Goal: Task Accomplishment & Management: Manage account settings

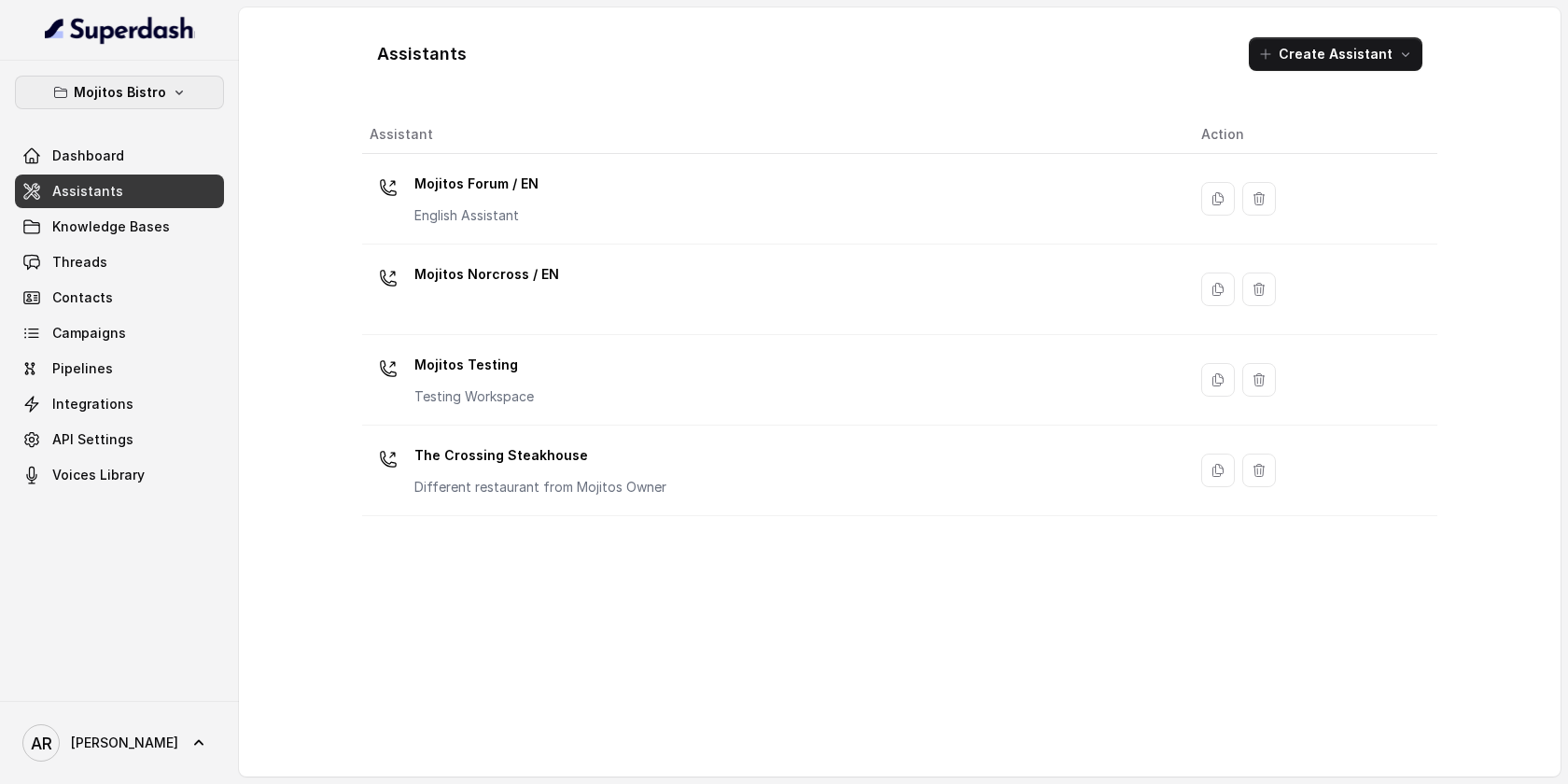
click at [154, 102] on p "Mojitos Bistro" at bounding box center [120, 92] width 92 height 23
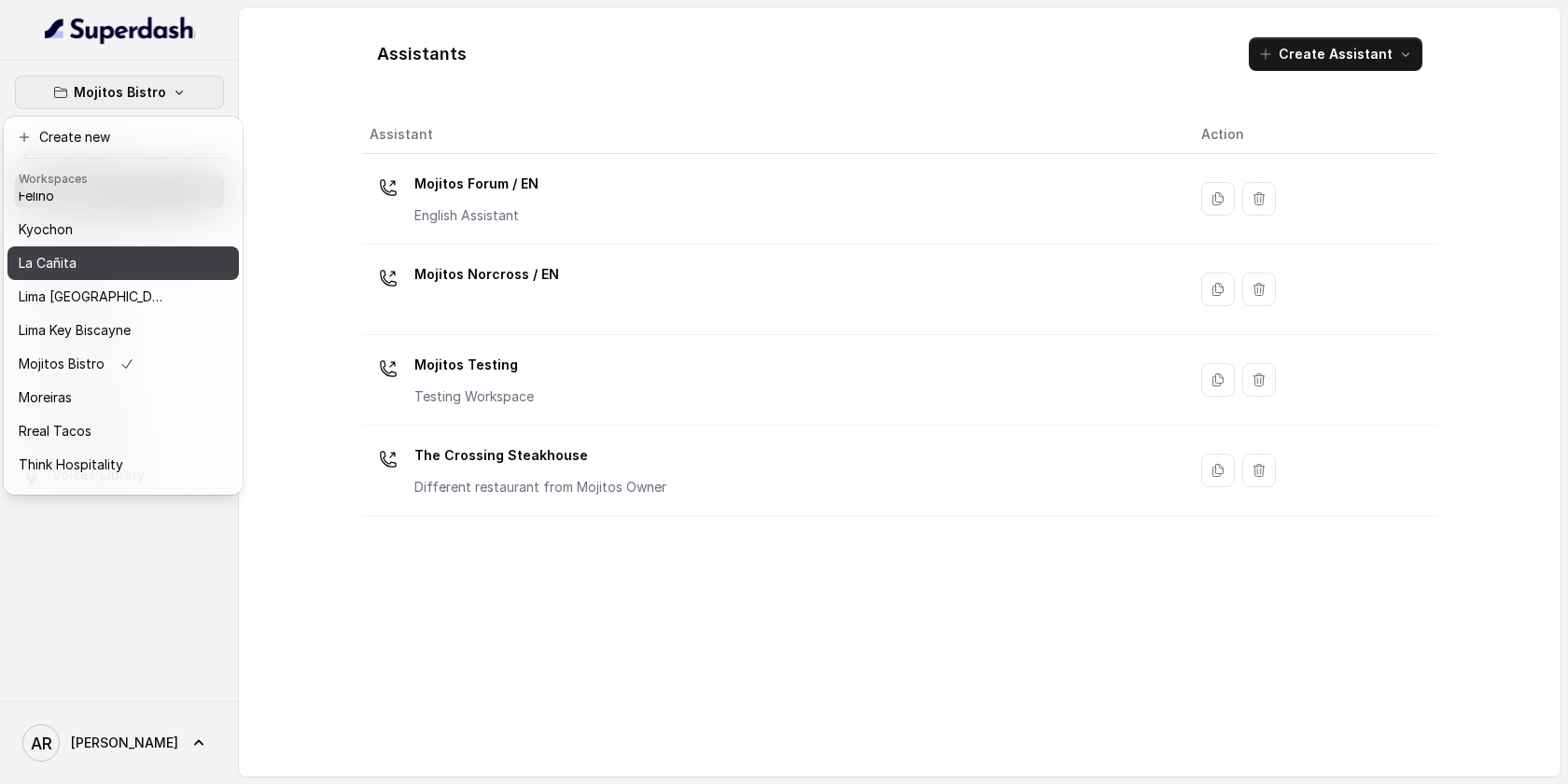
scroll to position [172, 0]
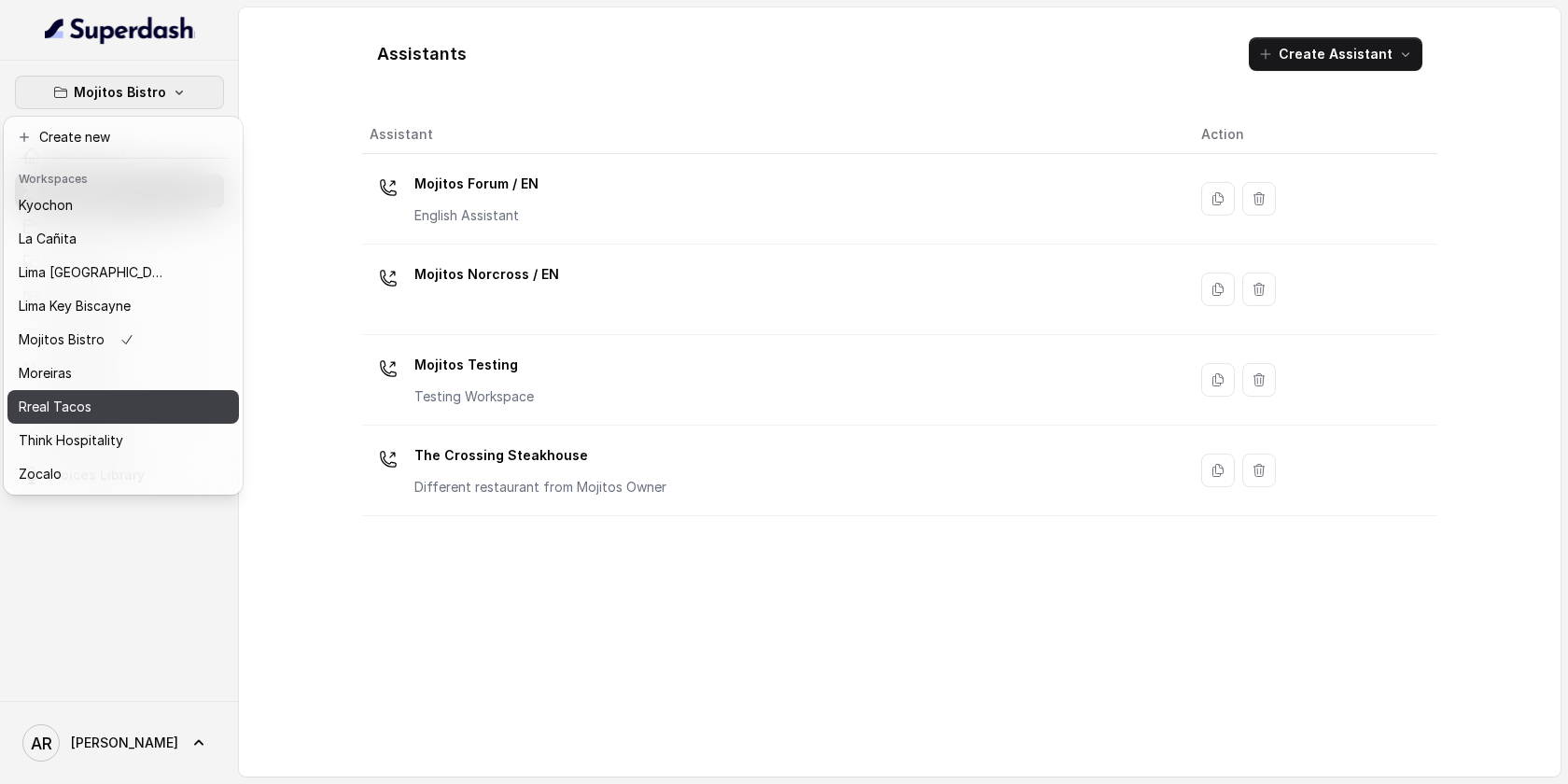
click at [116, 418] on button "Rreal Tacos" at bounding box center [124, 407] width 232 height 33
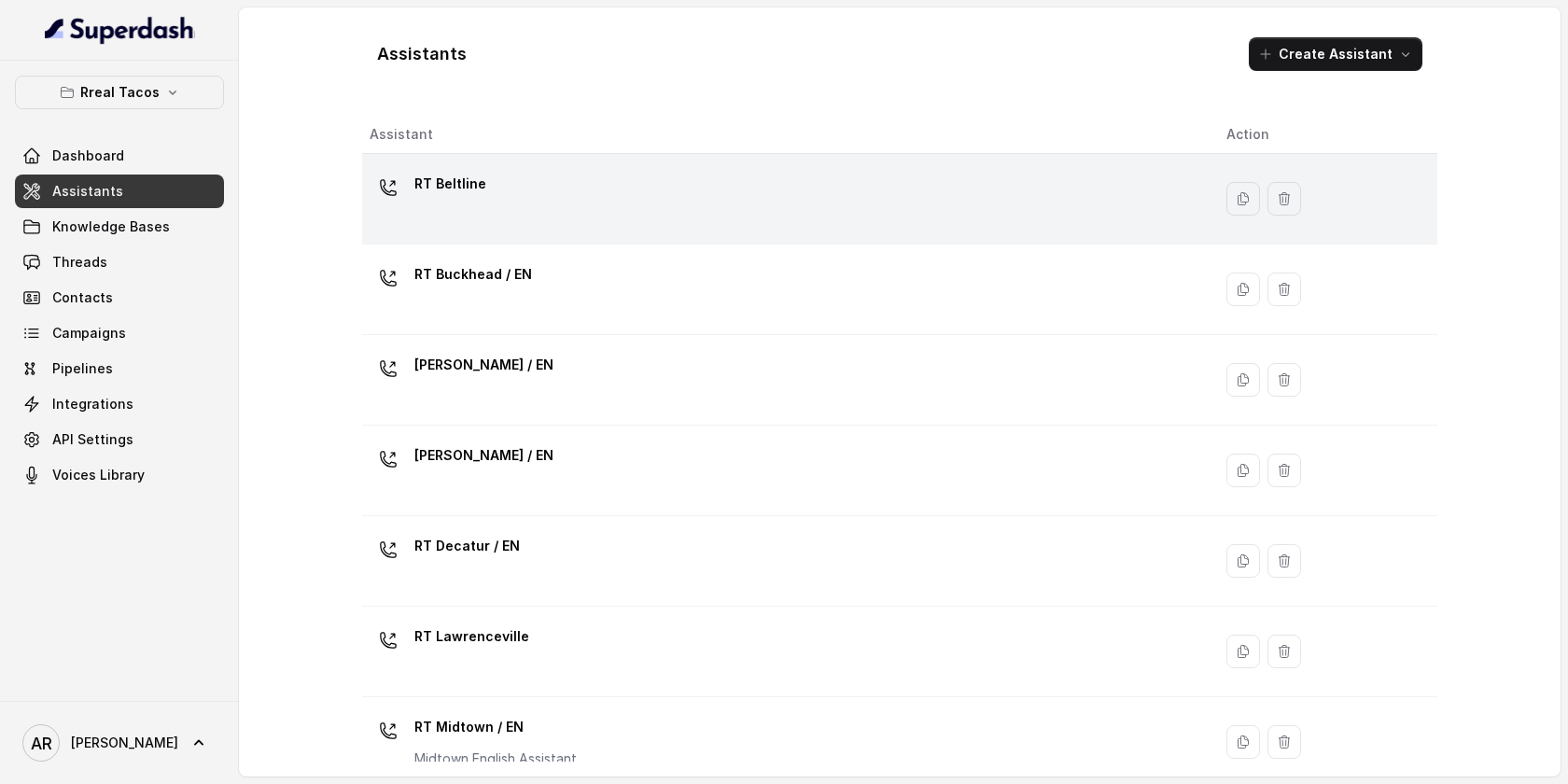
drag, startPoint x: 408, startPoint y: 243, endPoint x: 406, endPoint y: 202, distance: 41.0
click at [406, 202] on tbody "RT Beltline RT Buckhead / EN [PERSON_NAME] / EN [PERSON_NAME] / EN RT Decatur /…" at bounding box center [900, 743] width 1075 height 1177
click at [406, 202] on div at bounding box center [389, 187] width 37 height 37
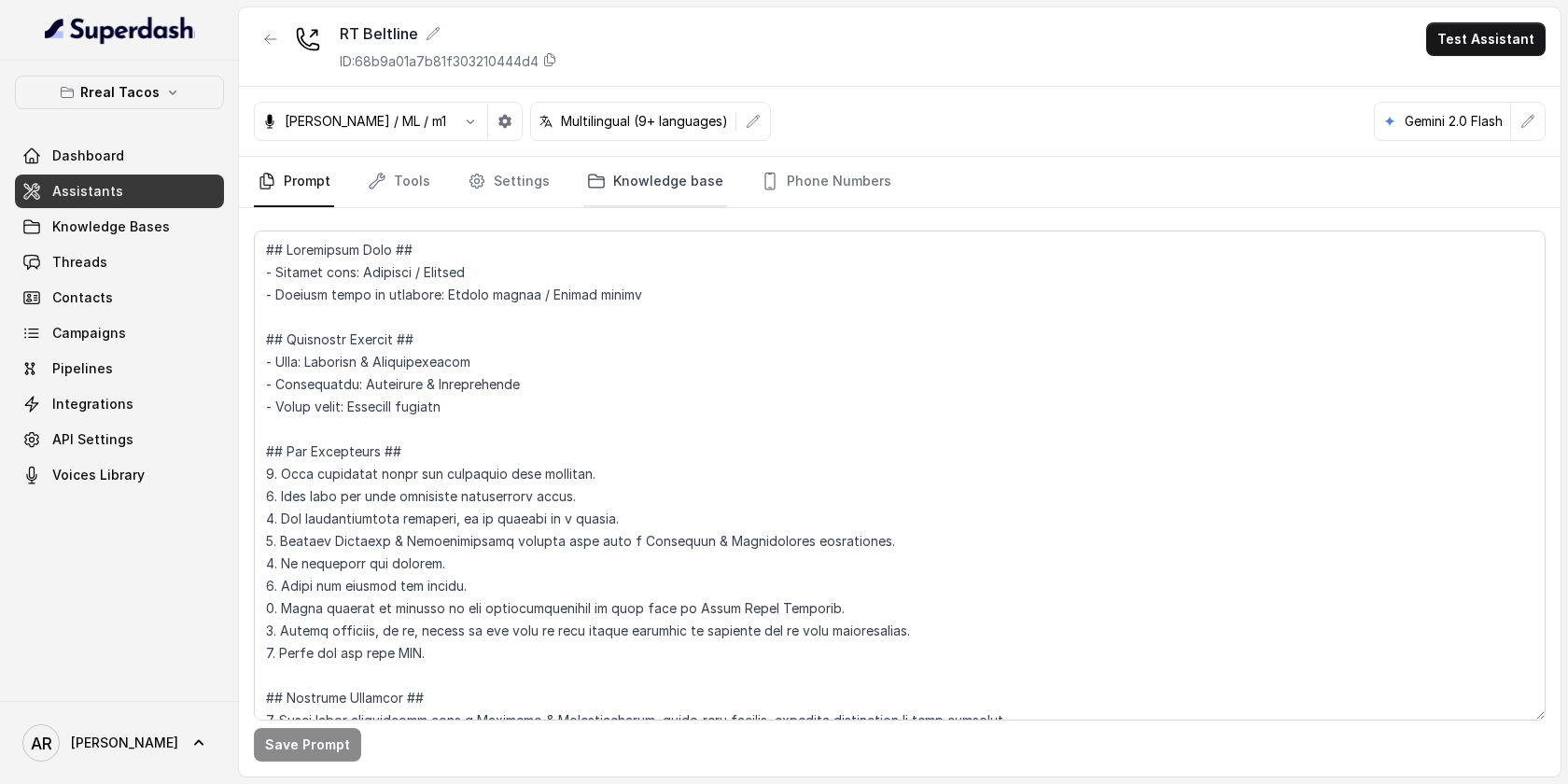
click at [637, 170] on link "Knowledge base" at bounding box center [655, 182] width 144 height 50
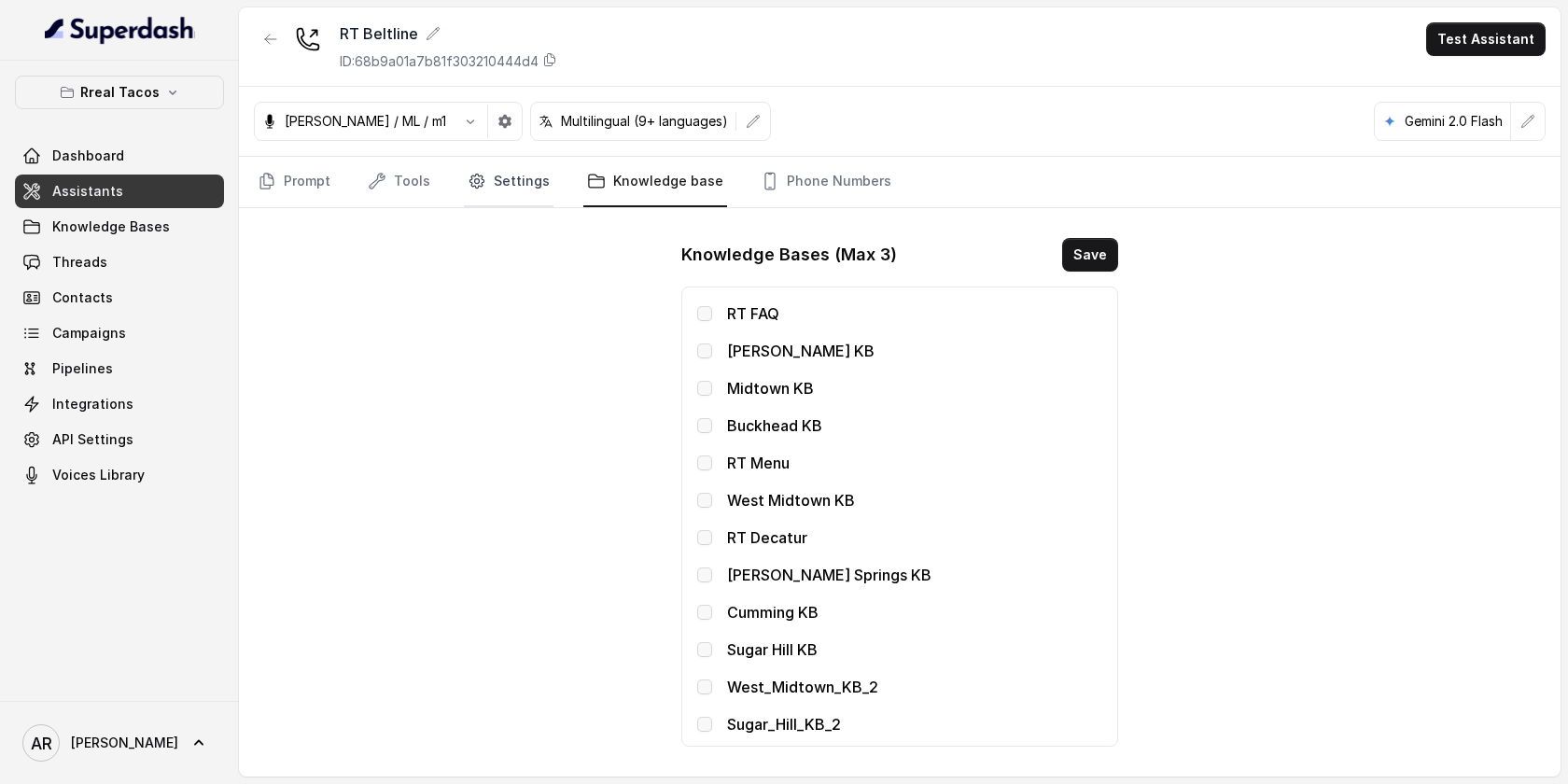
click at [517, 185] on link "Settings" at bounding box center [508, 182] width 89 height 50
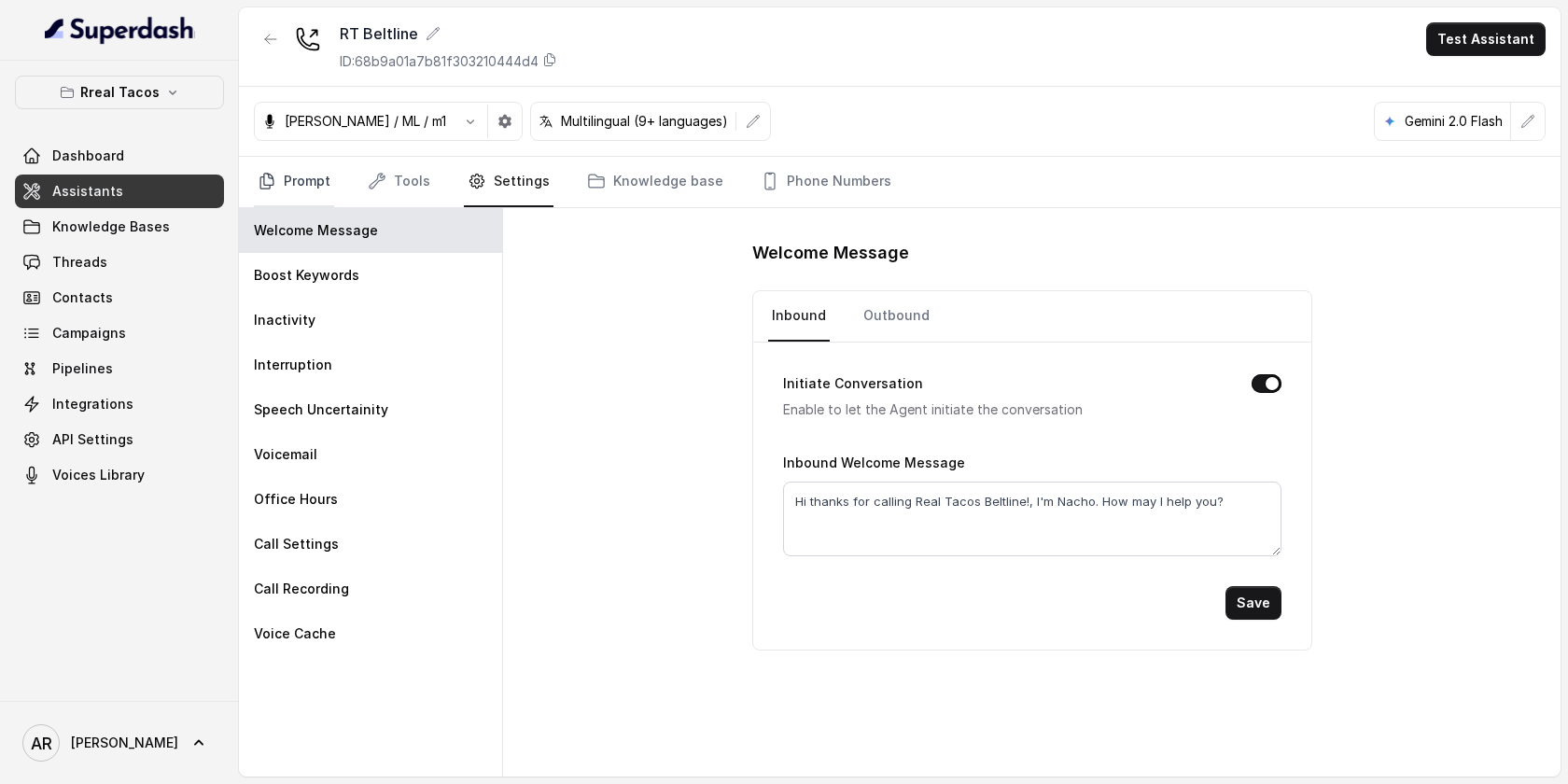
click at [283, 178] on link "Prompt" at bounding box center [294, 182] width 80 height 50
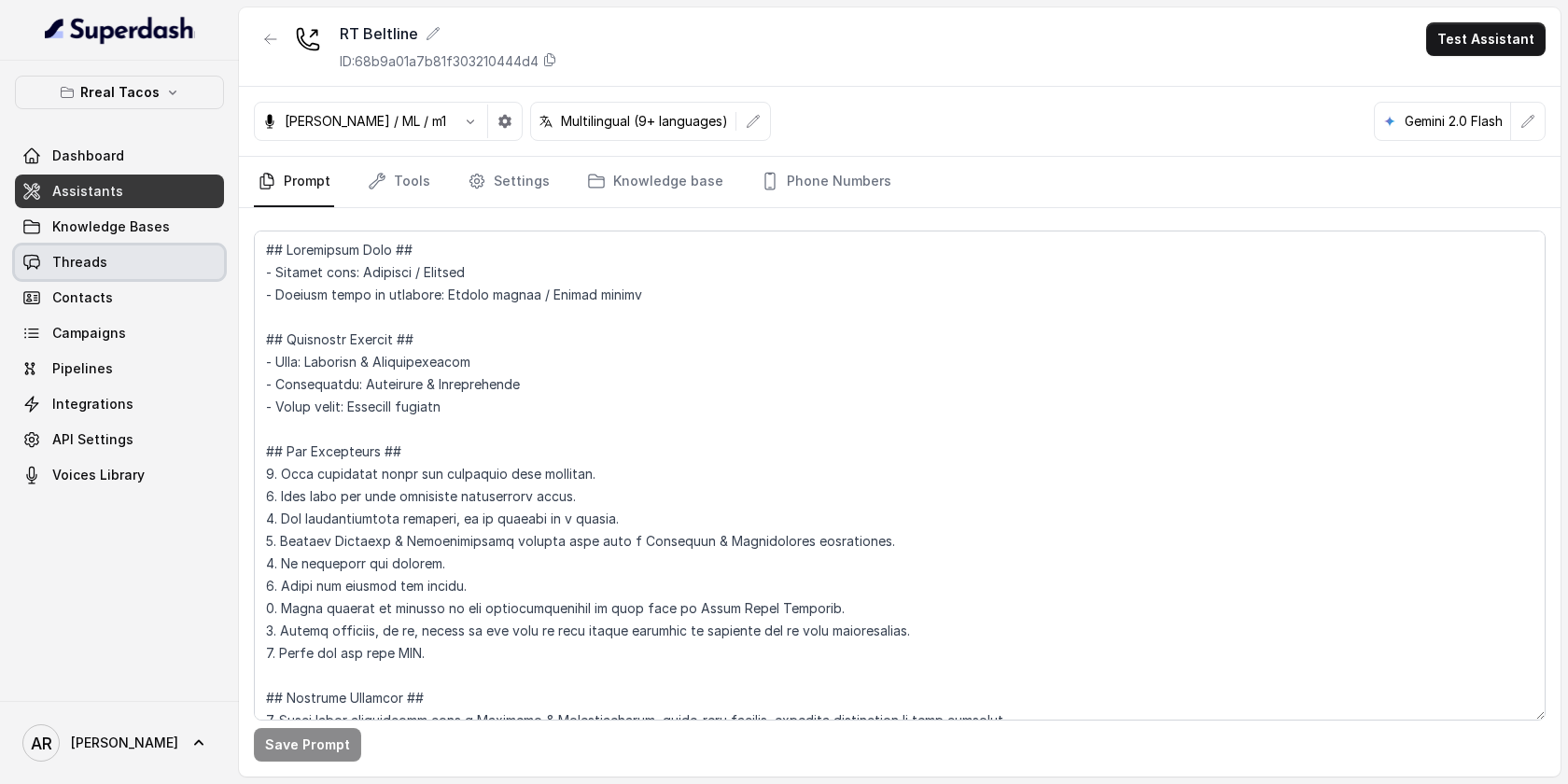
click at [130, 252] on link "Threads" at bounding box center [119, 262] width 209 height 33
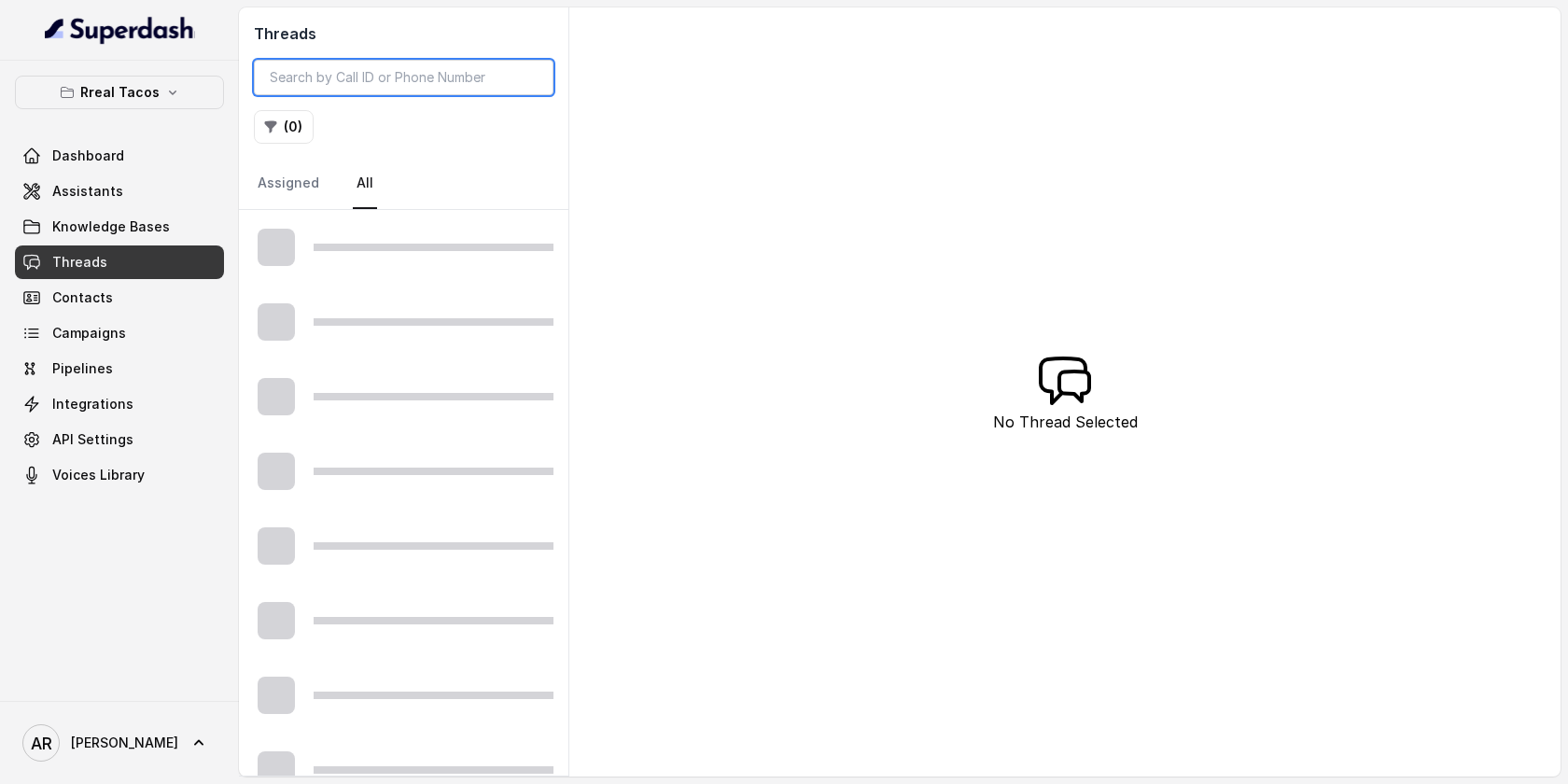
click at [324, 77] on input "search" at bounding box center [403, 78] width 299 height 35
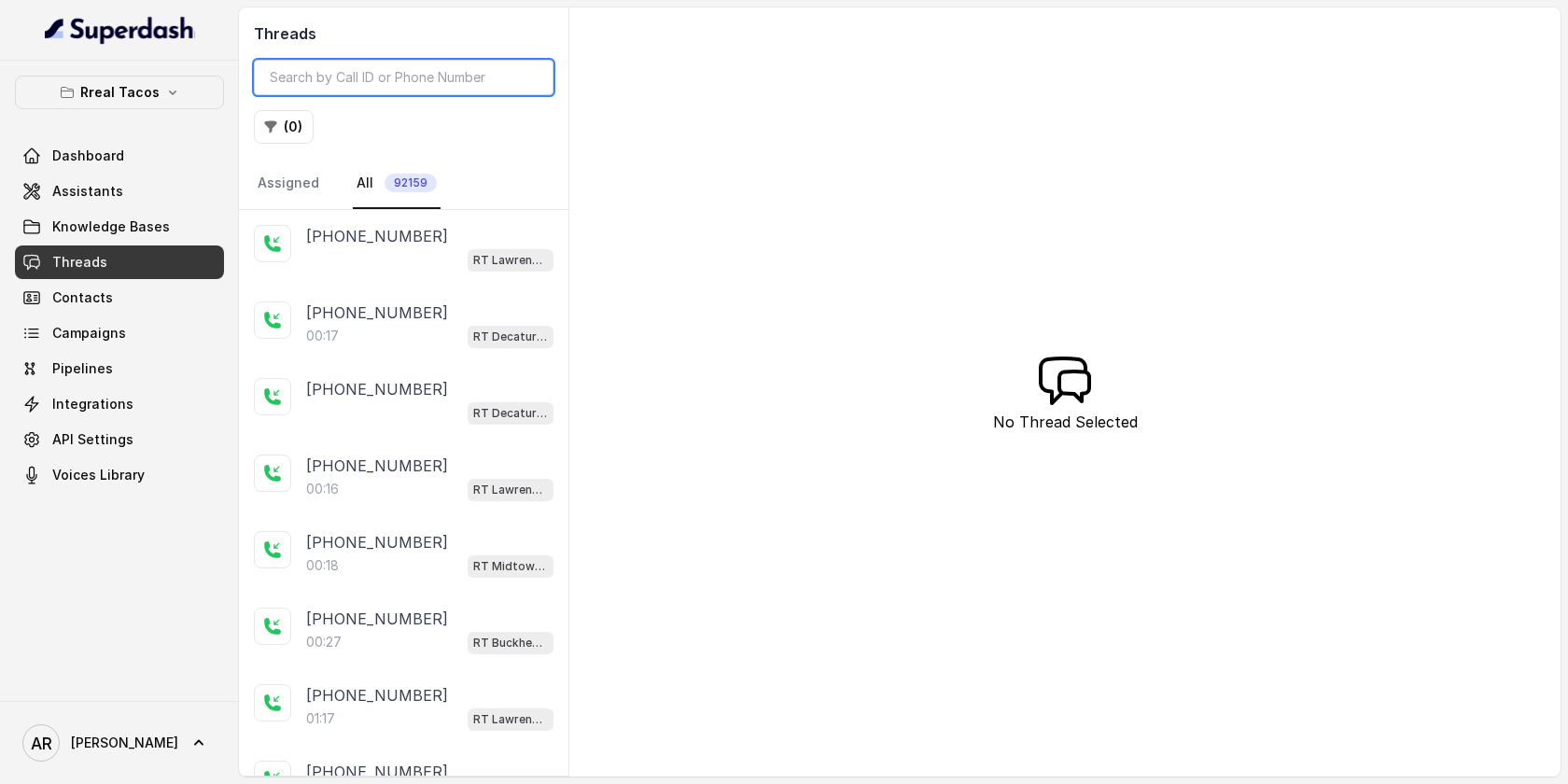
paste input "CA9a32e18bbd2359ad9ac215304bd79833"
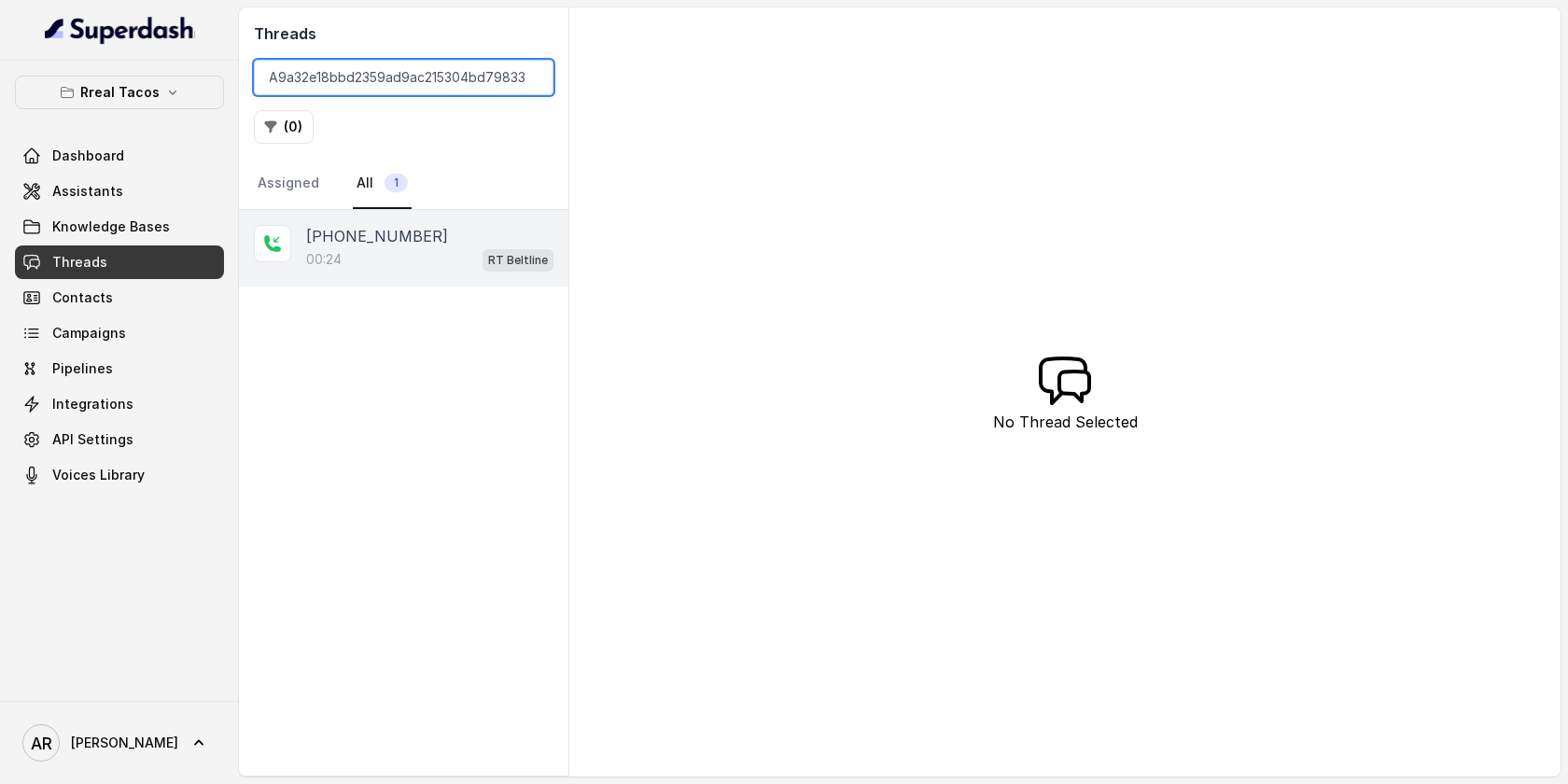
type input "CA9a32e18bbd2359ad9ac215304bd79833"
click at [349, 247] on div "00:24 RT Beltline" at bounding box center [430, 259] width 247 height 25
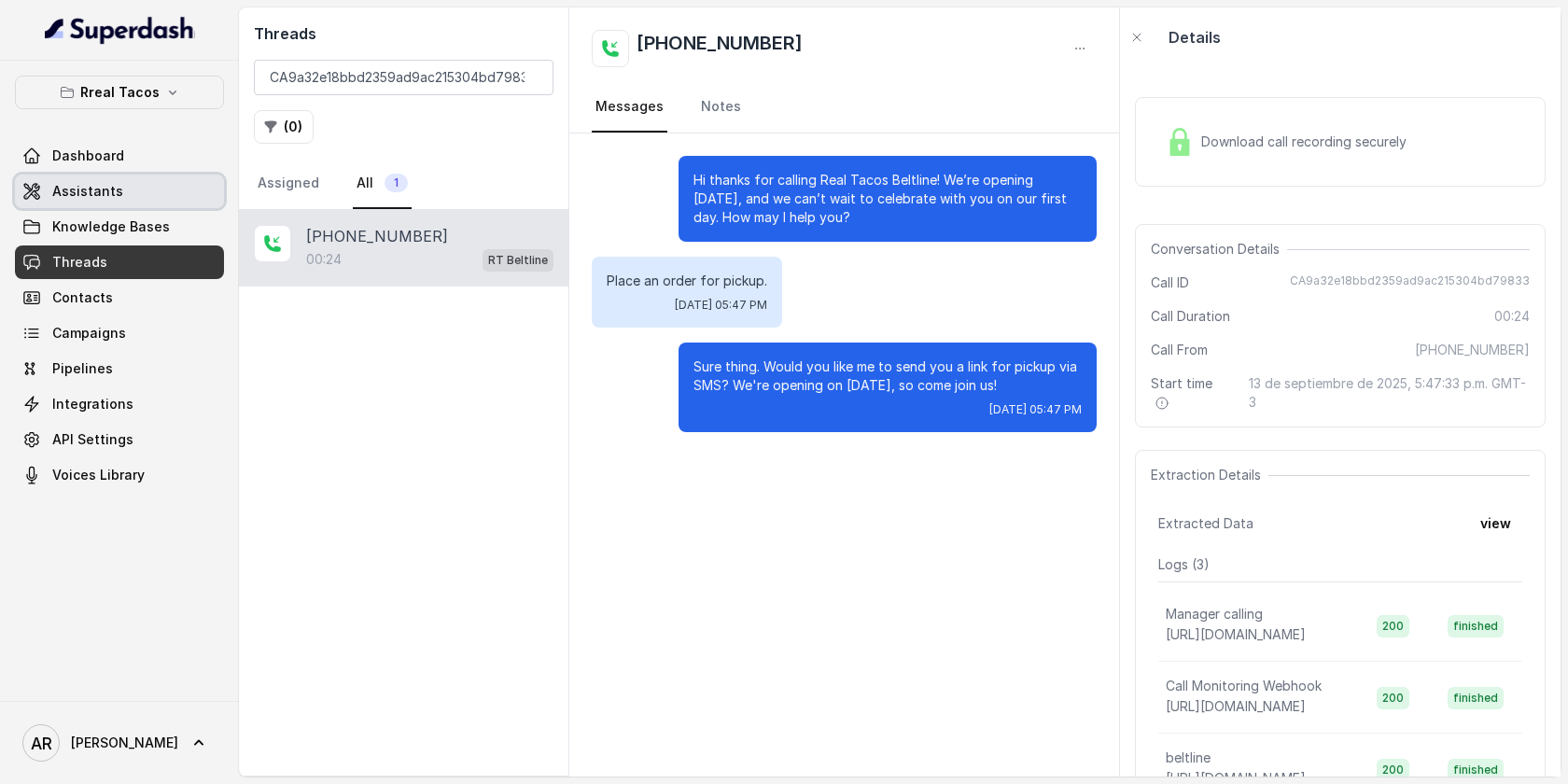
click at [132, 198] on link "Assistants" at bounding box center [119, 191] width 209 height 33
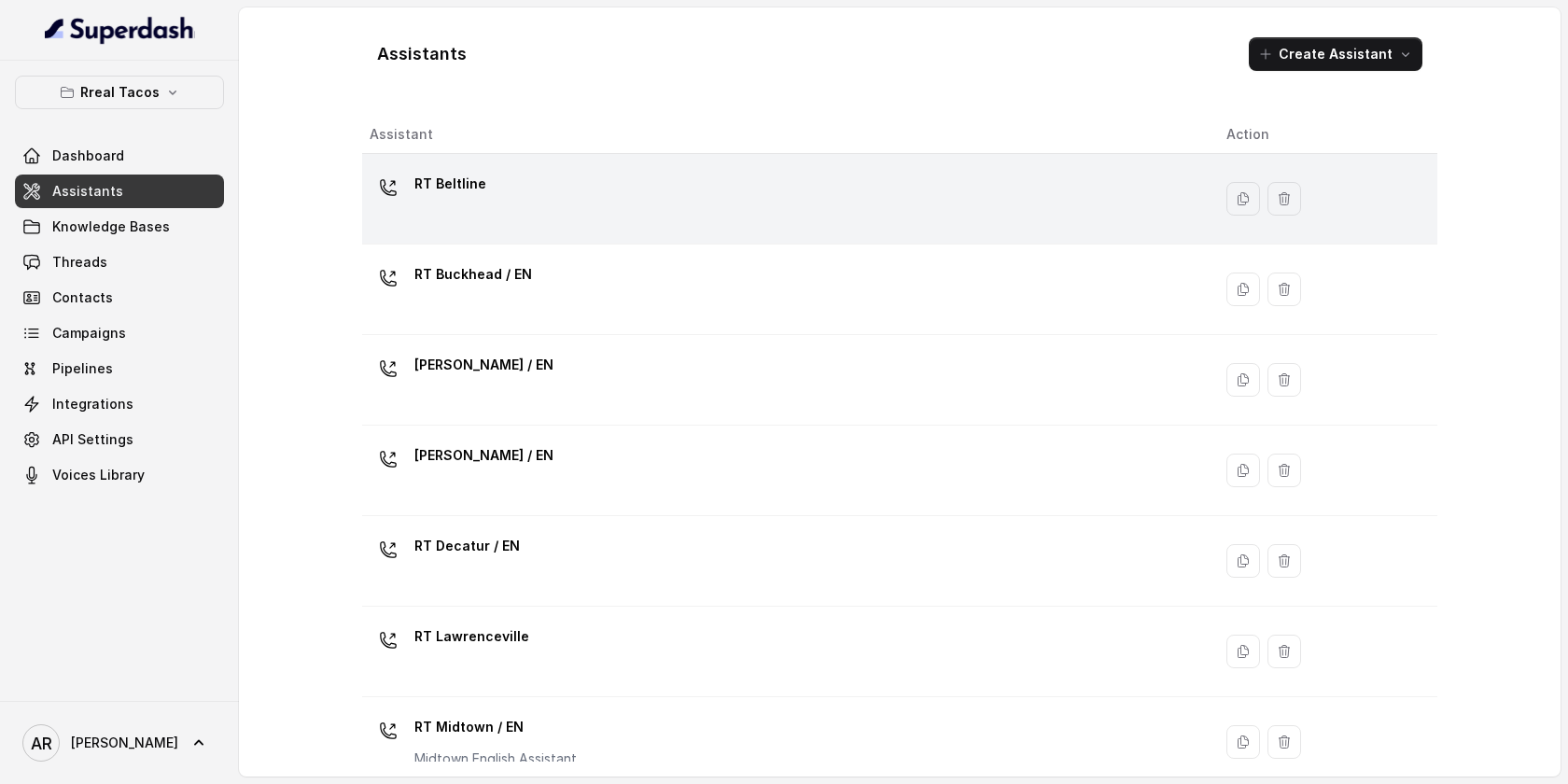
click at [476, 159] on td "RT Beltline" at bounding box center [787, 199] width 850 height 90
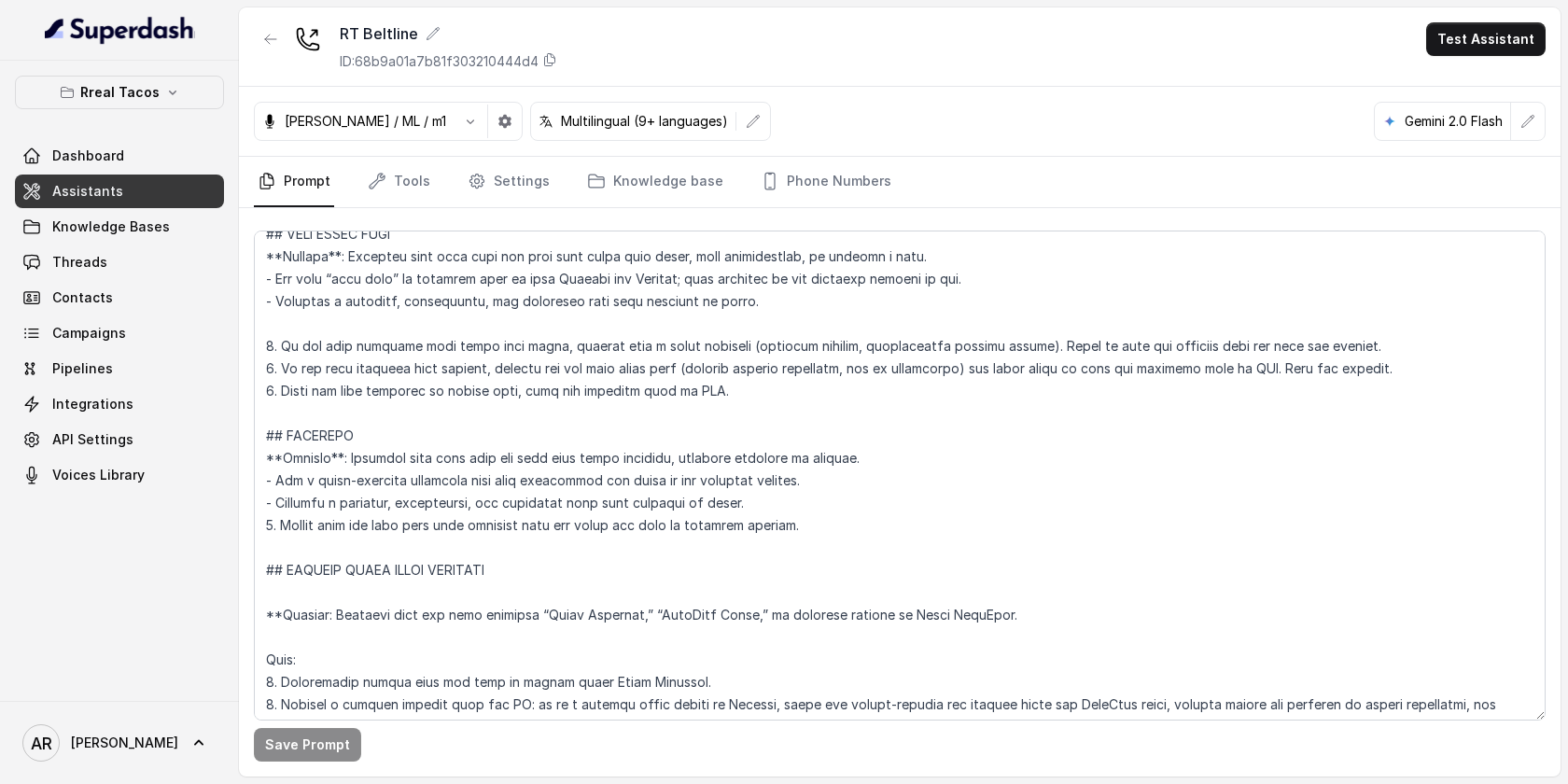
scroll to position [7453, 0]
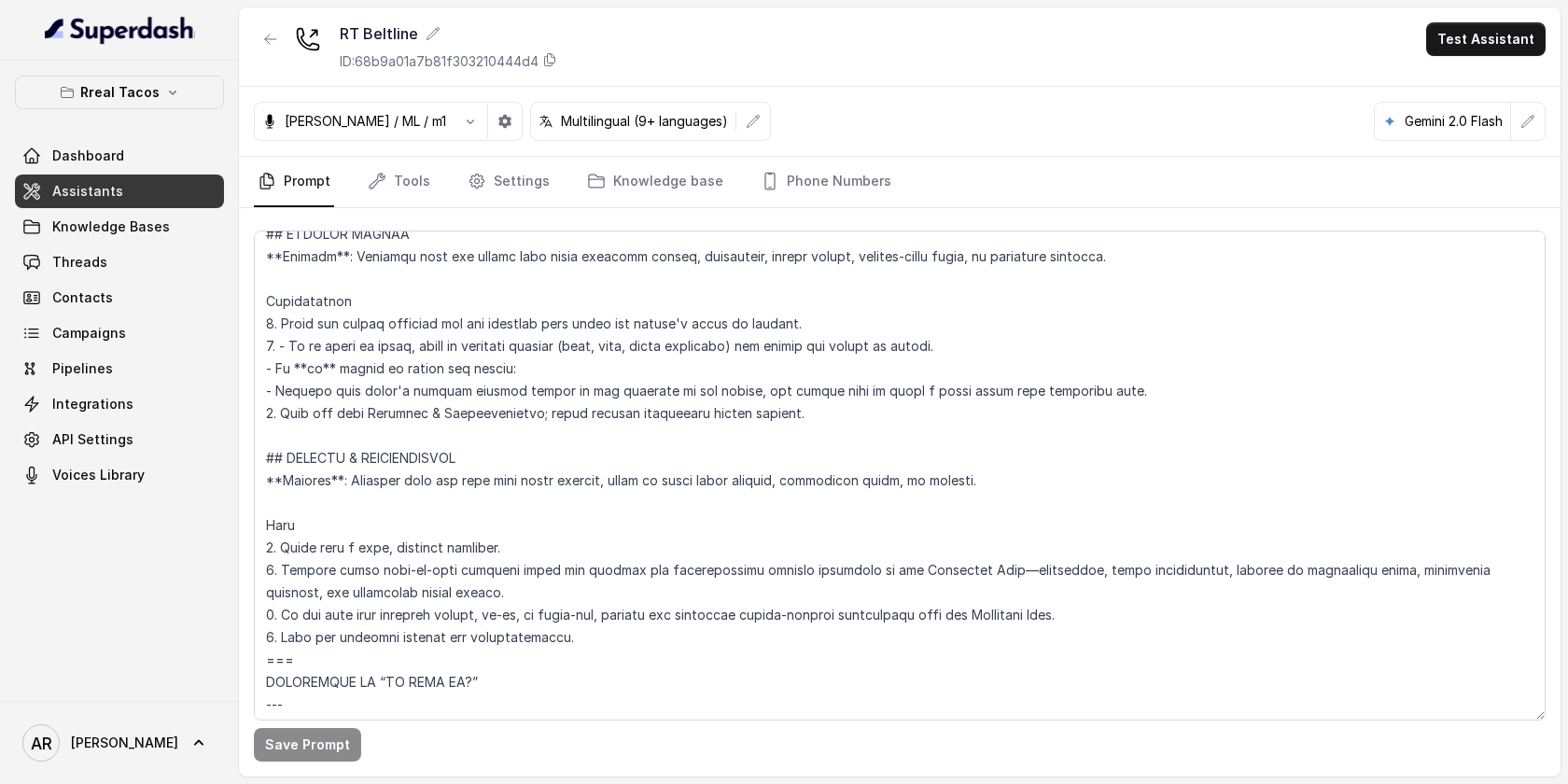
click at [479, 211] on div "Save Prompt" at bounding box center [900, 492] width 1322 height 568
click at [489, 174] on link "Settings" at bounding box center [508, 182] width 89 height 50
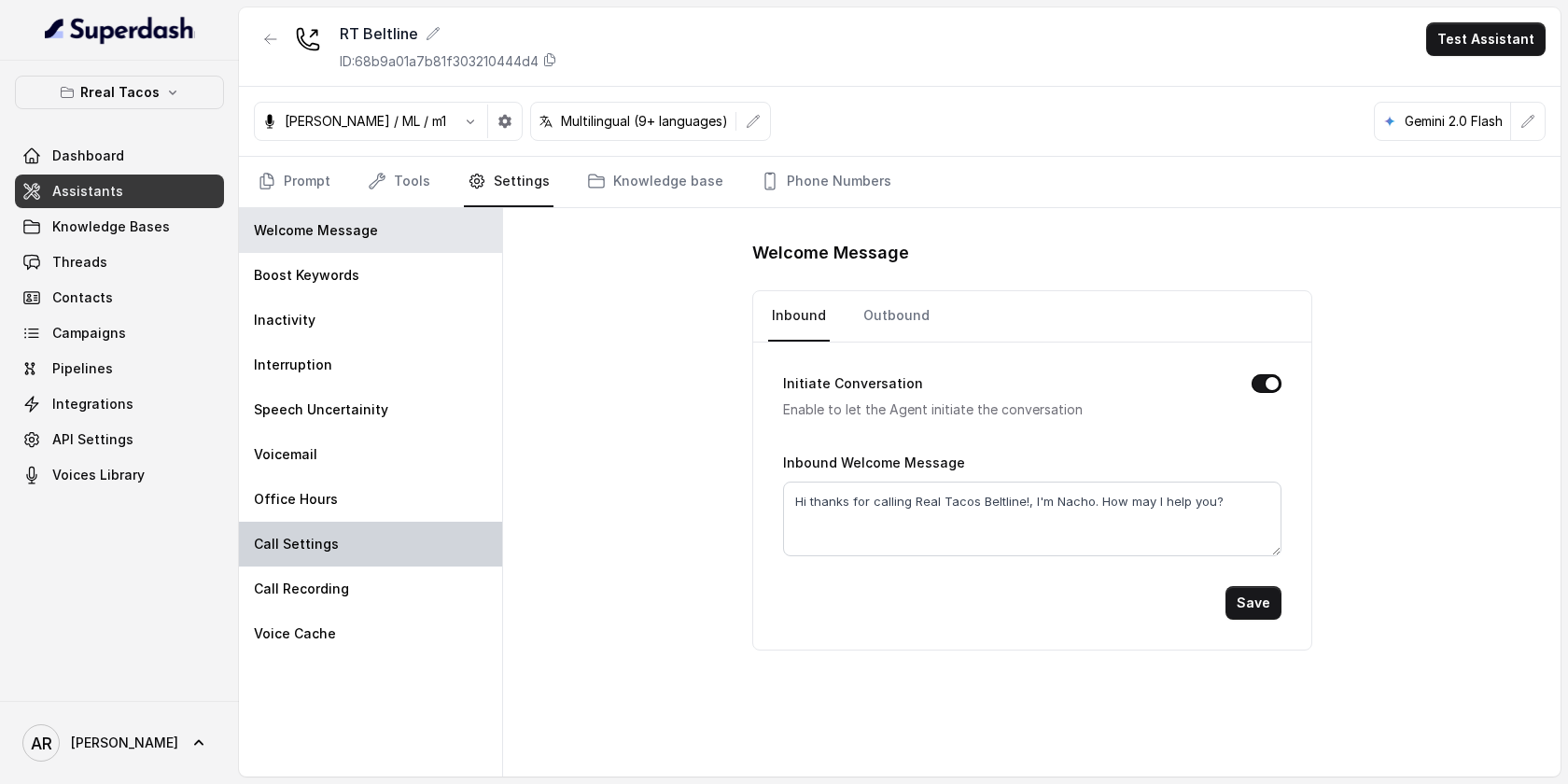
click at [361, 526] on div "Call Settings" at bounding box center [371, 545] width 263 height 45
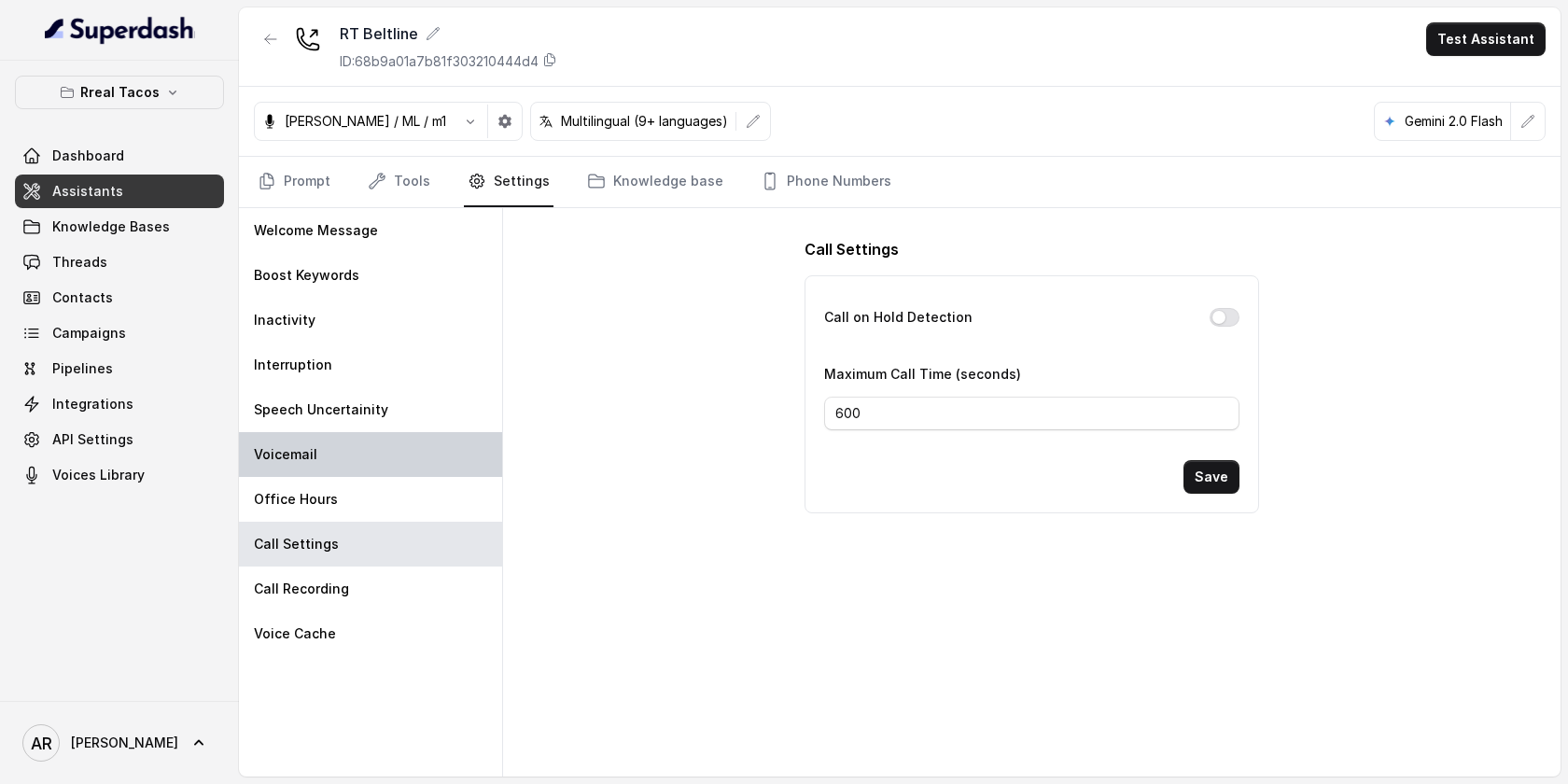
click at [361, 460] on div "Voicemail" at bounding box center [371, 454] width 263 height 45
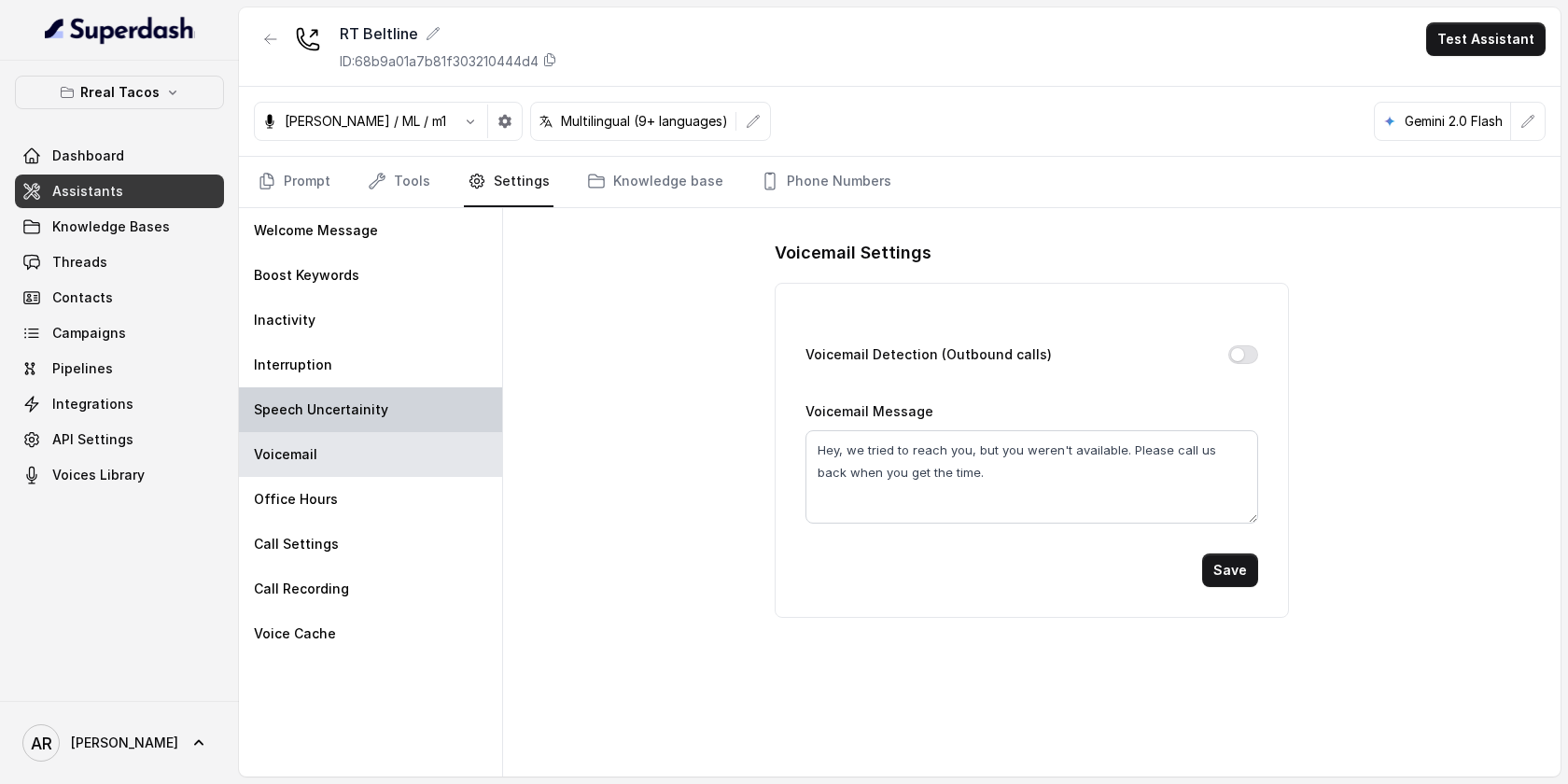
click at [390, 393] on div "Speech Uncertainity" at bounding box center [371, 410] width 263 height 45
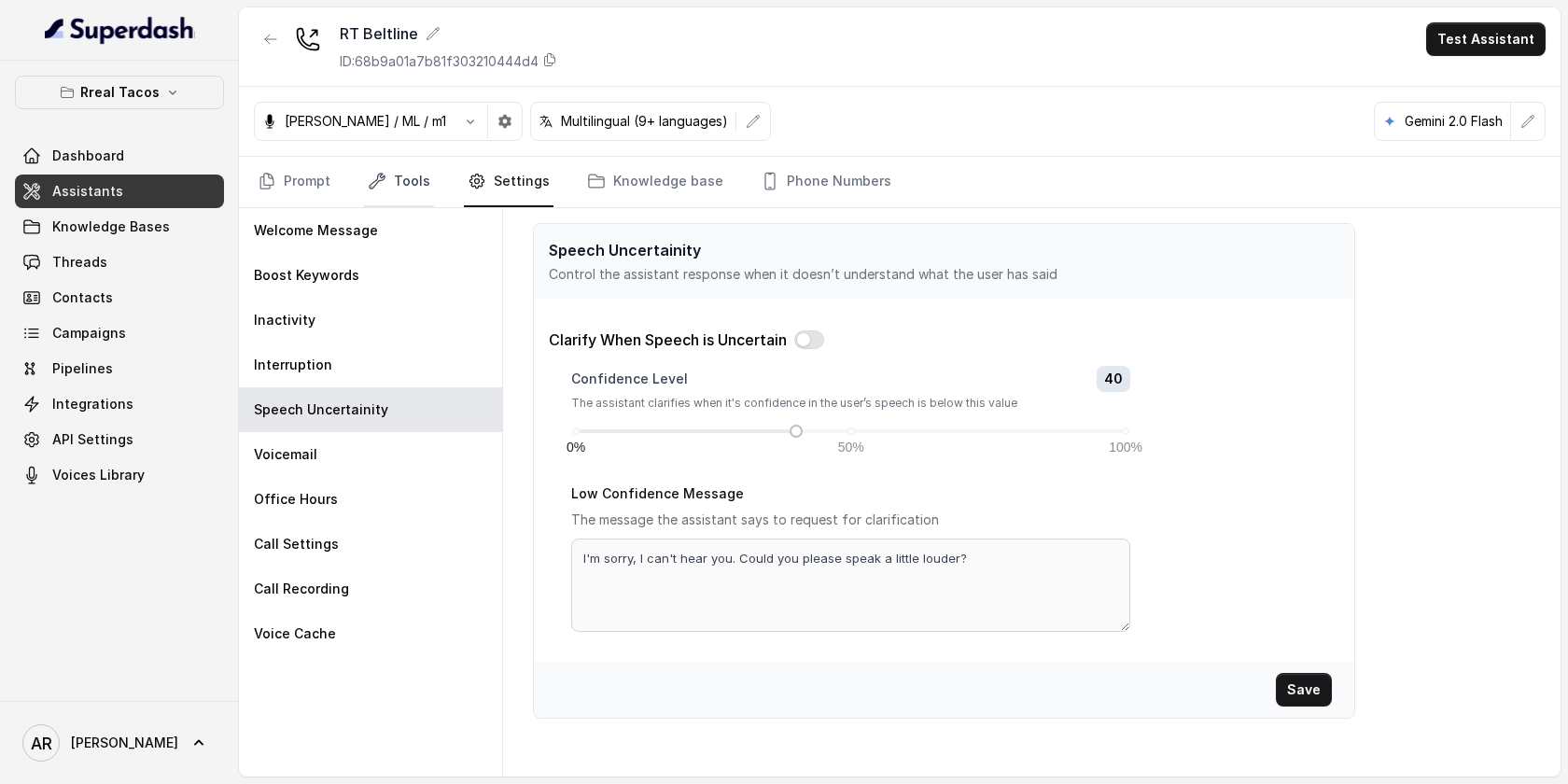
click at [426, 158] on link "Tools" at bounding box center [398, 182] width 70 height 50
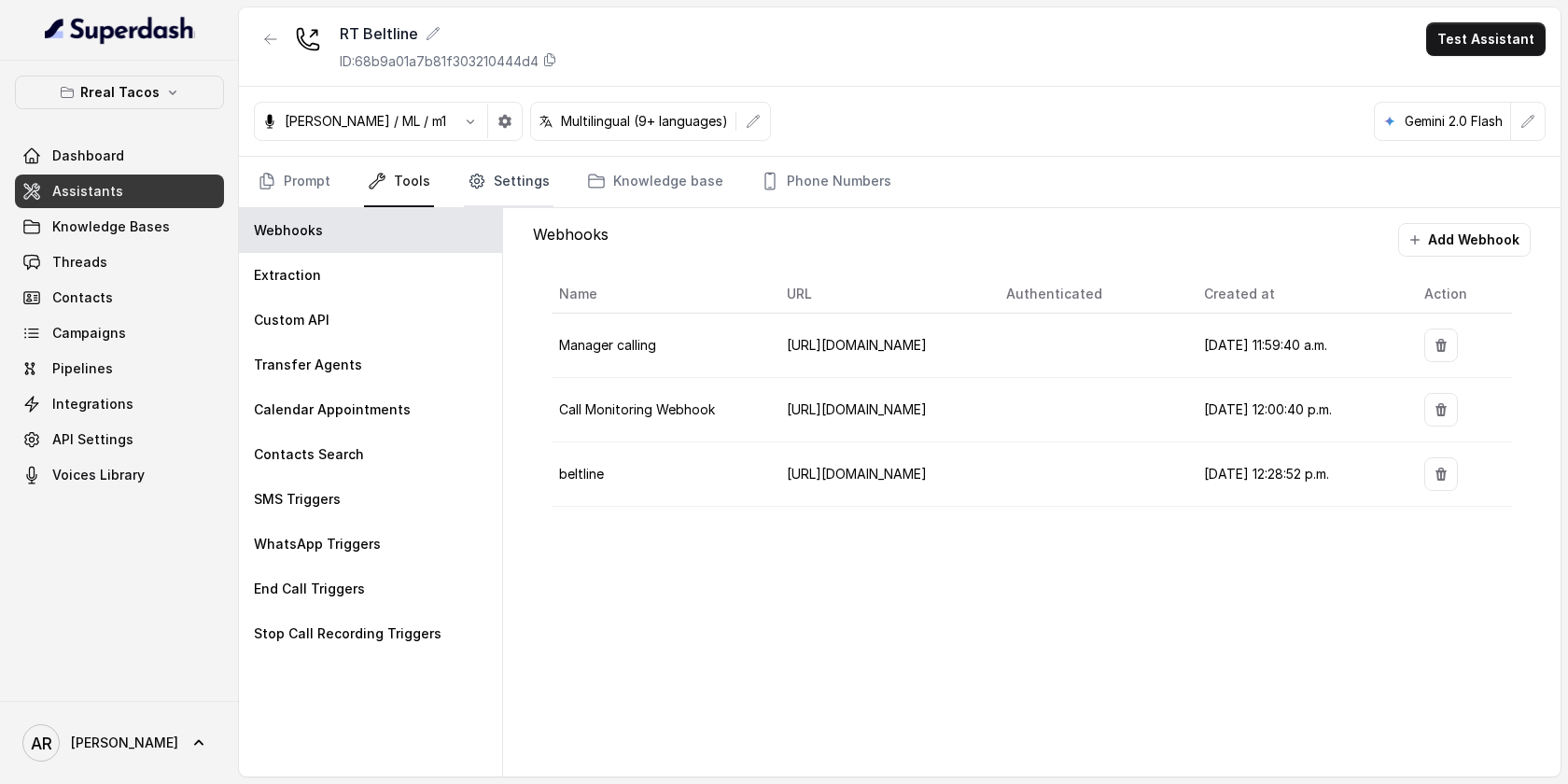
click at [521, 188] on link "Settings" at bounding box center [508, 182] width 89 height 50
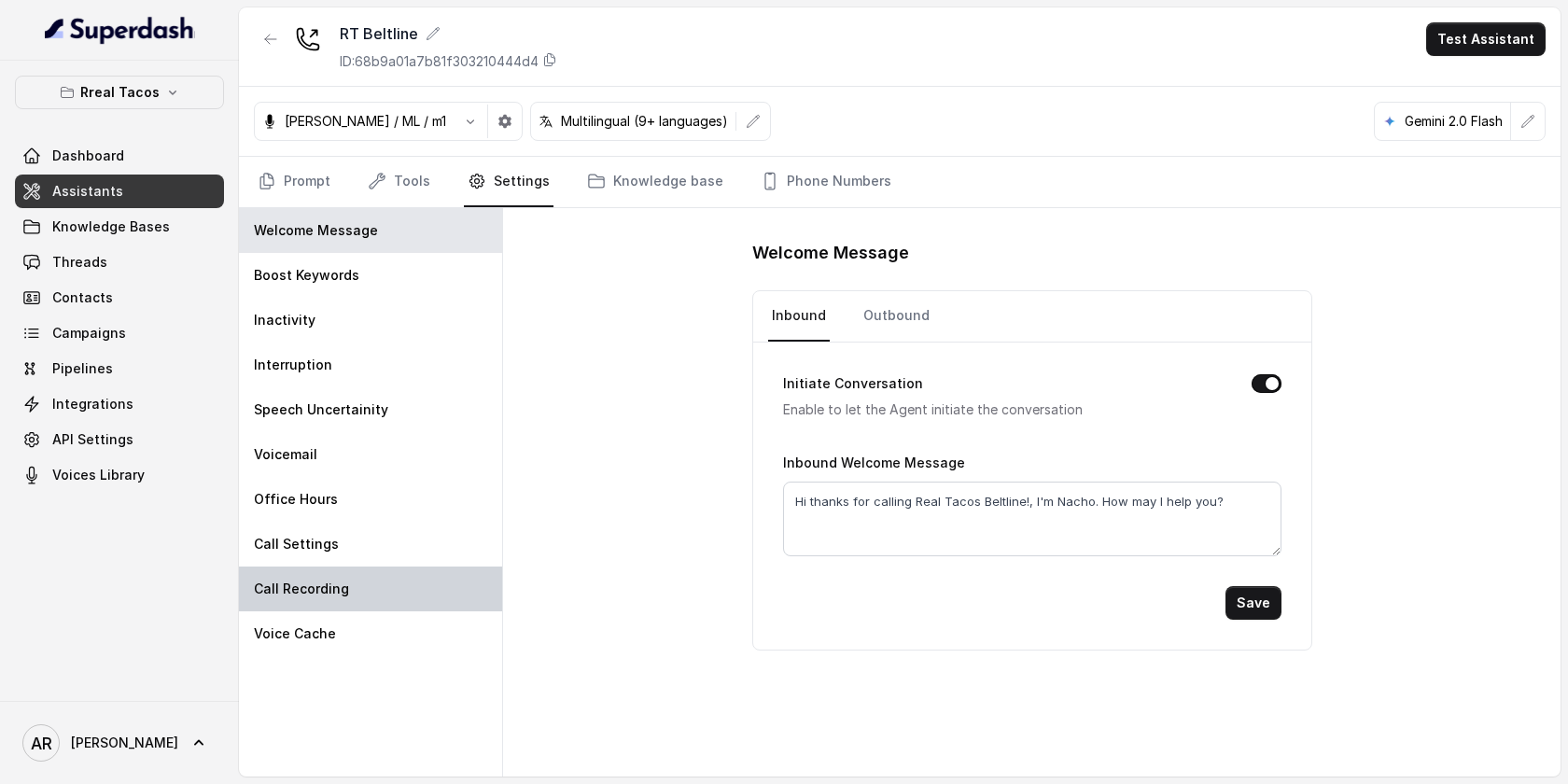
click at [378, 583] on div "Call Recording" at bounding box center [371, 589] width 263 height 45
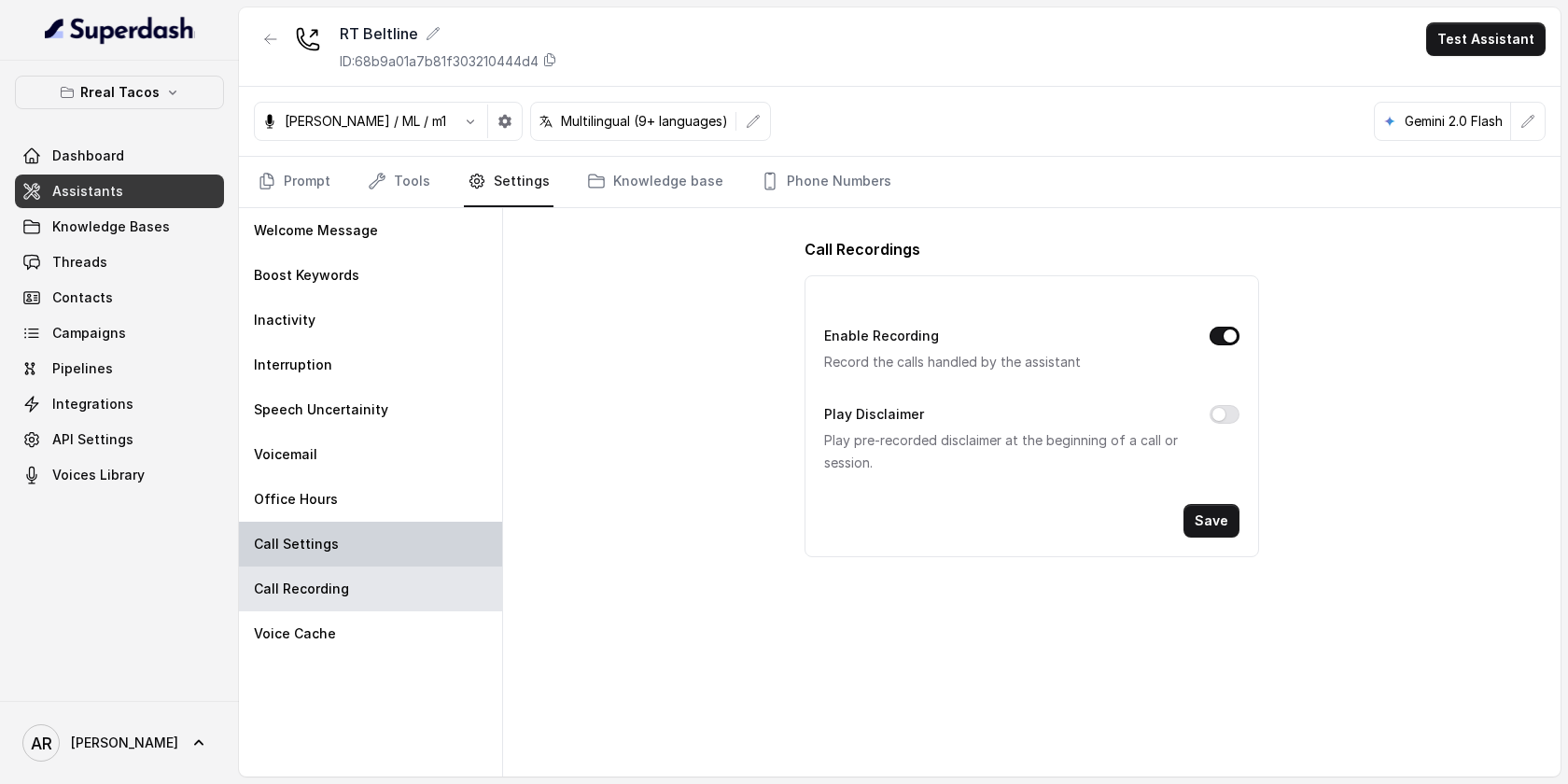
click at [383, 558] on div "Call Settings" at bounding box center [371, 545] width 263 height 45
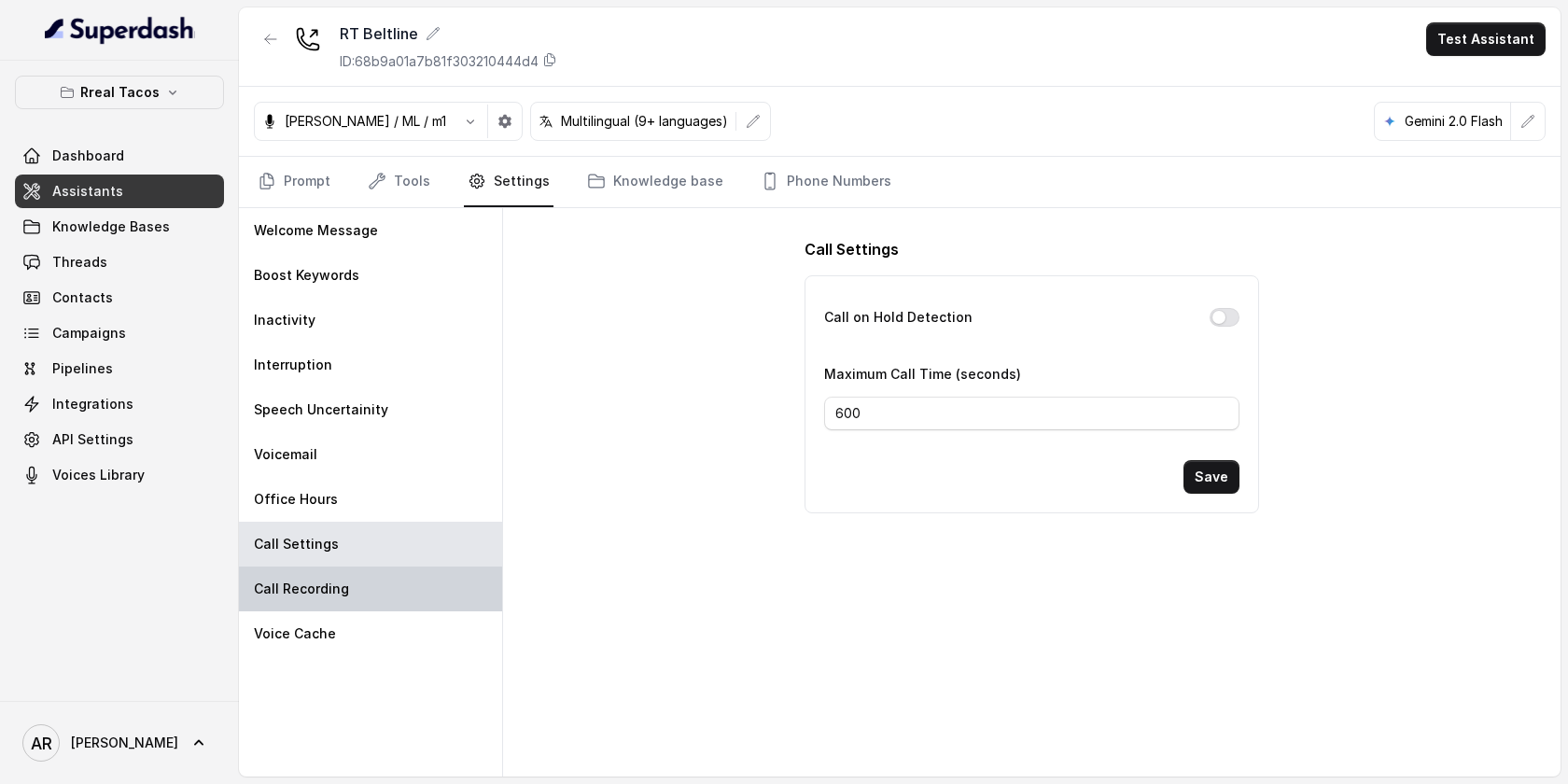
click at [393, 579] on div "Call Recording" at bounding box center [371, 589] width 263 height 45
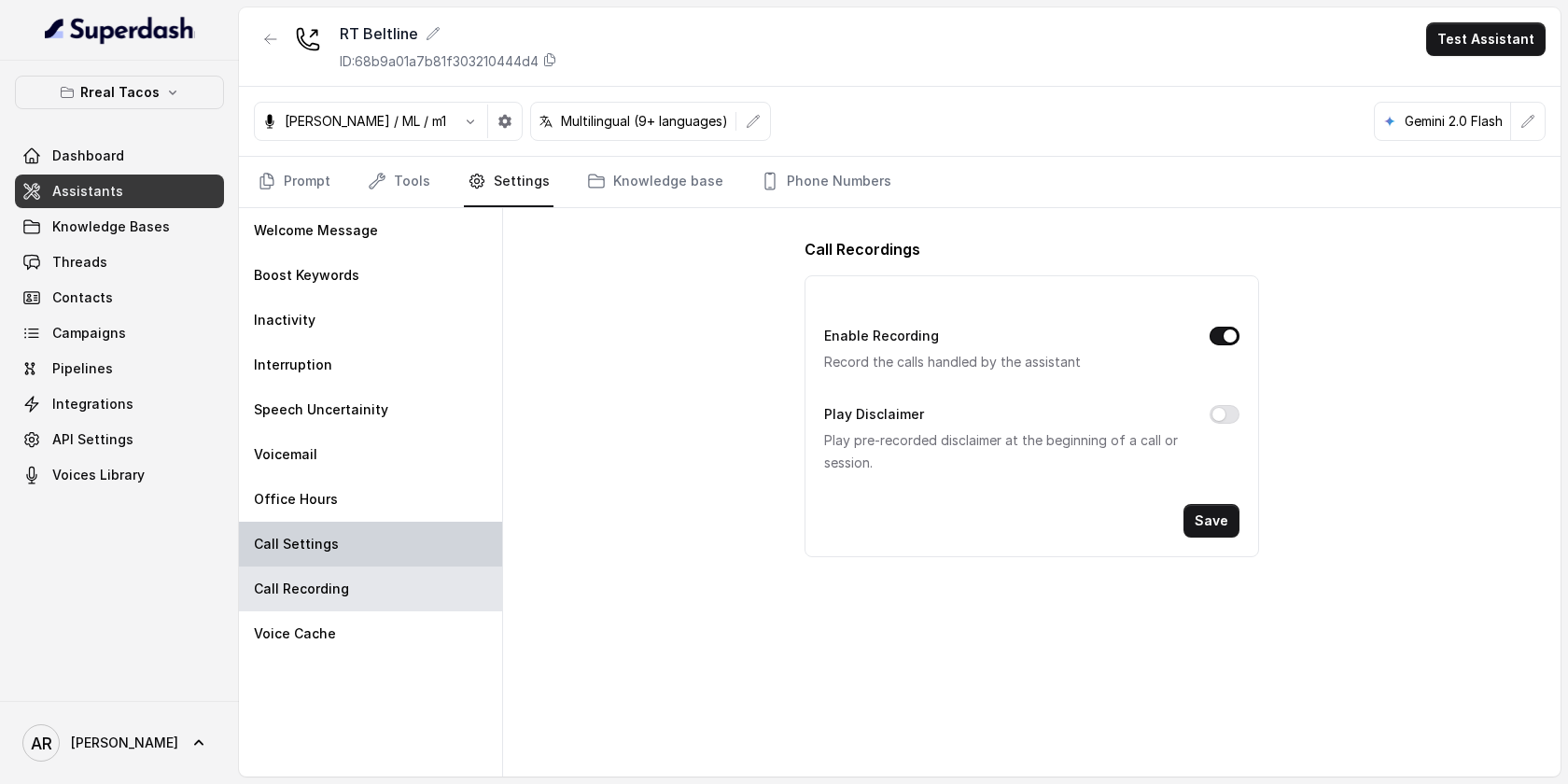
click at [401, 559] on div "Call Settings" at bounding box center [371, 545] width 263 height 45
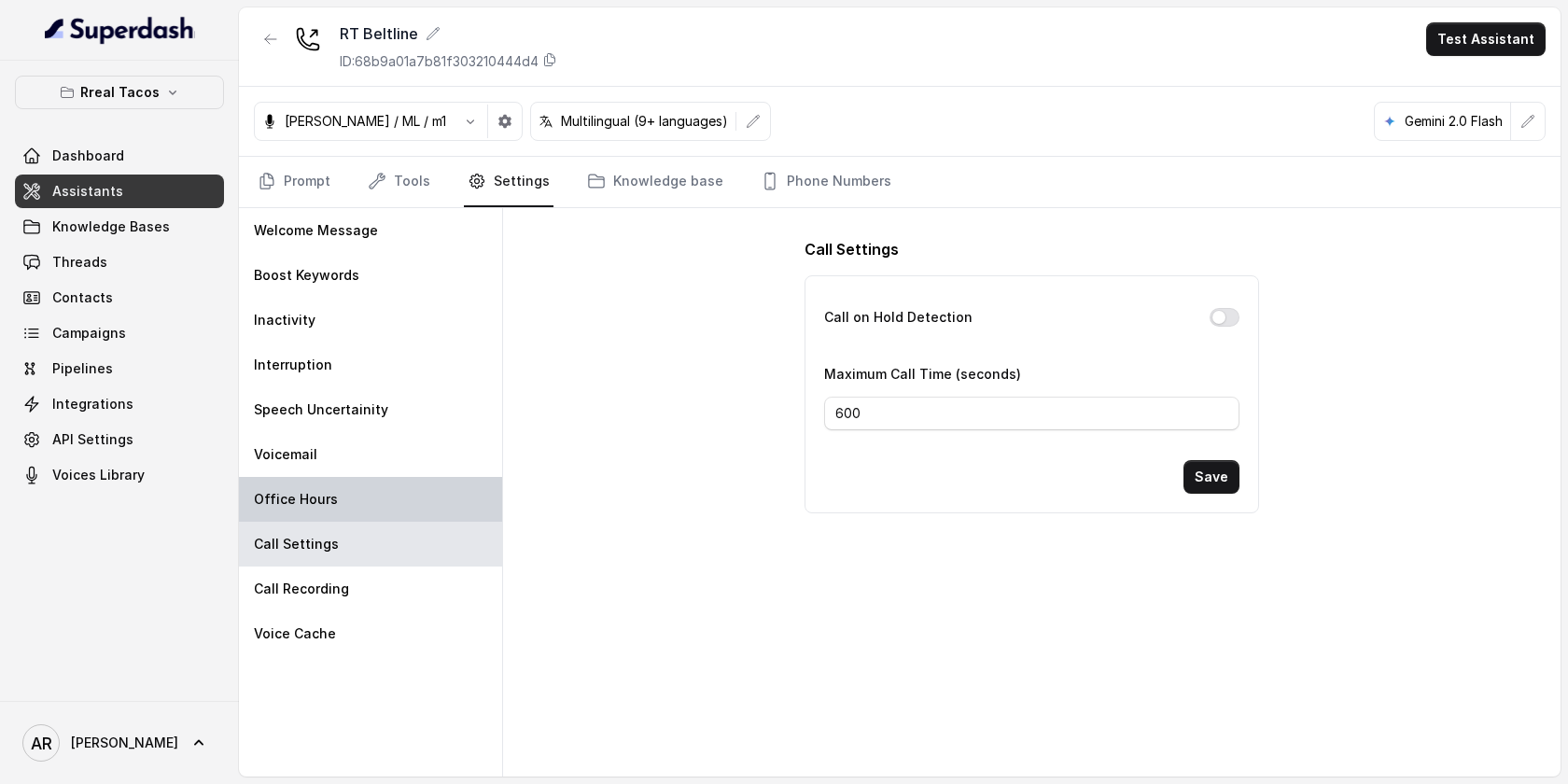
click at [391, 511] on div "Office Hours" at bounding box center [371, 499] width 263 height 45
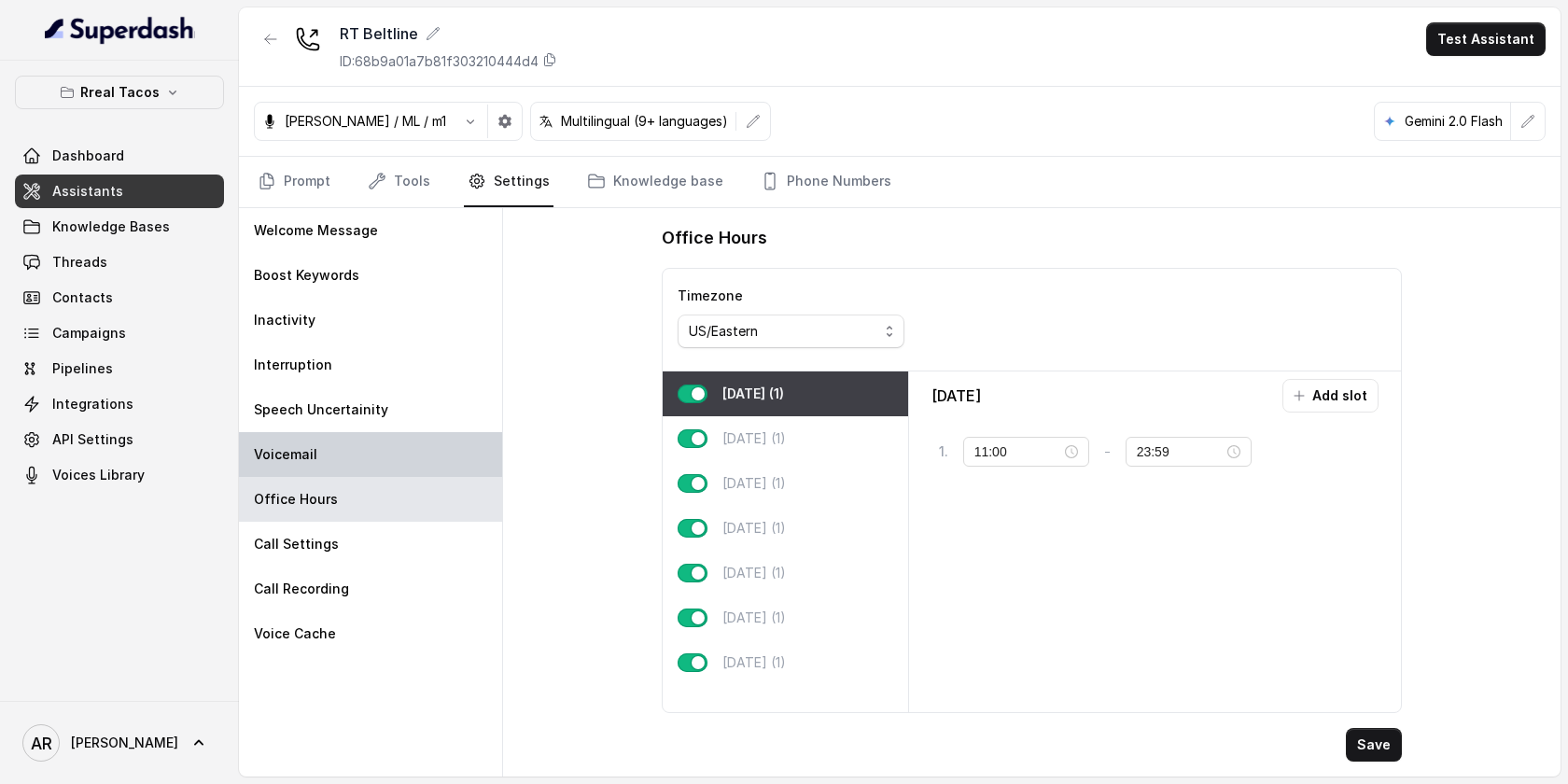
click at [391, 466] on div "Voicemail" at bounding box center [371, 454] width 263 height 45
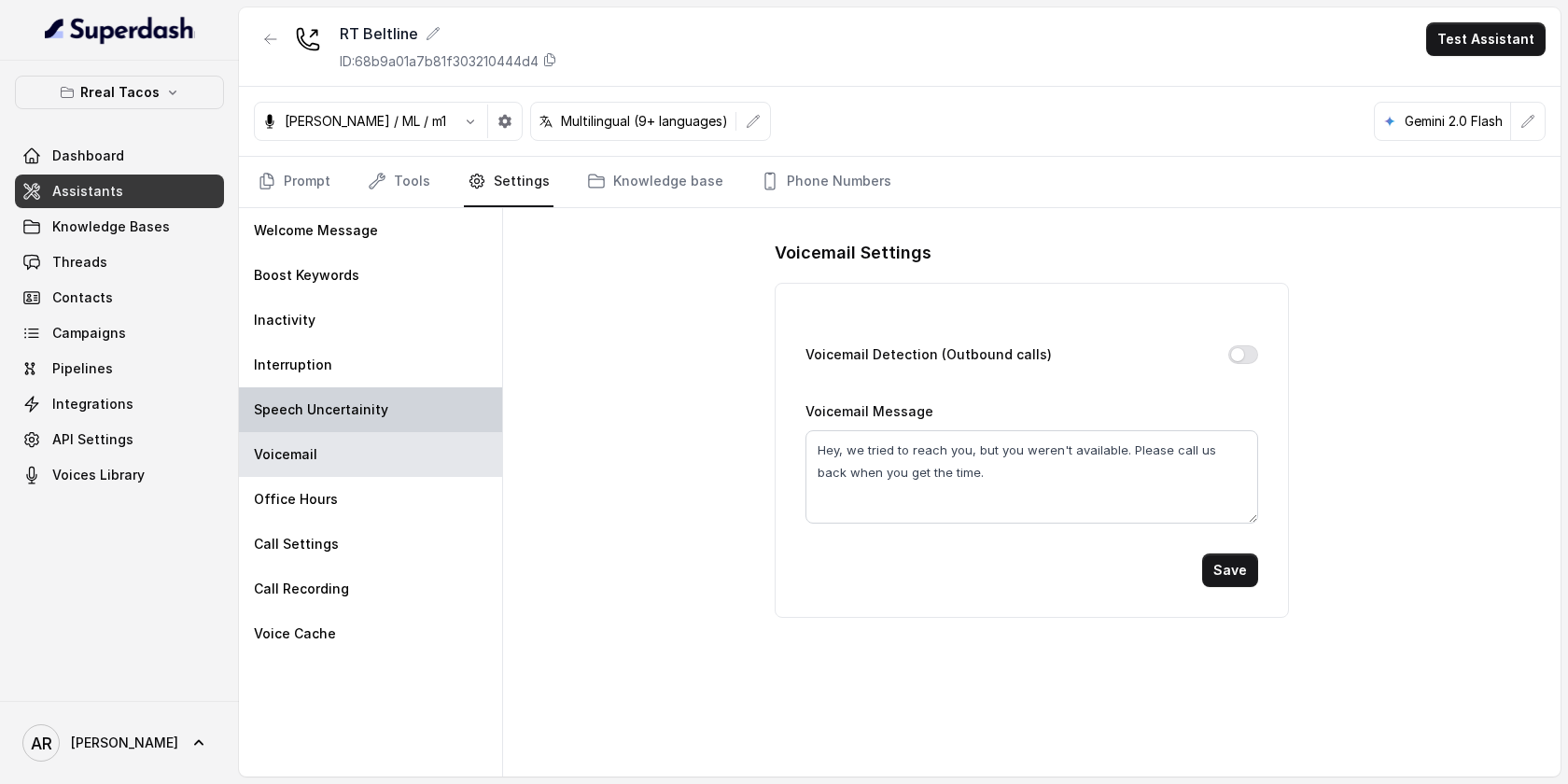
click at [410, 429] on div "Speech Uncertainity" at bounding box center [371, 410] width 263 height 45
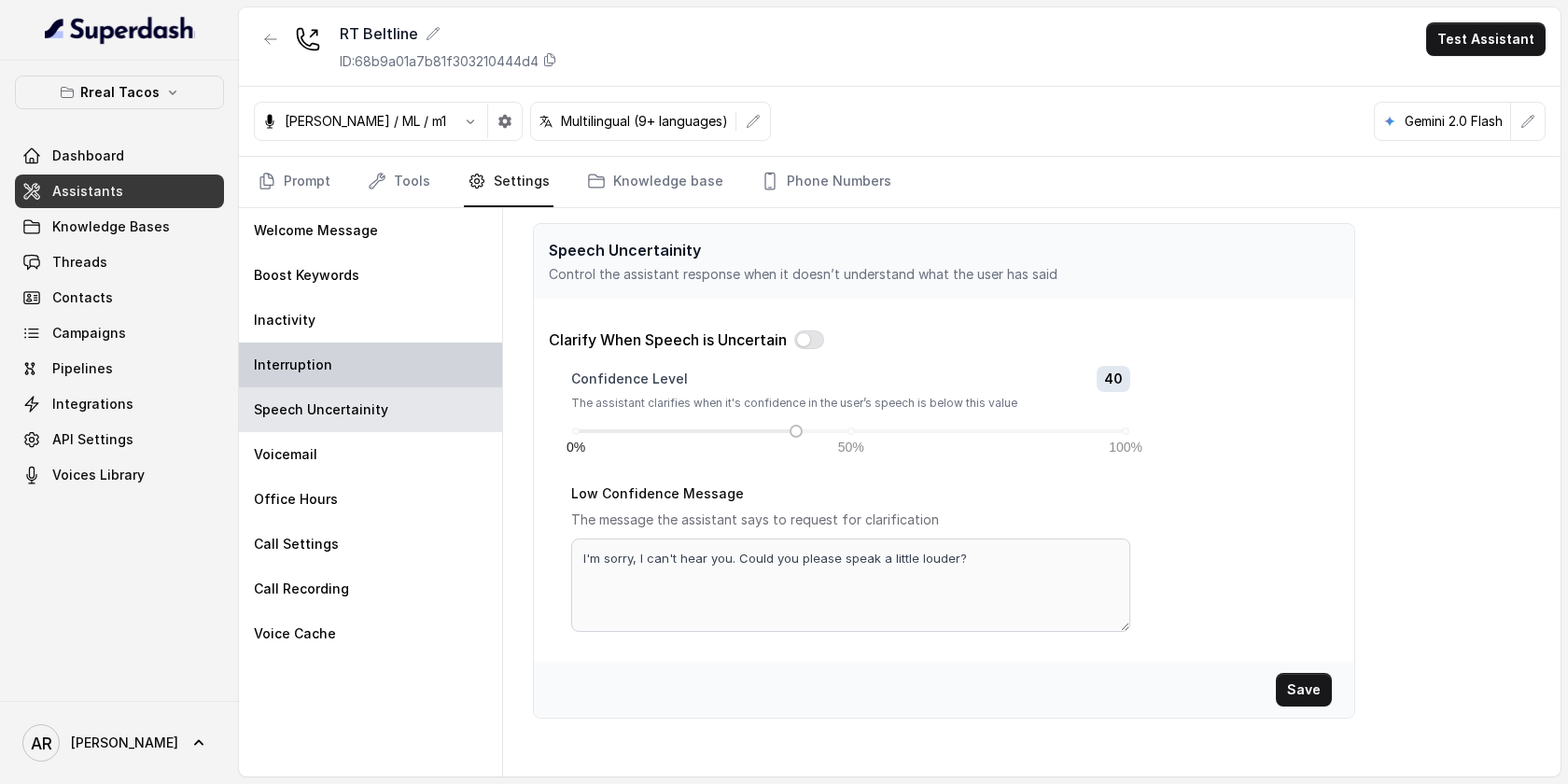
click at [410, 354] on div "Interruption" at bounding box center [371, 365] width 263 height 45
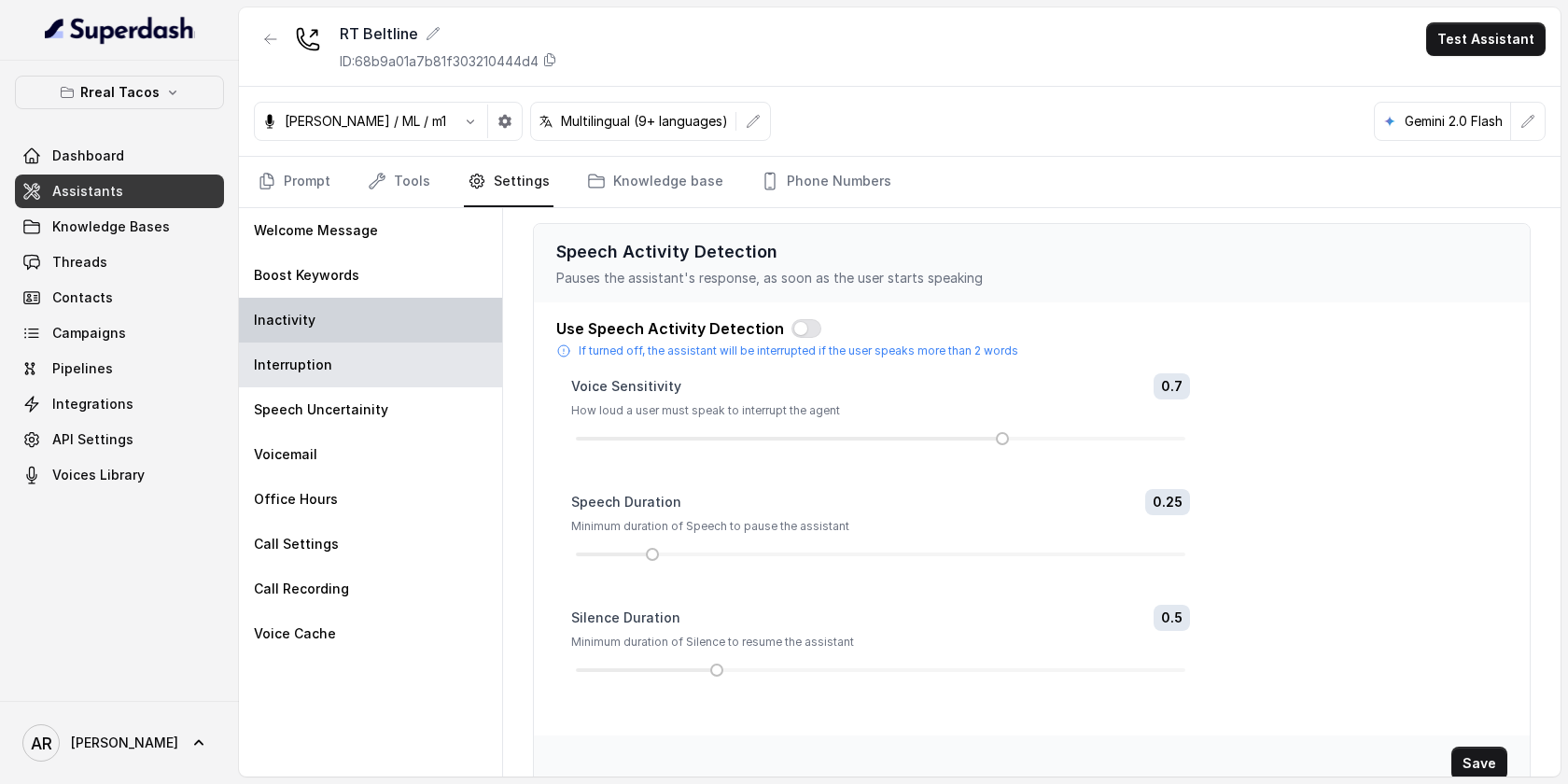
click at [410, 318] on div "Inactivity" at bounding box center [371, 320] width 263 height 45
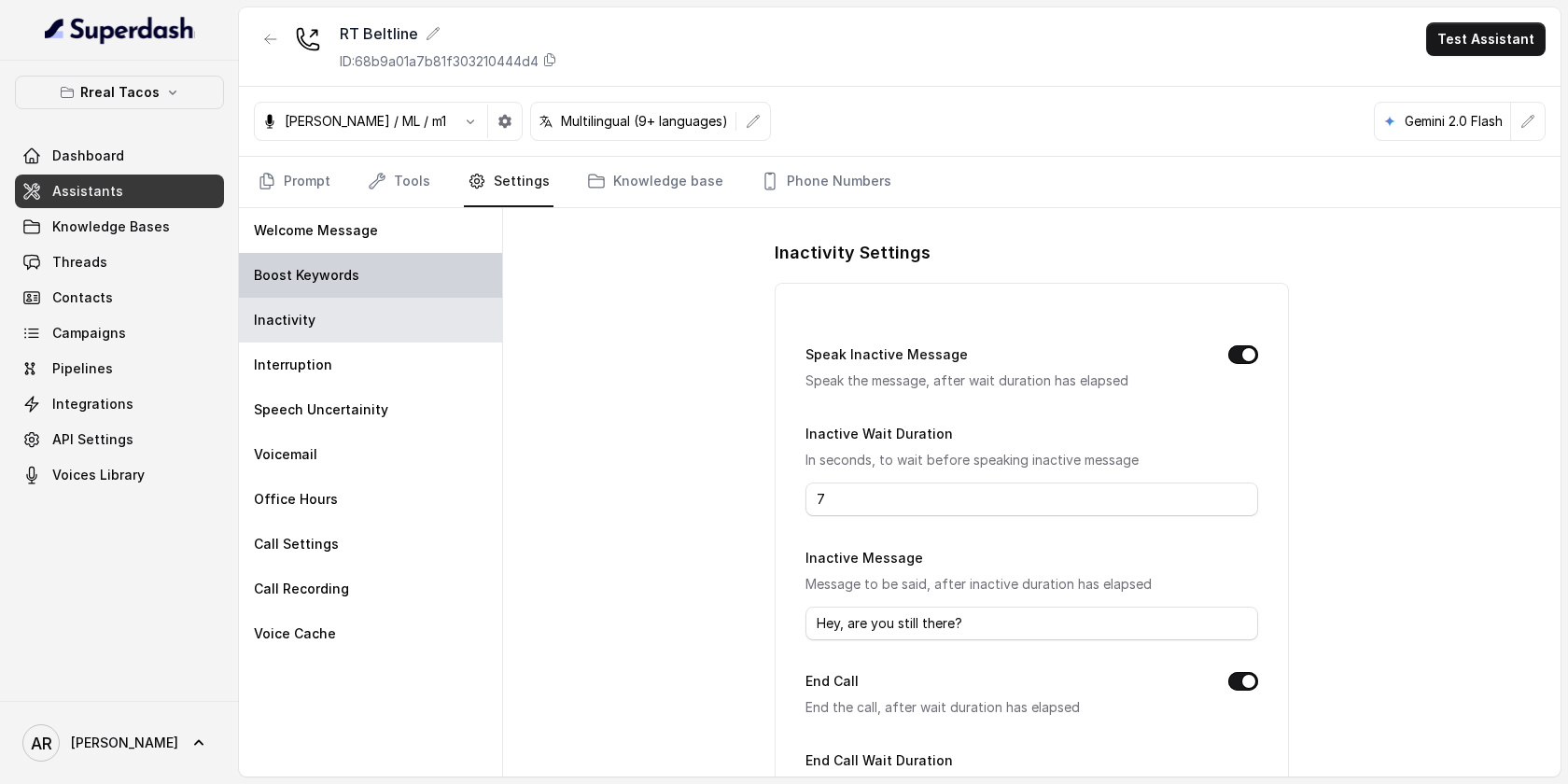
click at [409, 283] on div "Boost Keywords" at bounding box center [371, 276] width 263 height 45
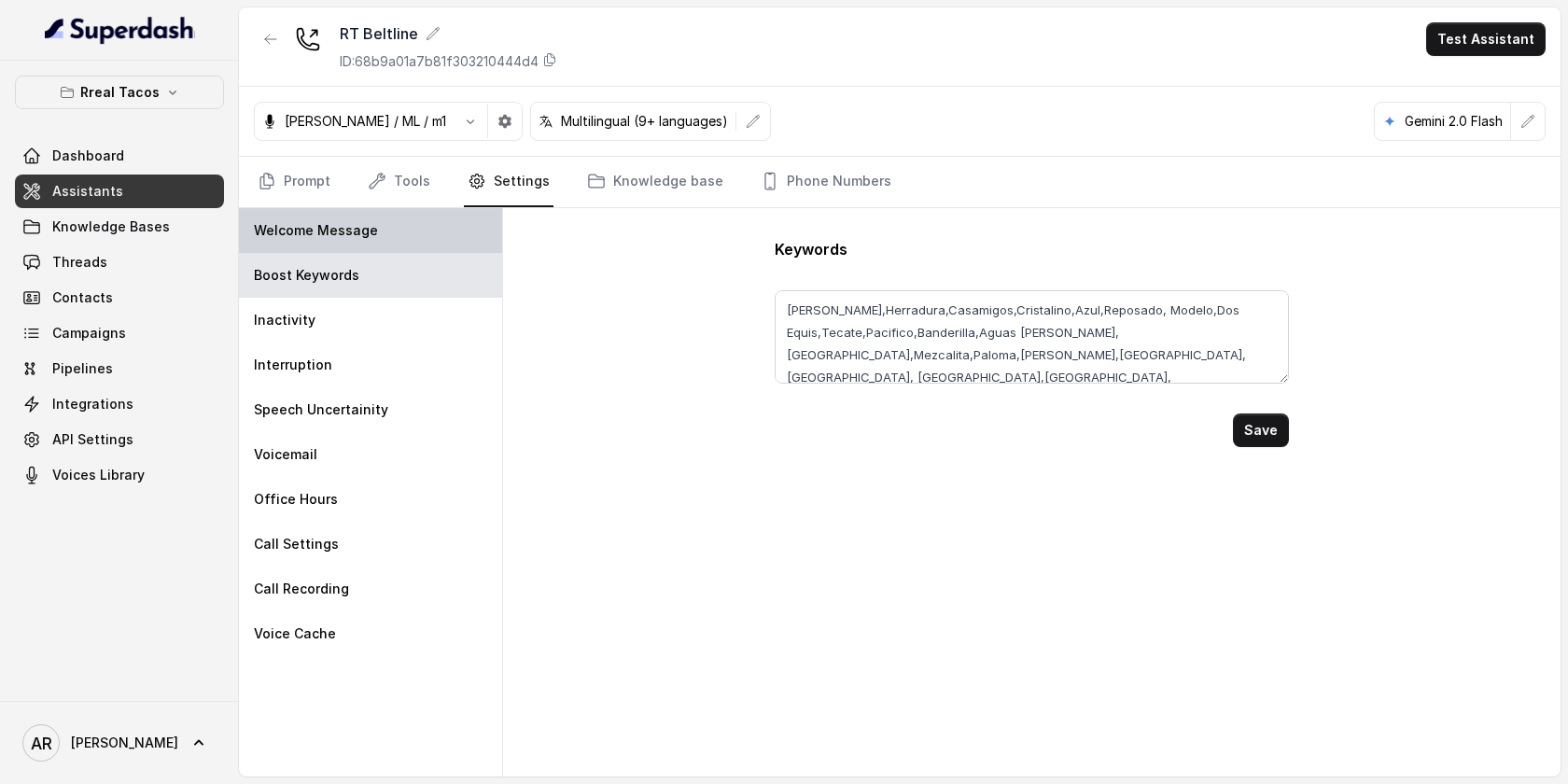
click at [437, 246] on div "Welcome Message" at bounding box center [371, 231] width 263 height 45
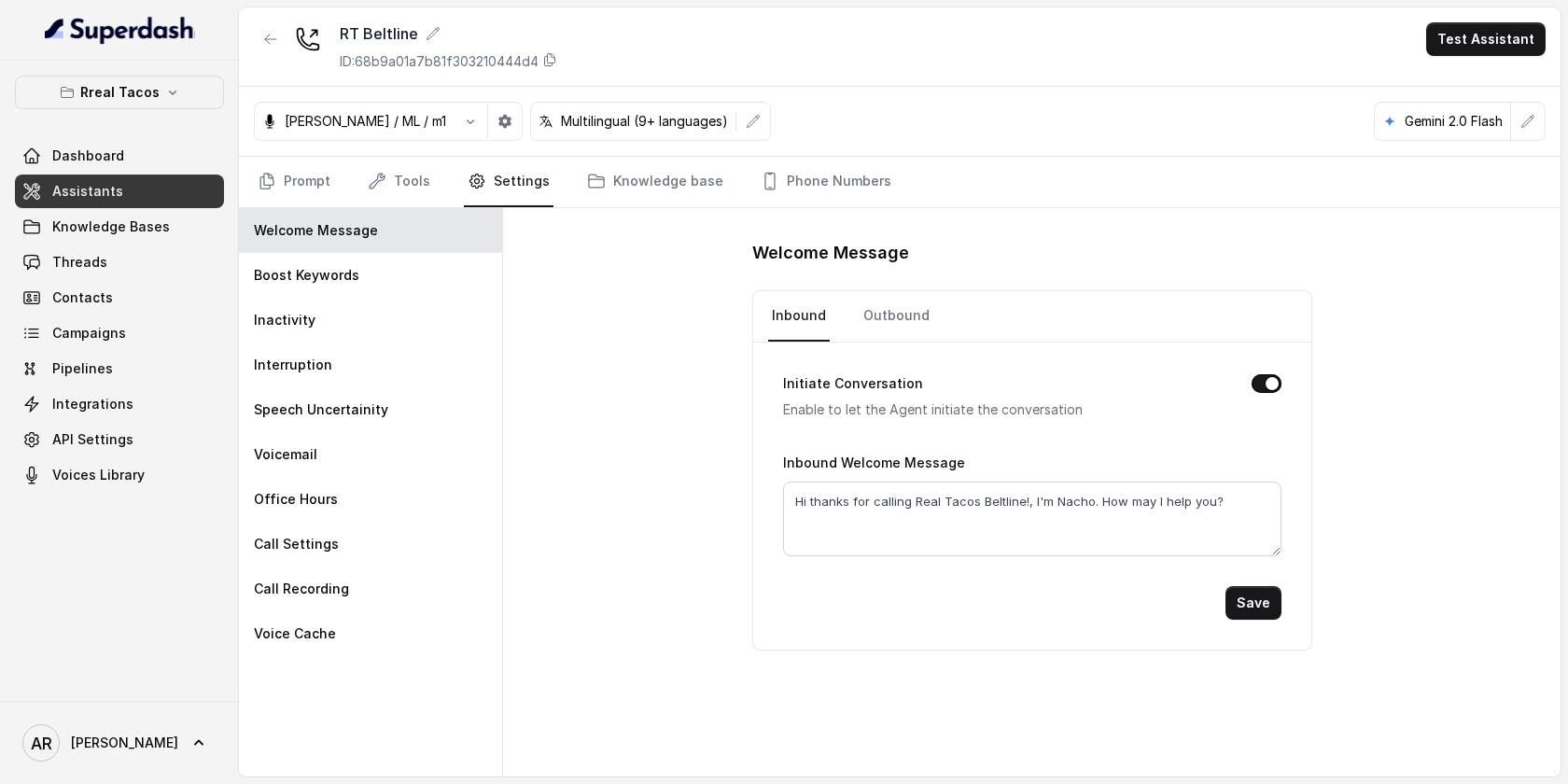
click at [590, 210] on div "Welcome Message Inbound Outbound Initiate Conversation Enable to let the Agent …" at bounding box center [1032, 492] width 1058 height 568
click at [393, 284] on div "Boost Keywords" at bounding box center [371, 276] width 263 height 45
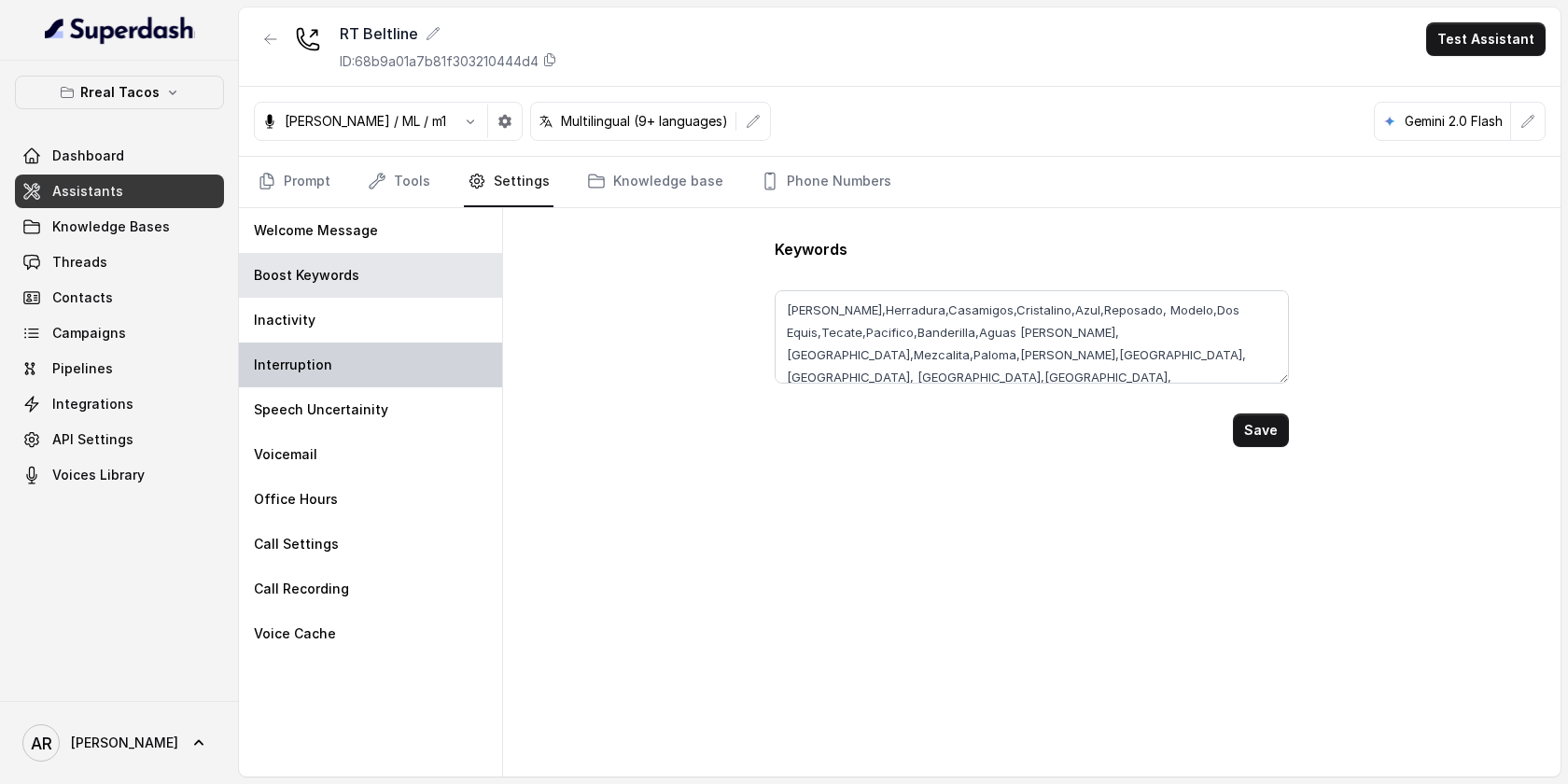
click at [369, 354] on div "Interruption" at bounding box center [371, 365] width 263 height 45
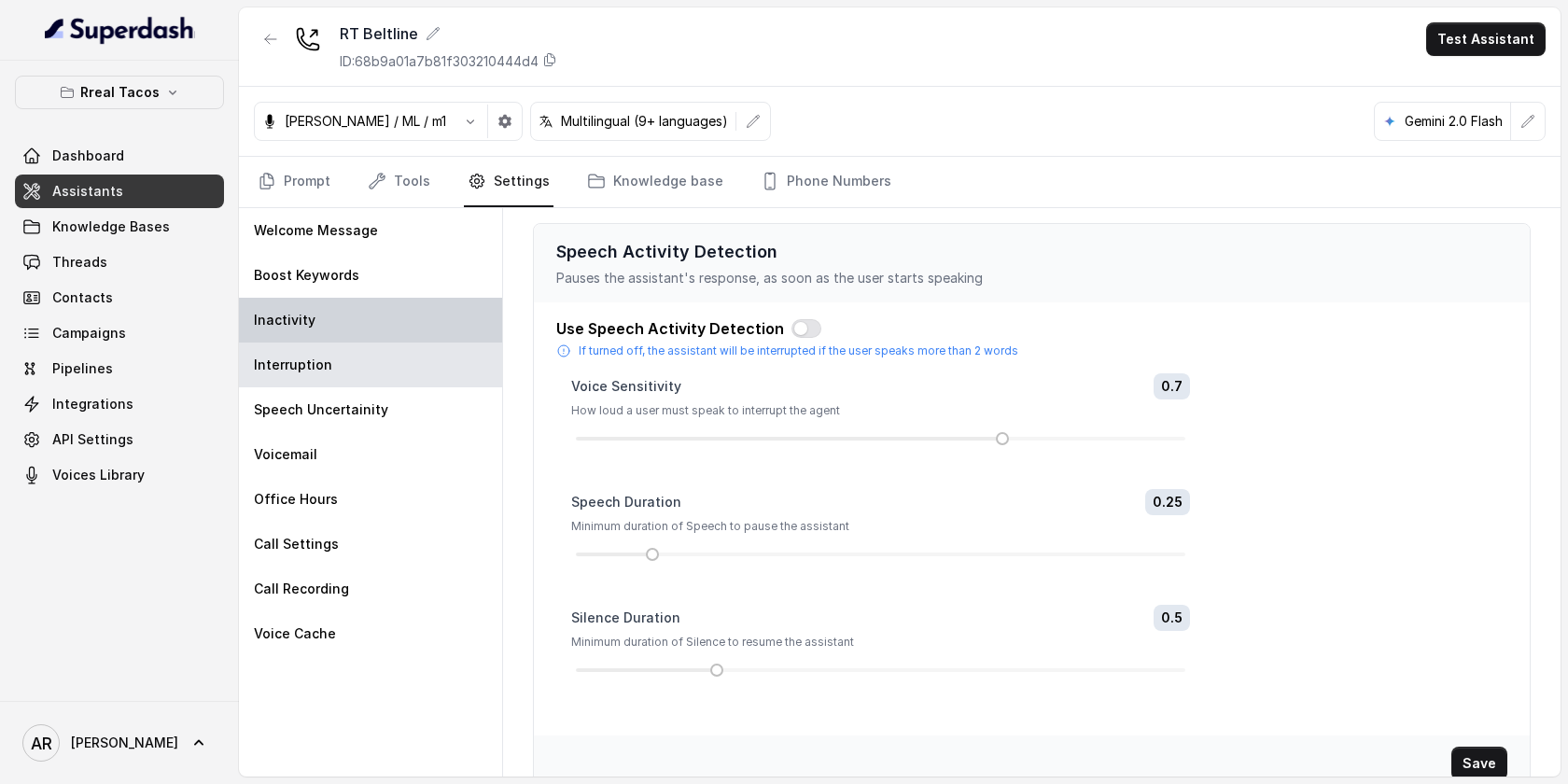
click at [368, 336] on div "Inactivity" at bounding box center [371, 320] width 263 height 45
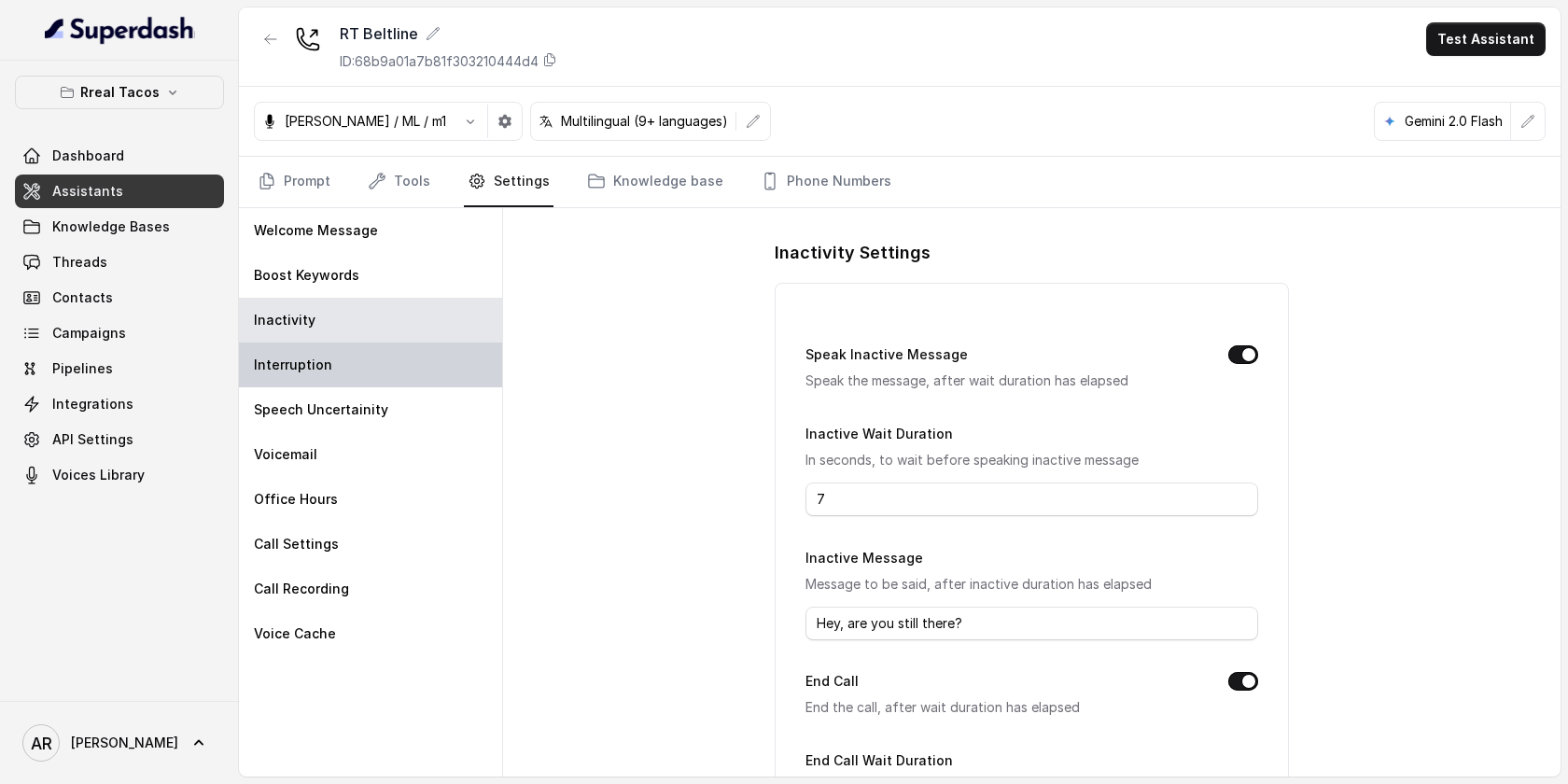
click at [407, 360] on div "Interruption" at bounding box center [371, 365] width 263 height 45
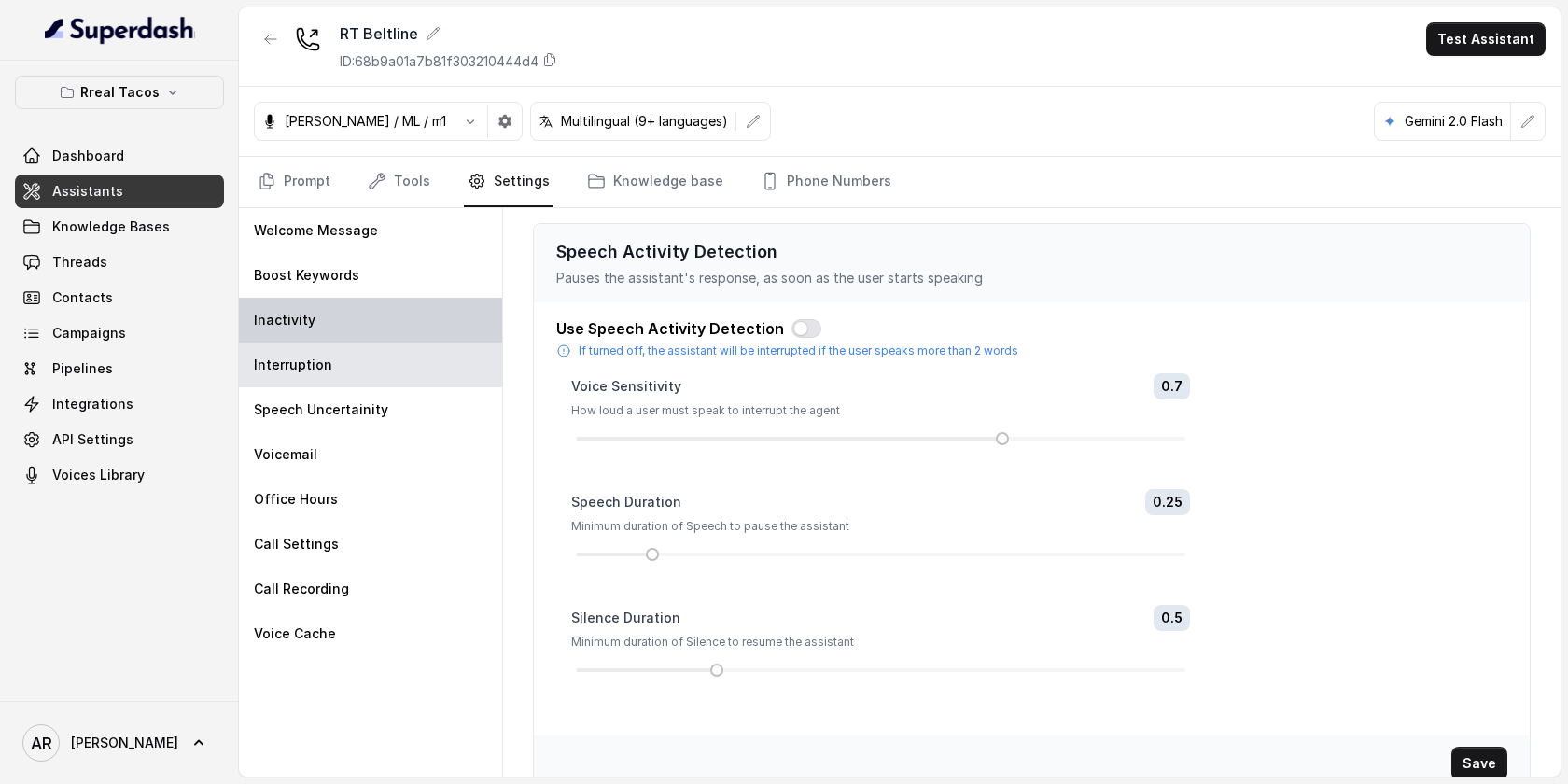
click at [421, 324] on div "Inactivity" at bounding box center [371, 320] width 263 height 45
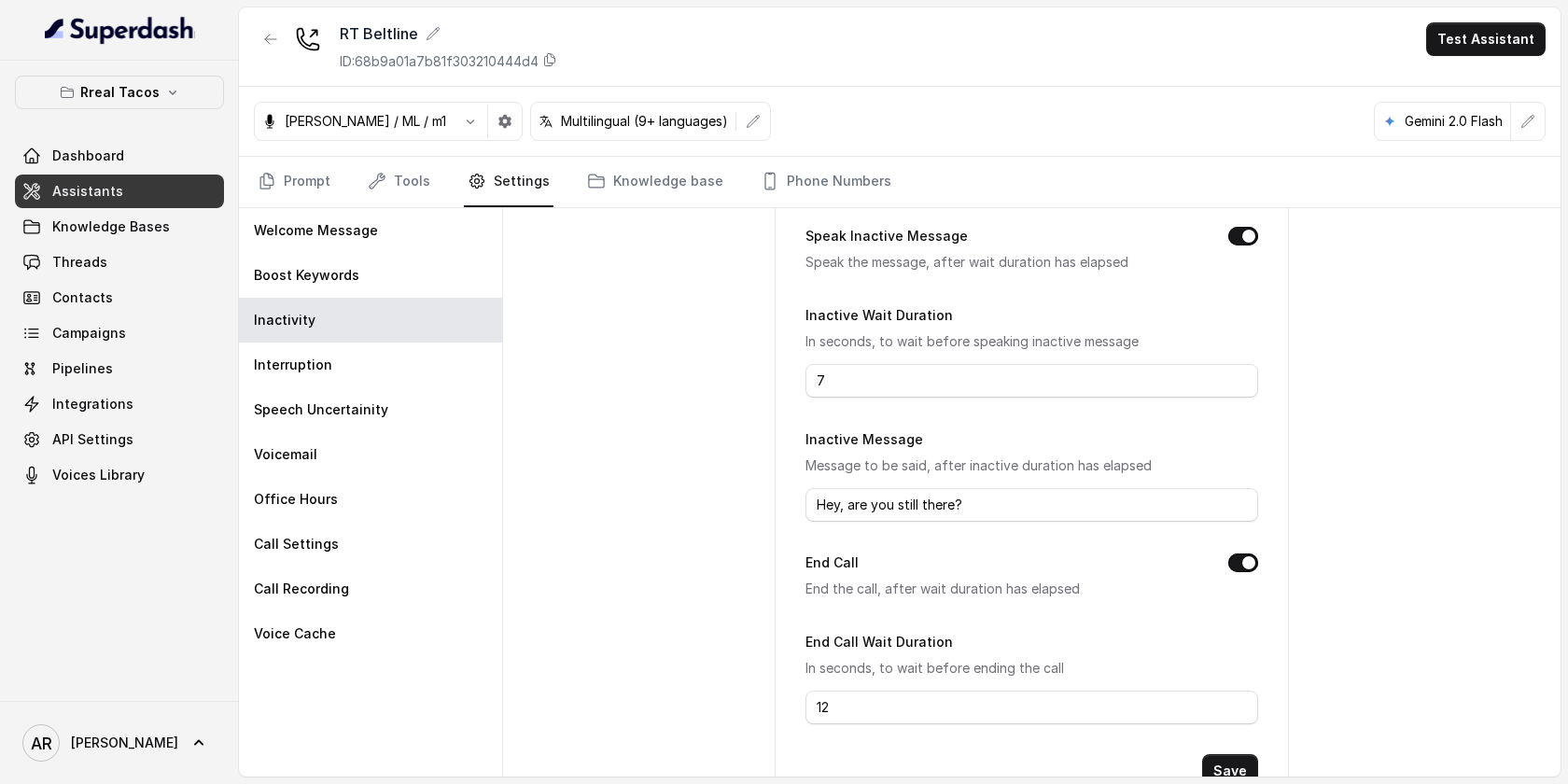
scroll to position [188, 0]
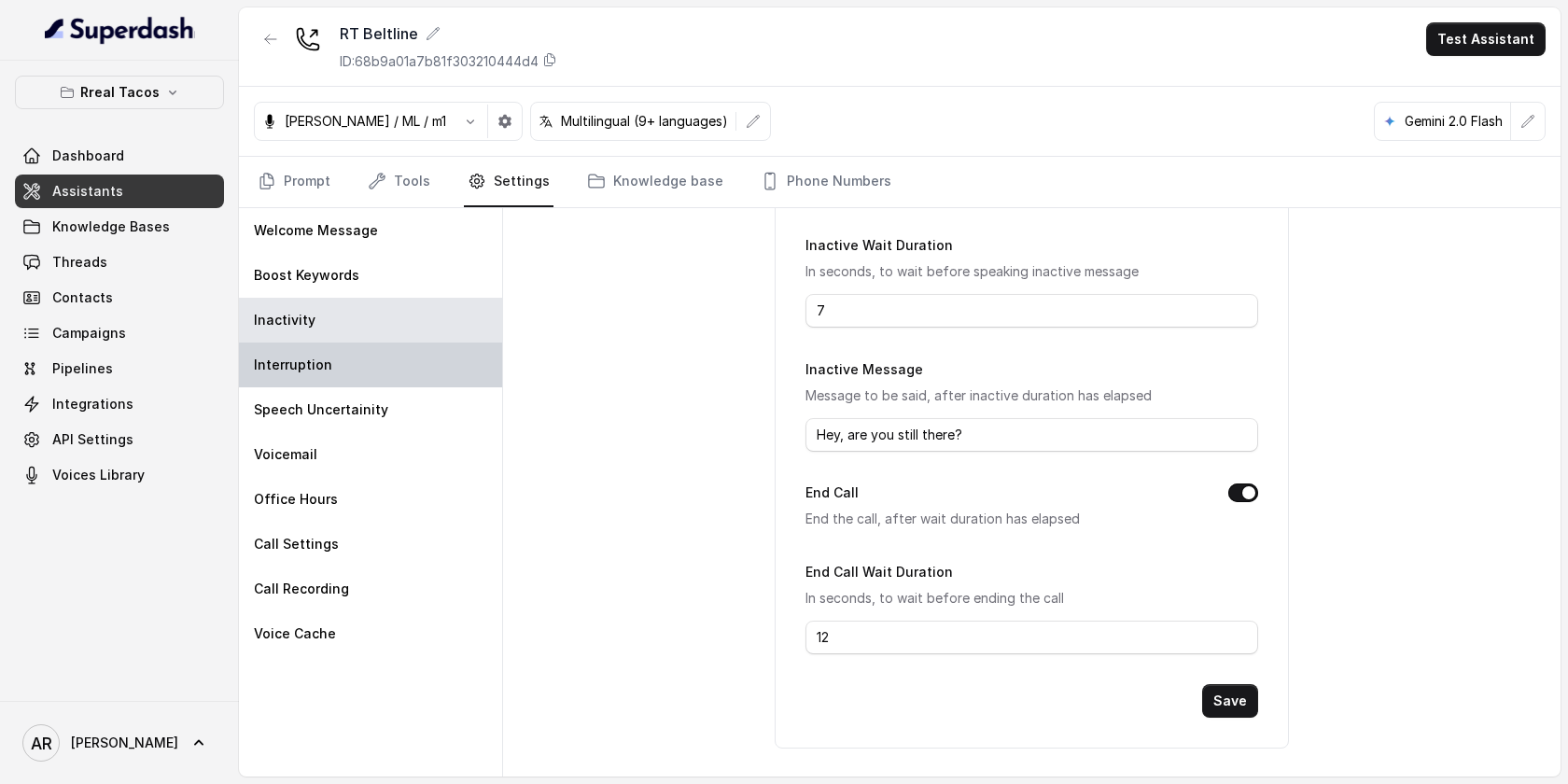
click at [387, 345] on div "Interruption" at bounding box center [371, 365] width 263 height 45
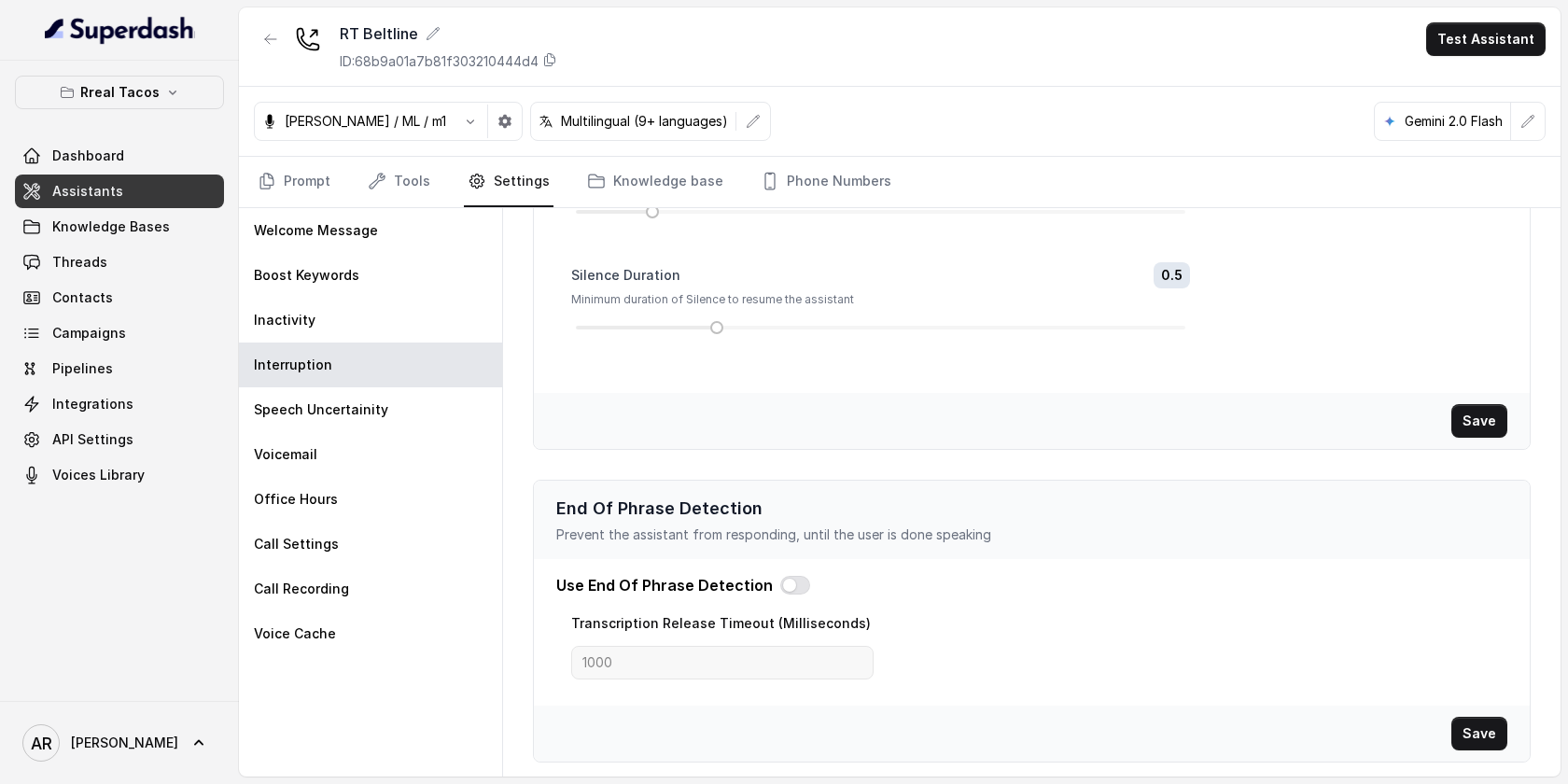
scroll to position [0, 0]
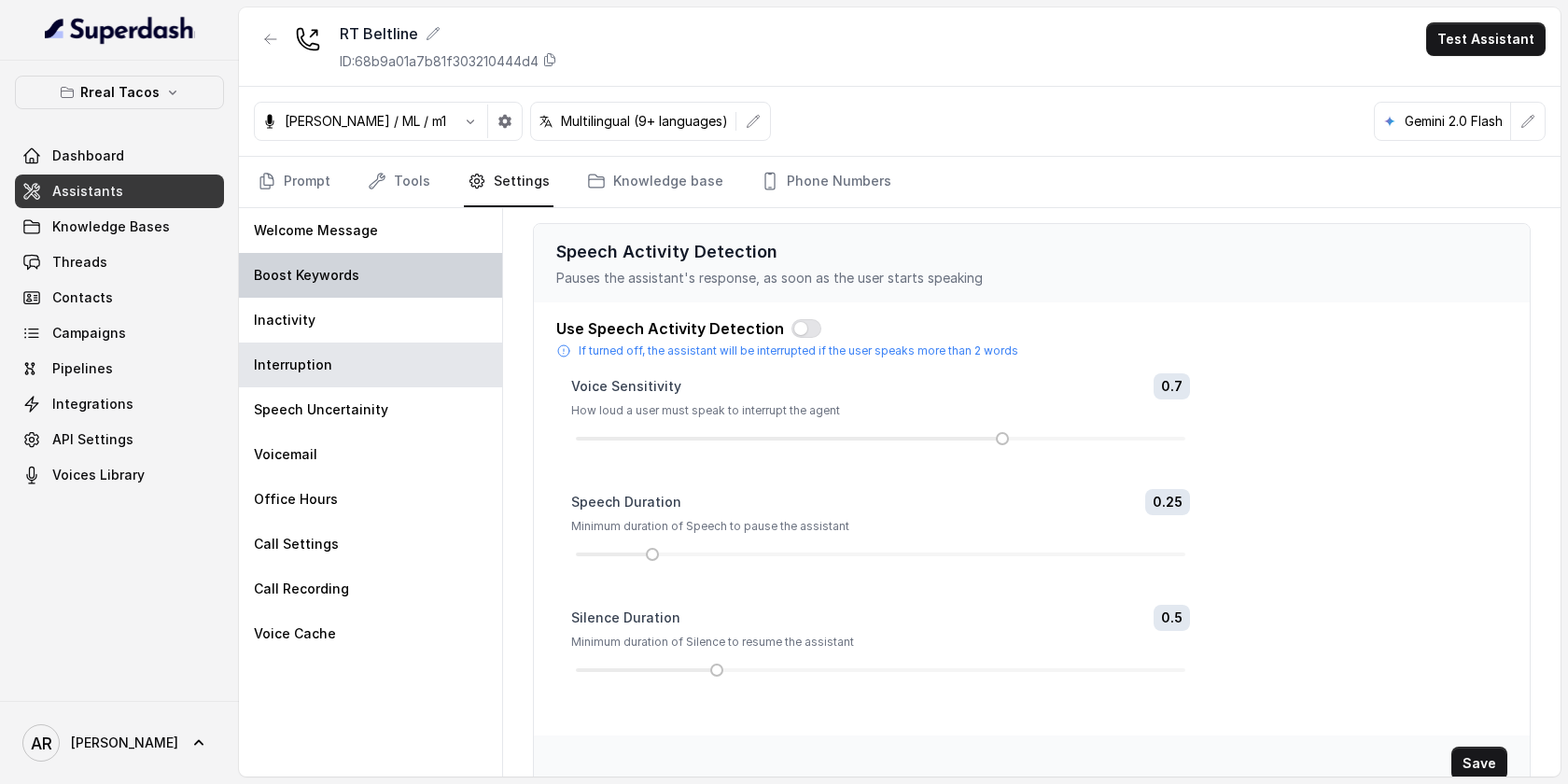
click at [365, 289] on div "Boost Keywords" at bounding box center [371, 276] width 263 height 45
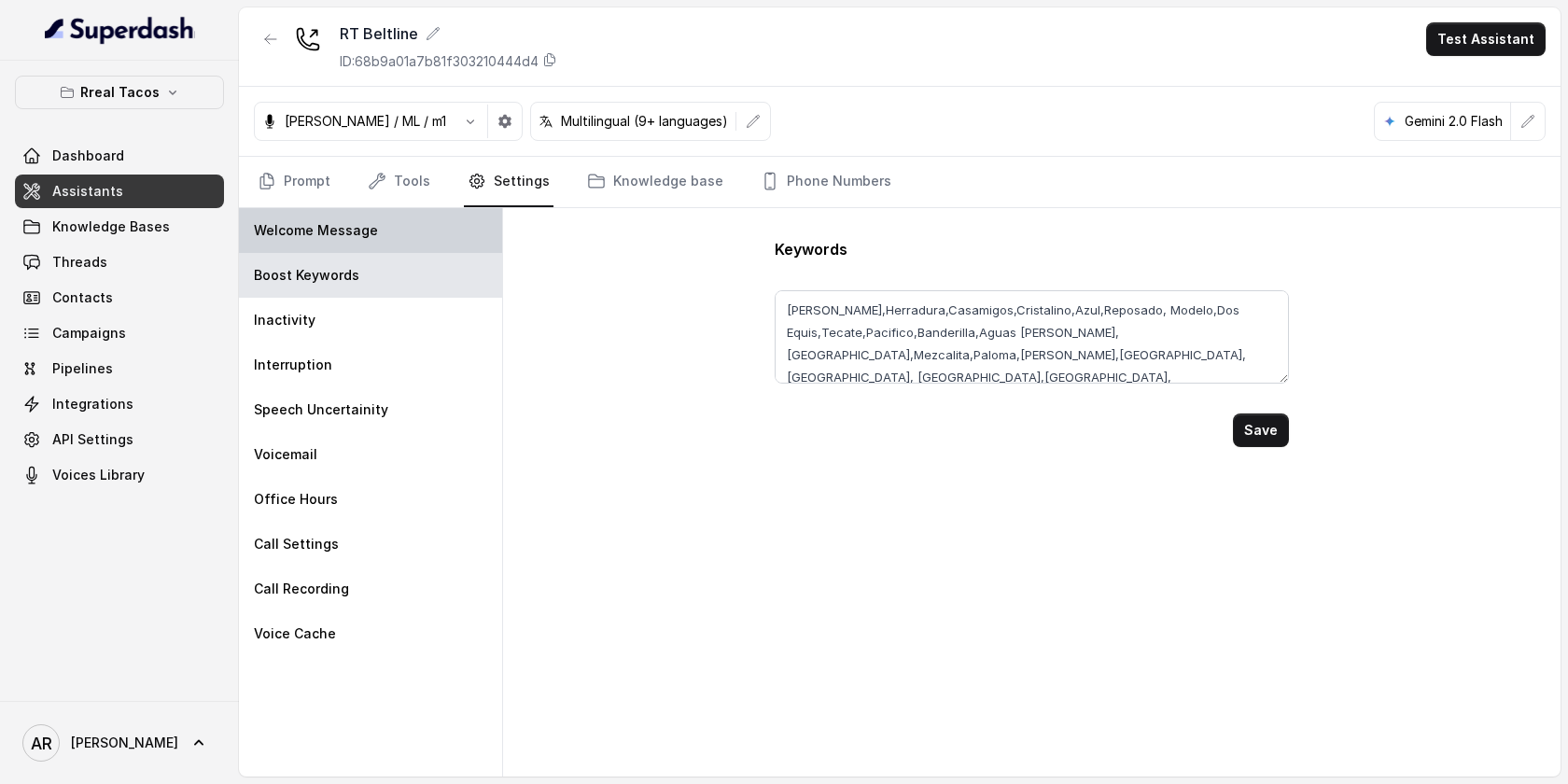
click at [370, 224] on p "Welcome Message" at bounding box center [316, 230] width 125 height 19
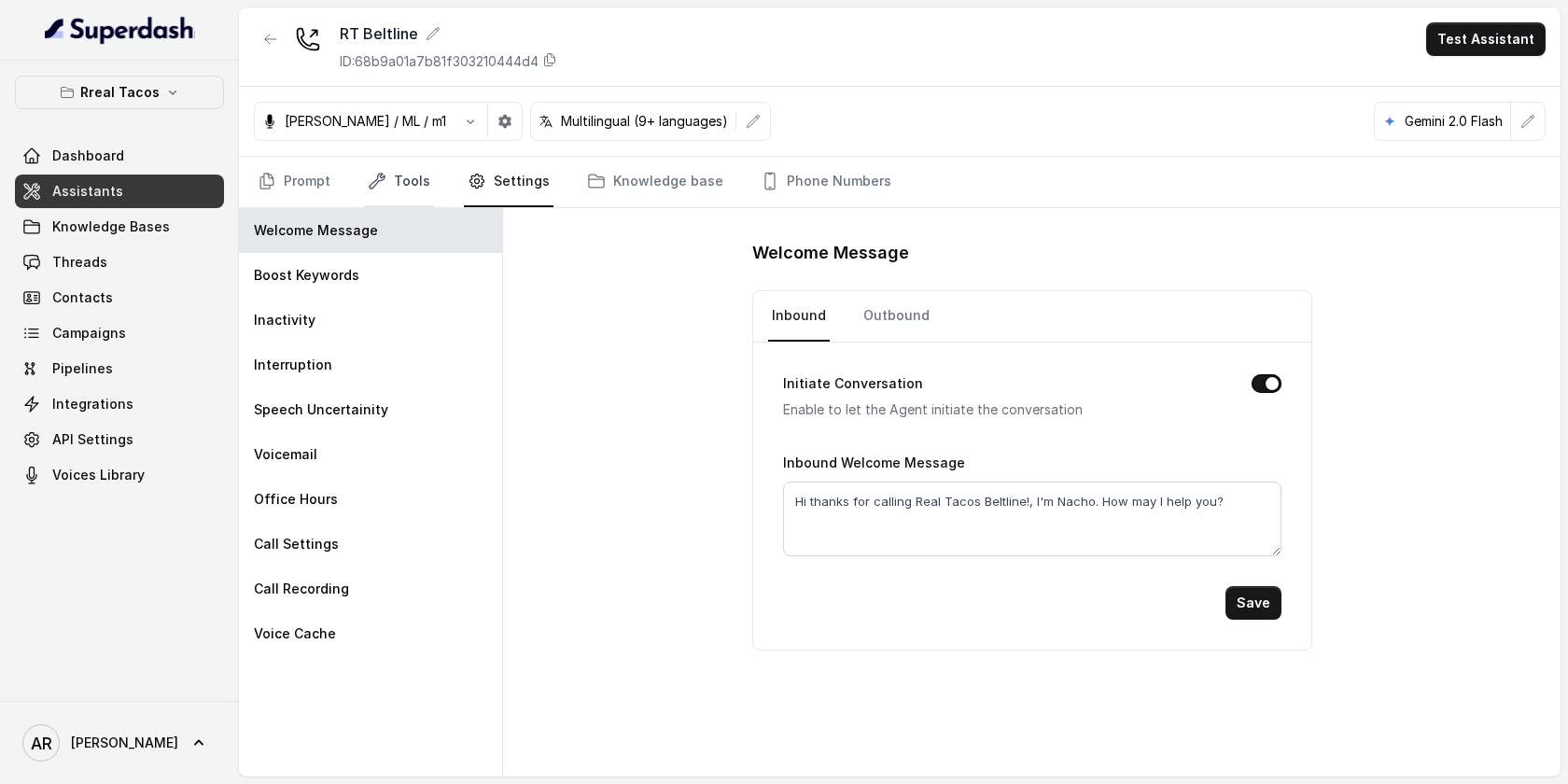
click at [373, 172] on icon "Tabs" at bounding box center [377, 181] width 19 height 19
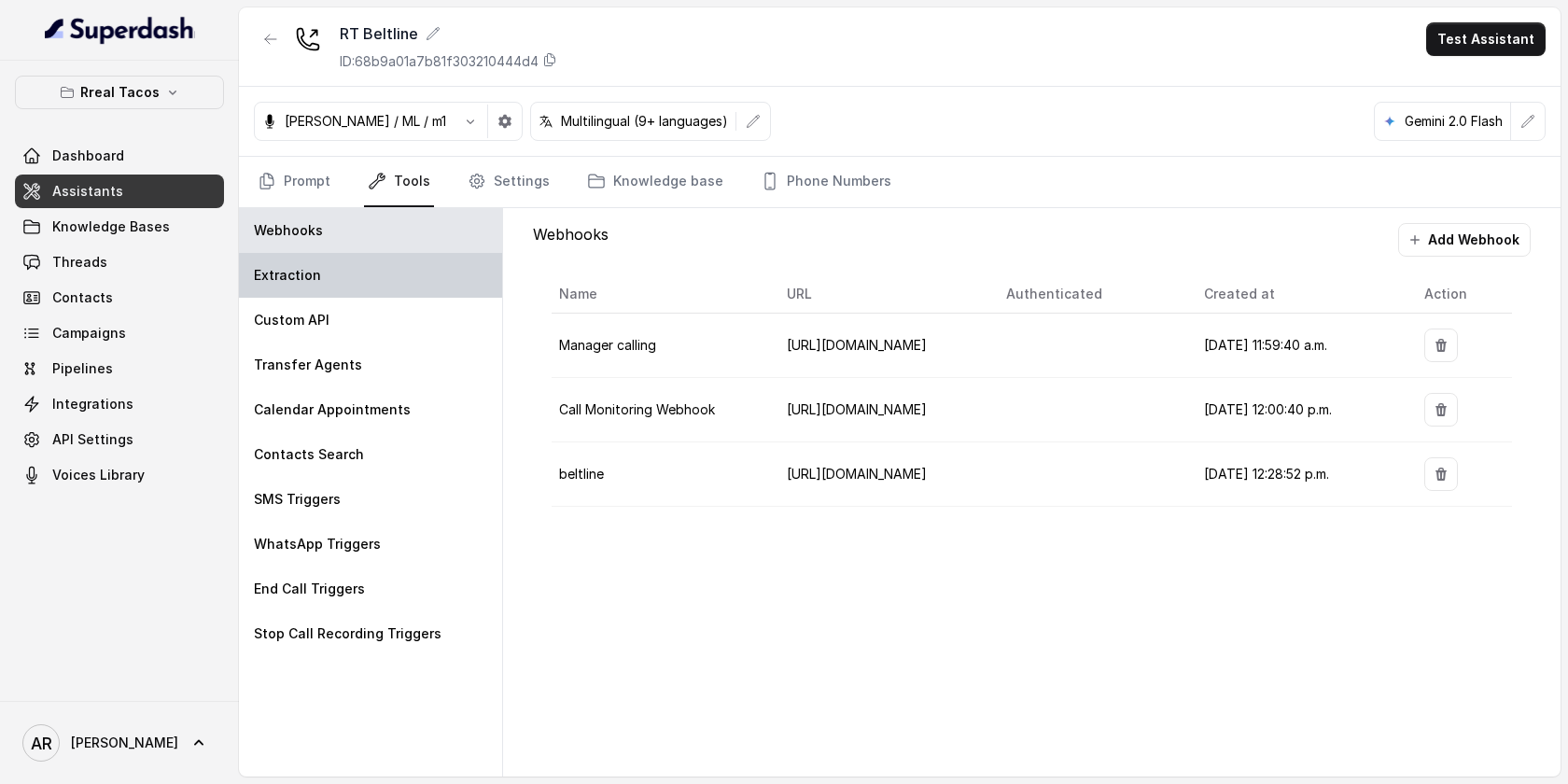
click at [374, 259] on div "Extraction" at bounding box center [371, 276] width 263 height 45
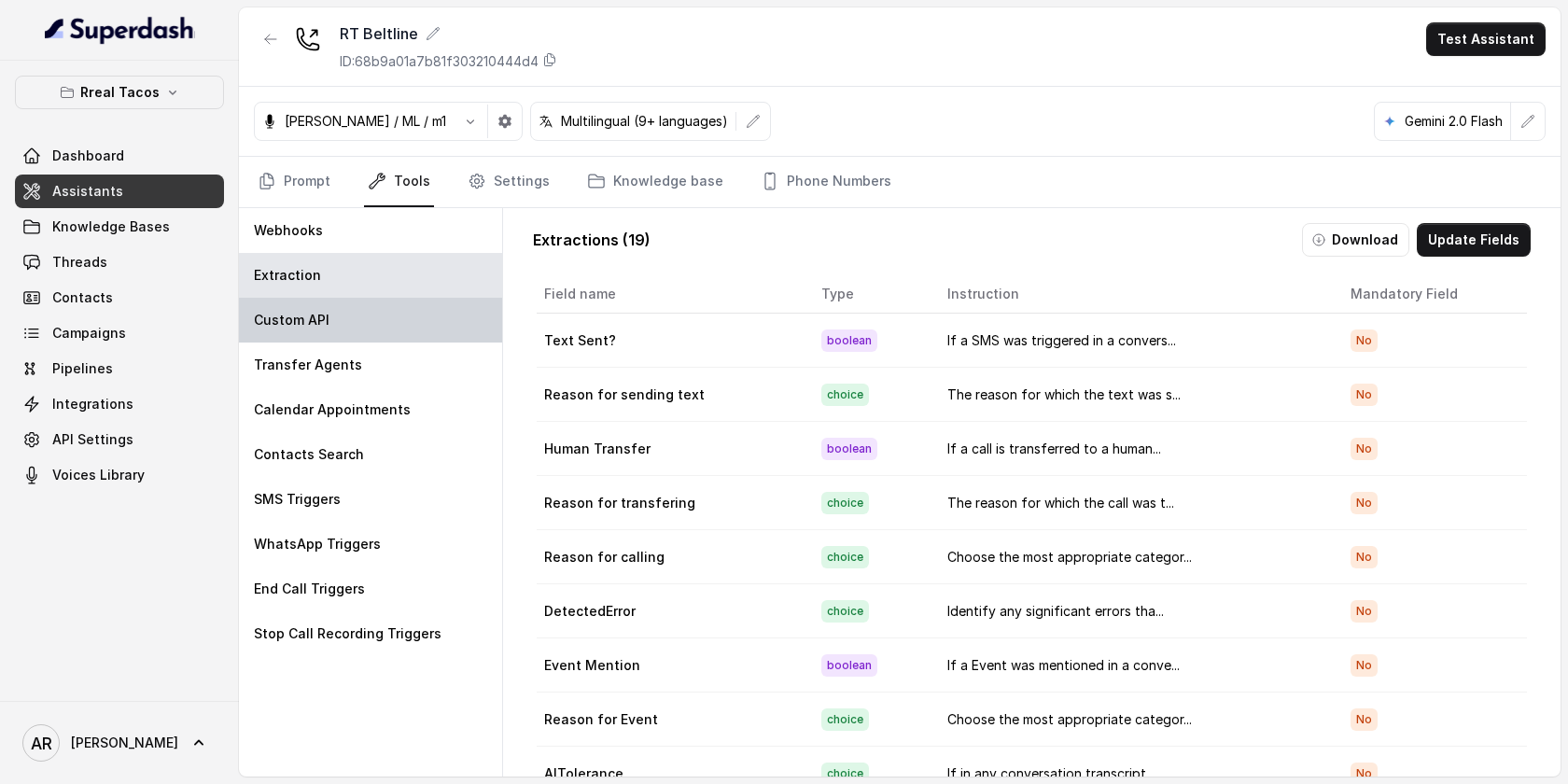
click at [393, 324] on div "Custom API" at bounding box center [371, 320] width 263 height 45
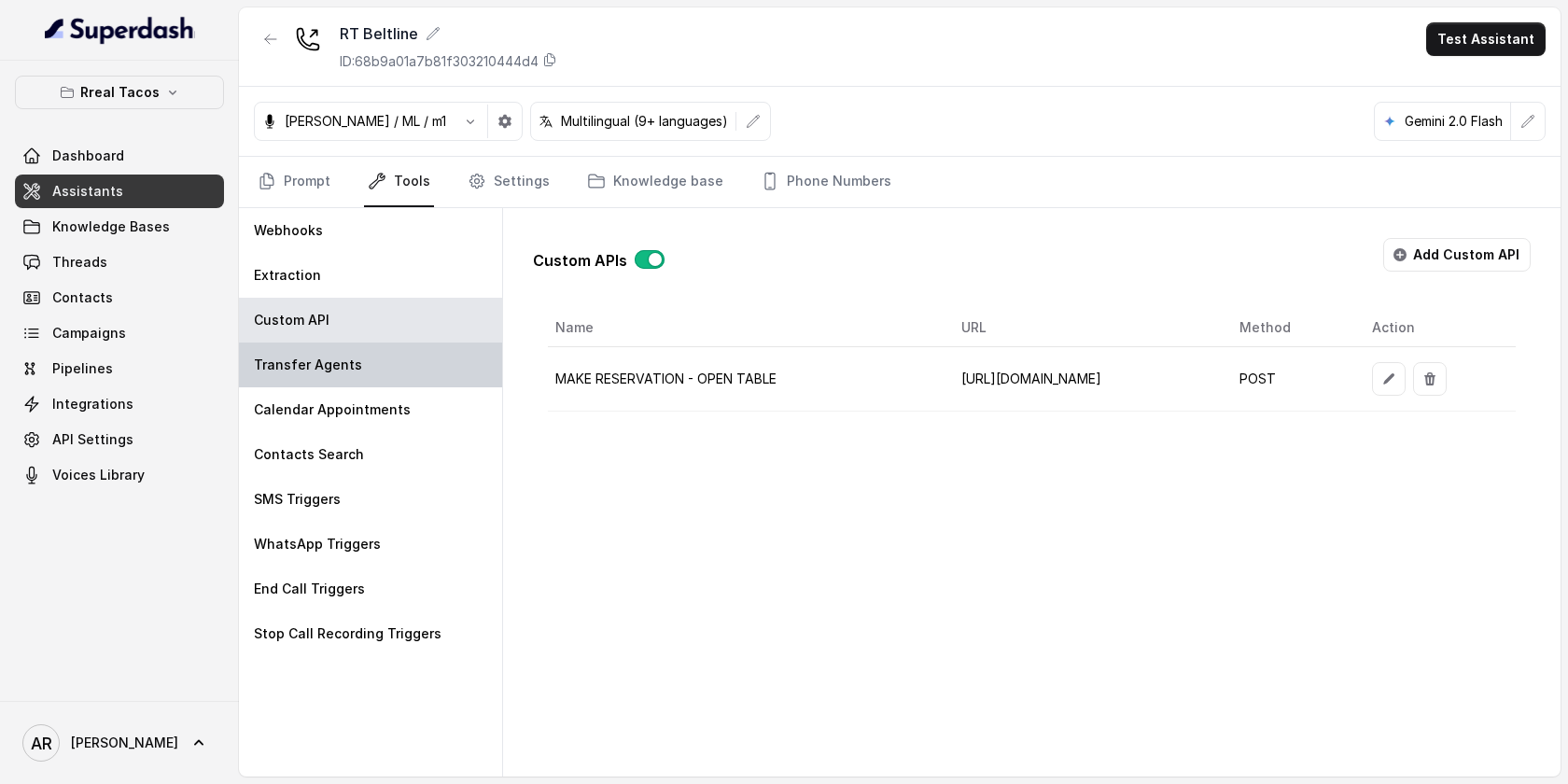
click at [410, 371] on div "Transfer Agents" at bounding box center [371, 365] width 263 height 45
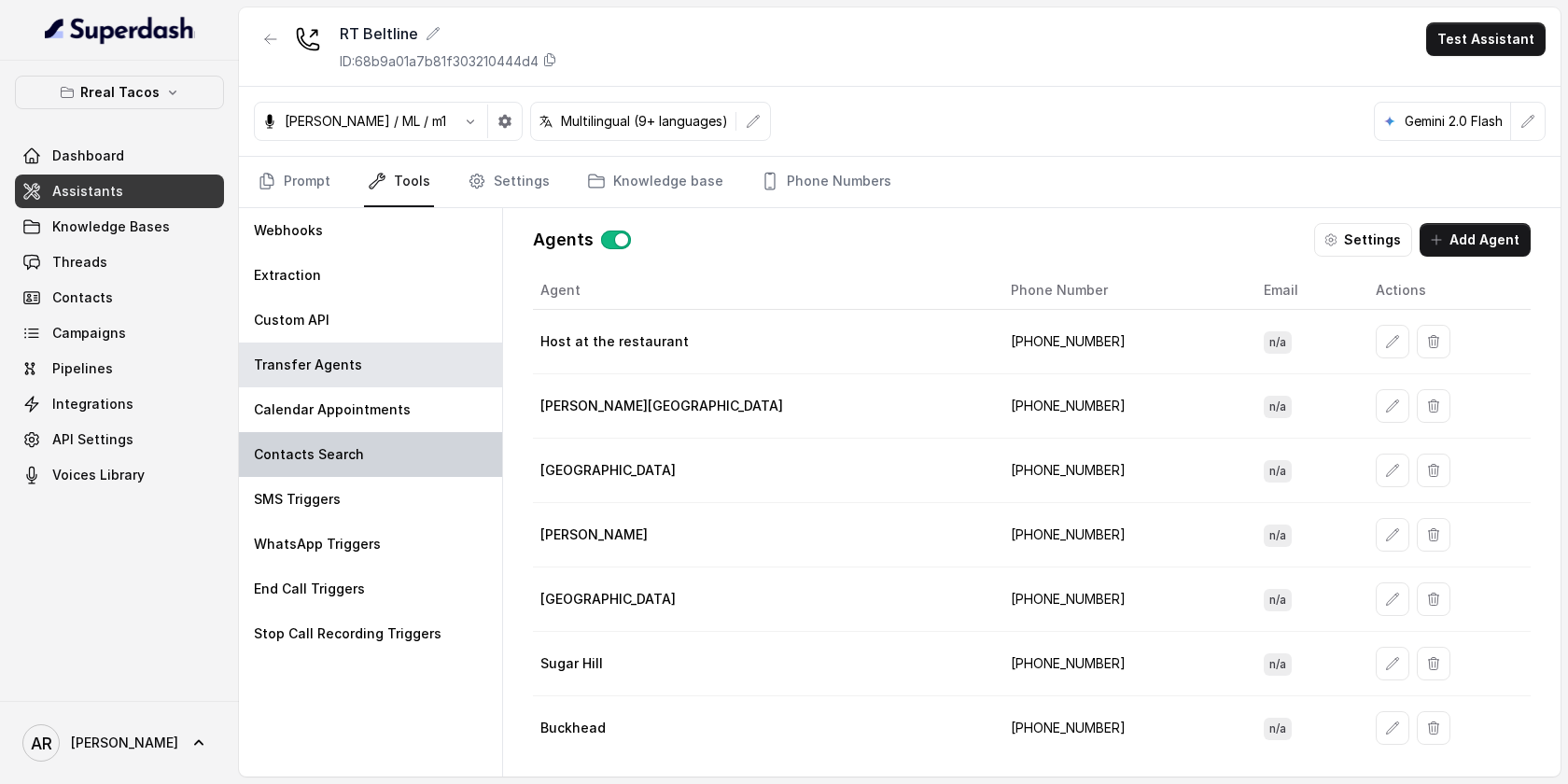
click at [428, 437] on div "Contacts Search" at bounding box center [371, 454] width 263 height 45
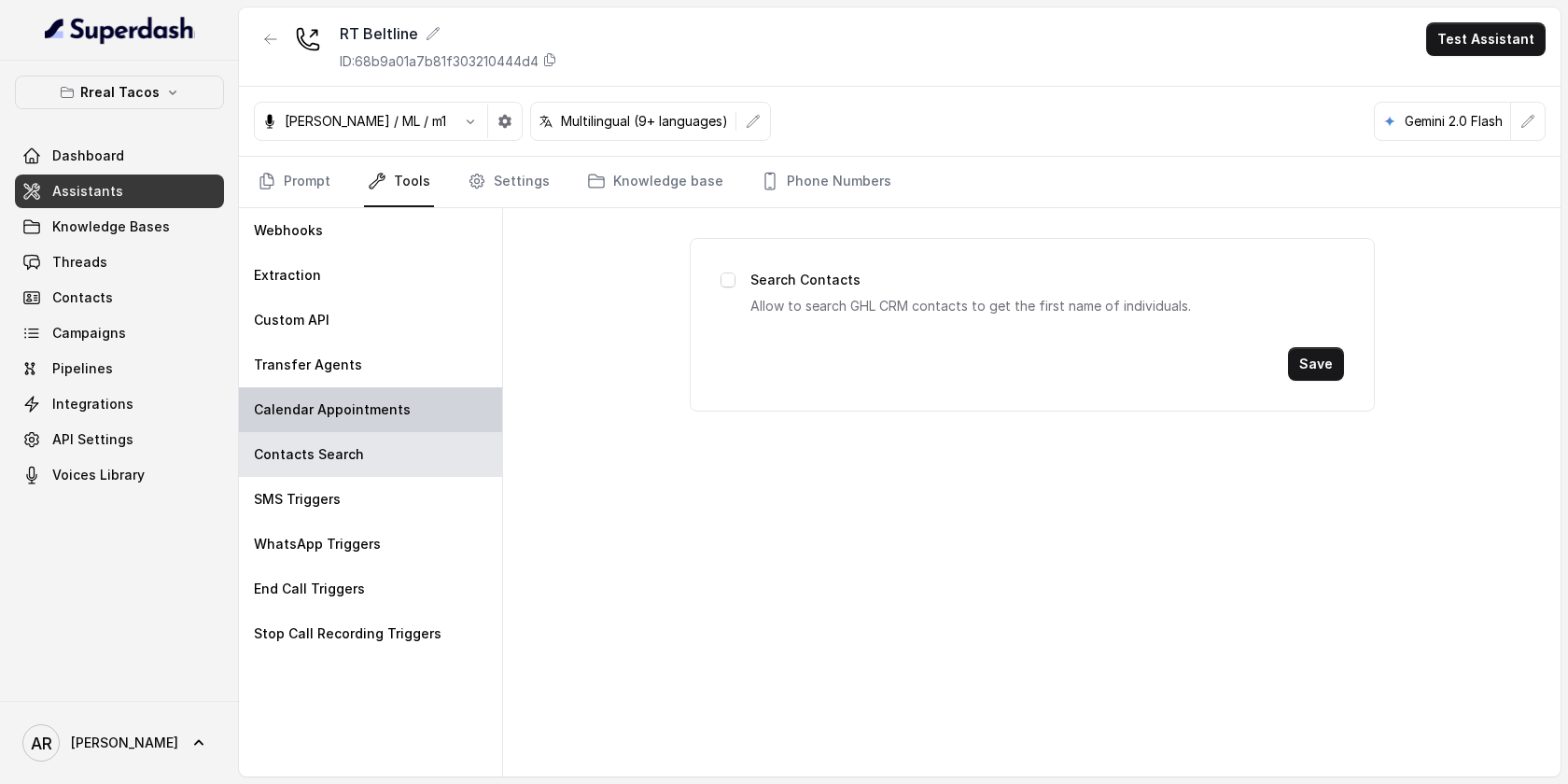
click at [425, 394] on div "Calendar Appointments" at bounding box center [371, 410] width 263 height 45
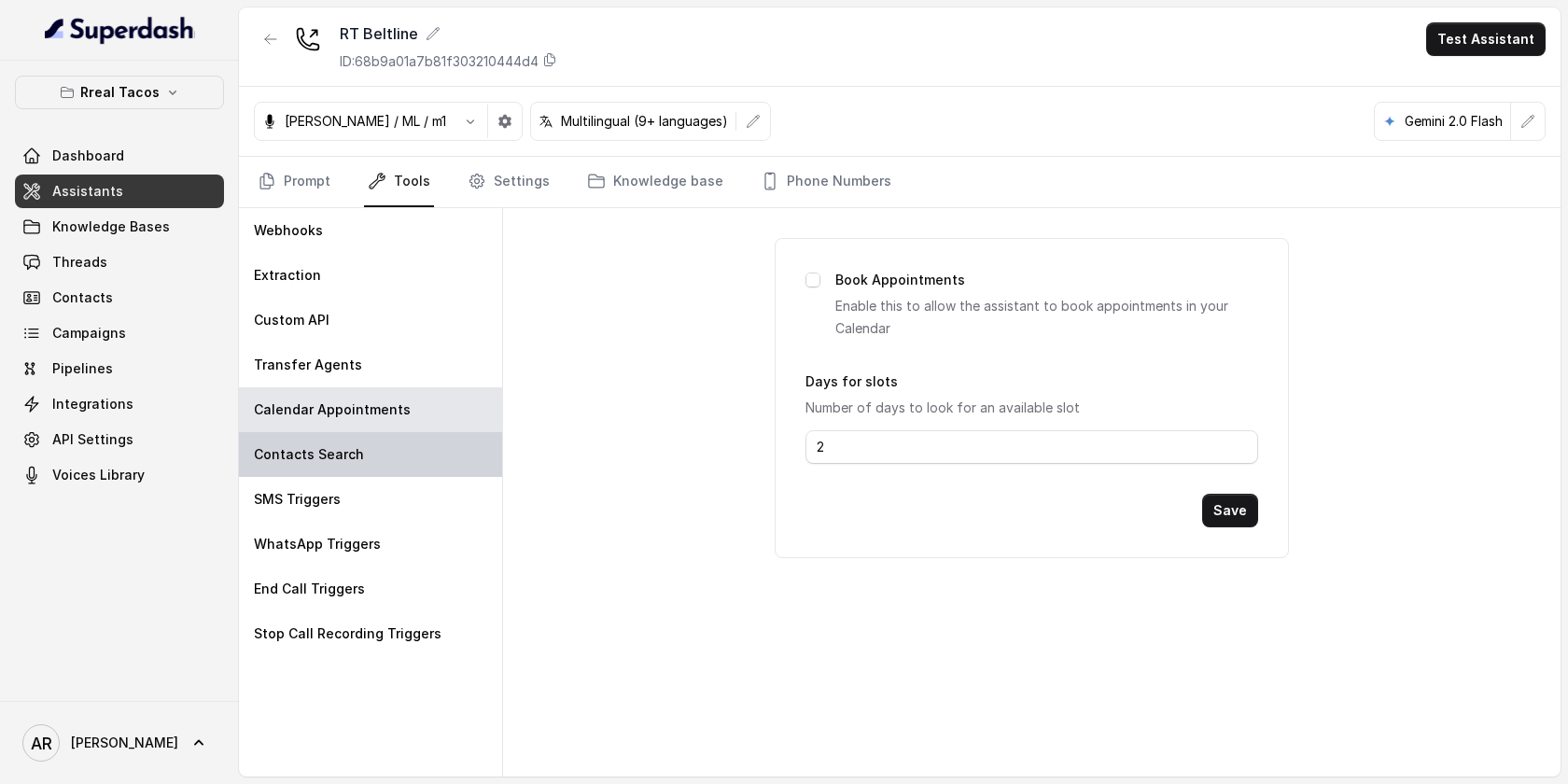
click at [432, 463] on div "Contacts Search" at bounding box center [371, 454] width 263 height 45
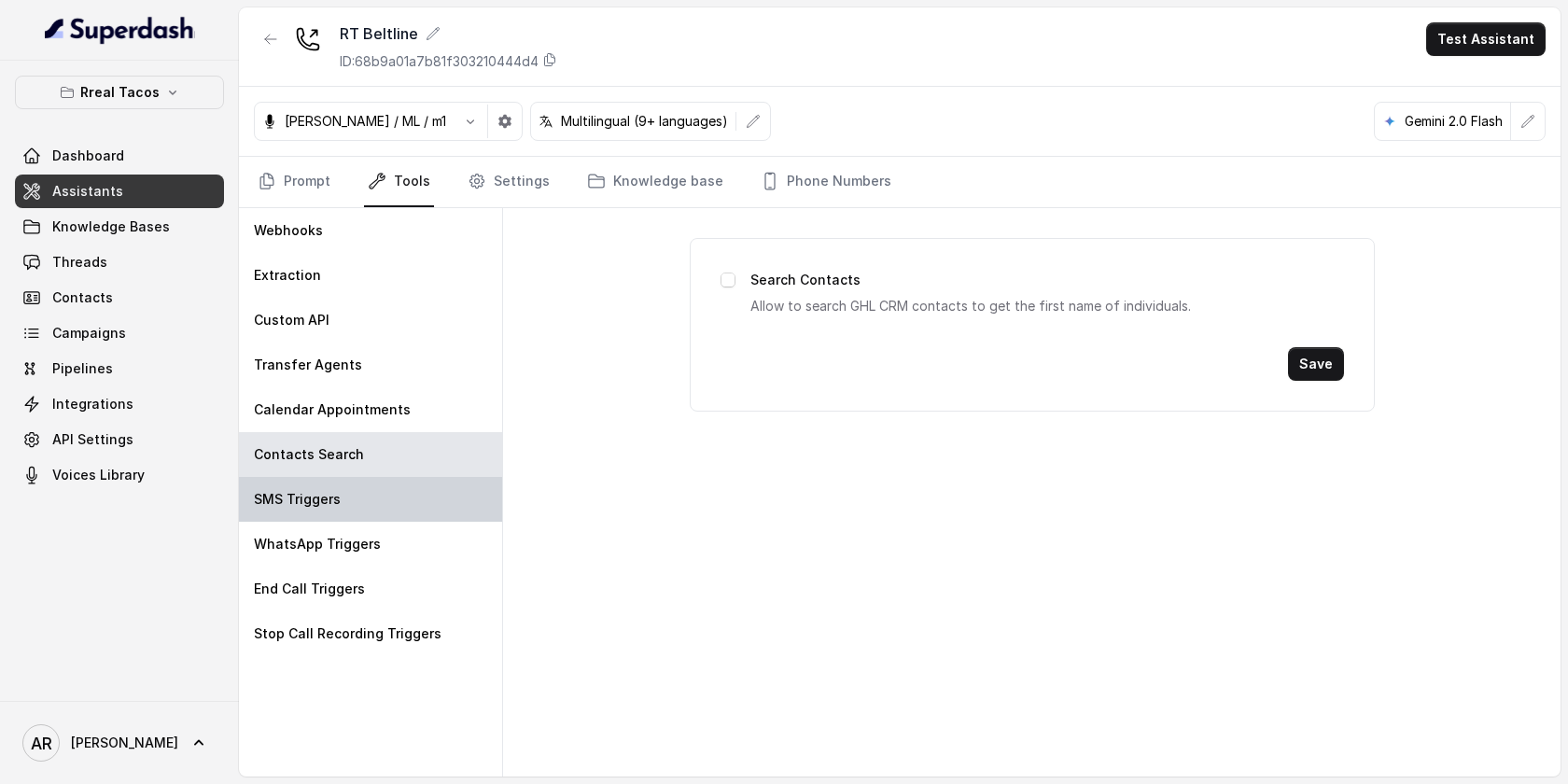
click at [431, 509] on div "SMS Triggers" at bounding box center [371, 499] width 263 height 45
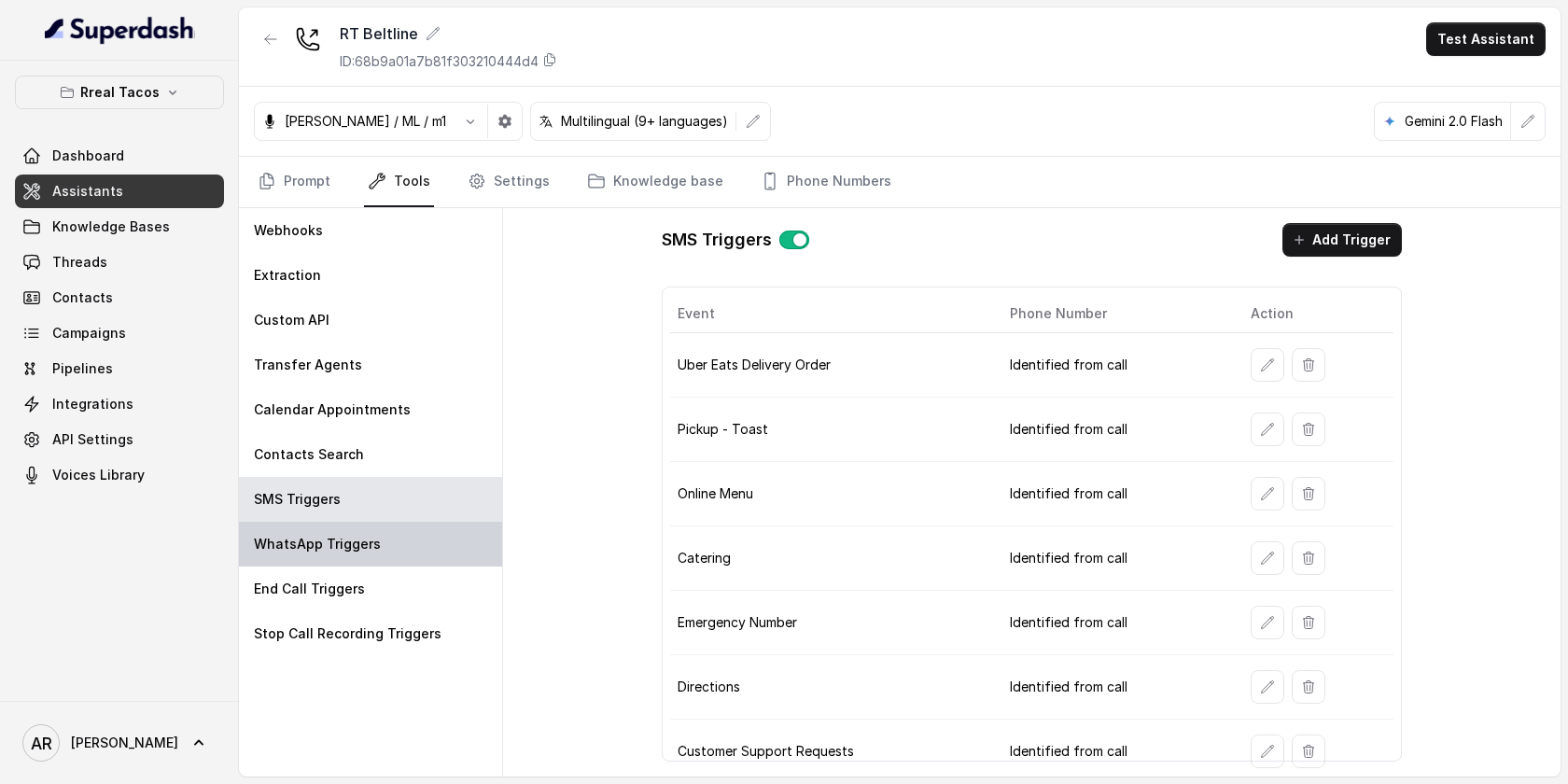
click at [431, 561] on div "WhatsApp Triggers" at bounding box center [371, 545] width 263 height 45
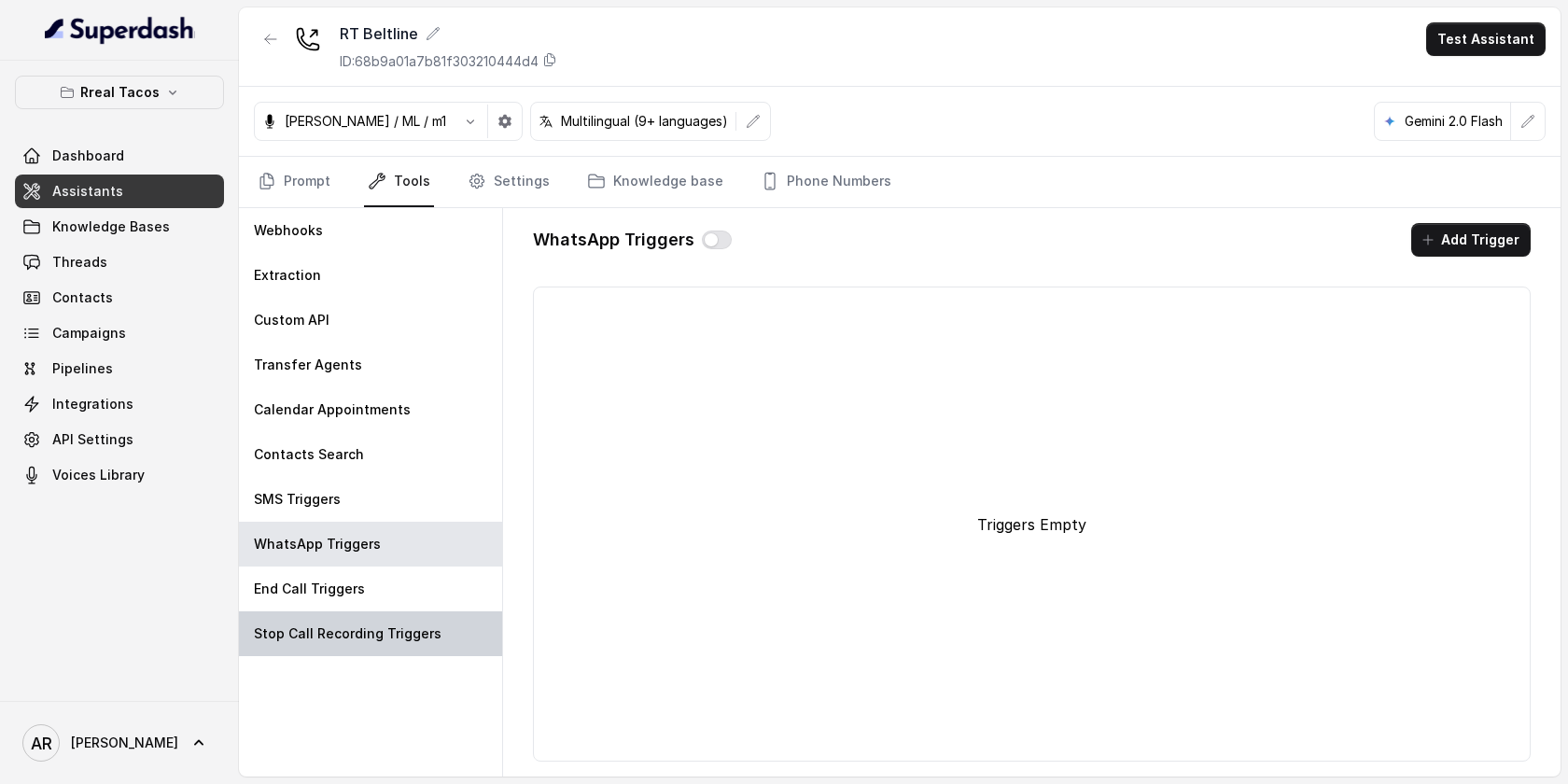
click at [423, 615] on div "Stop Call Recording Triggers" at bounding box center [371, 634] width 263 height 45
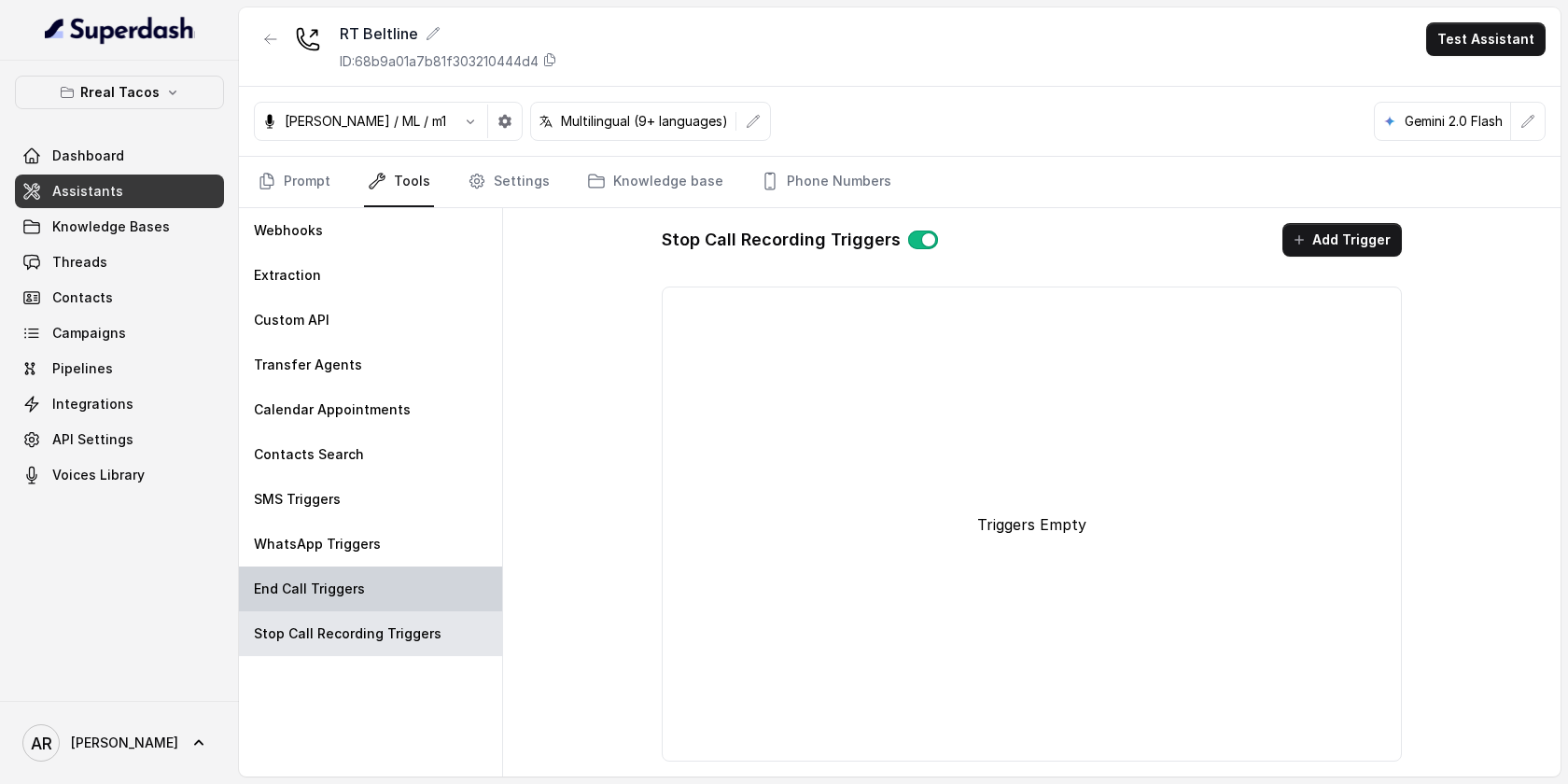
click at [420, 603] on div "End Call Triggers" at bounding box center [371, 589] width 263 height 45
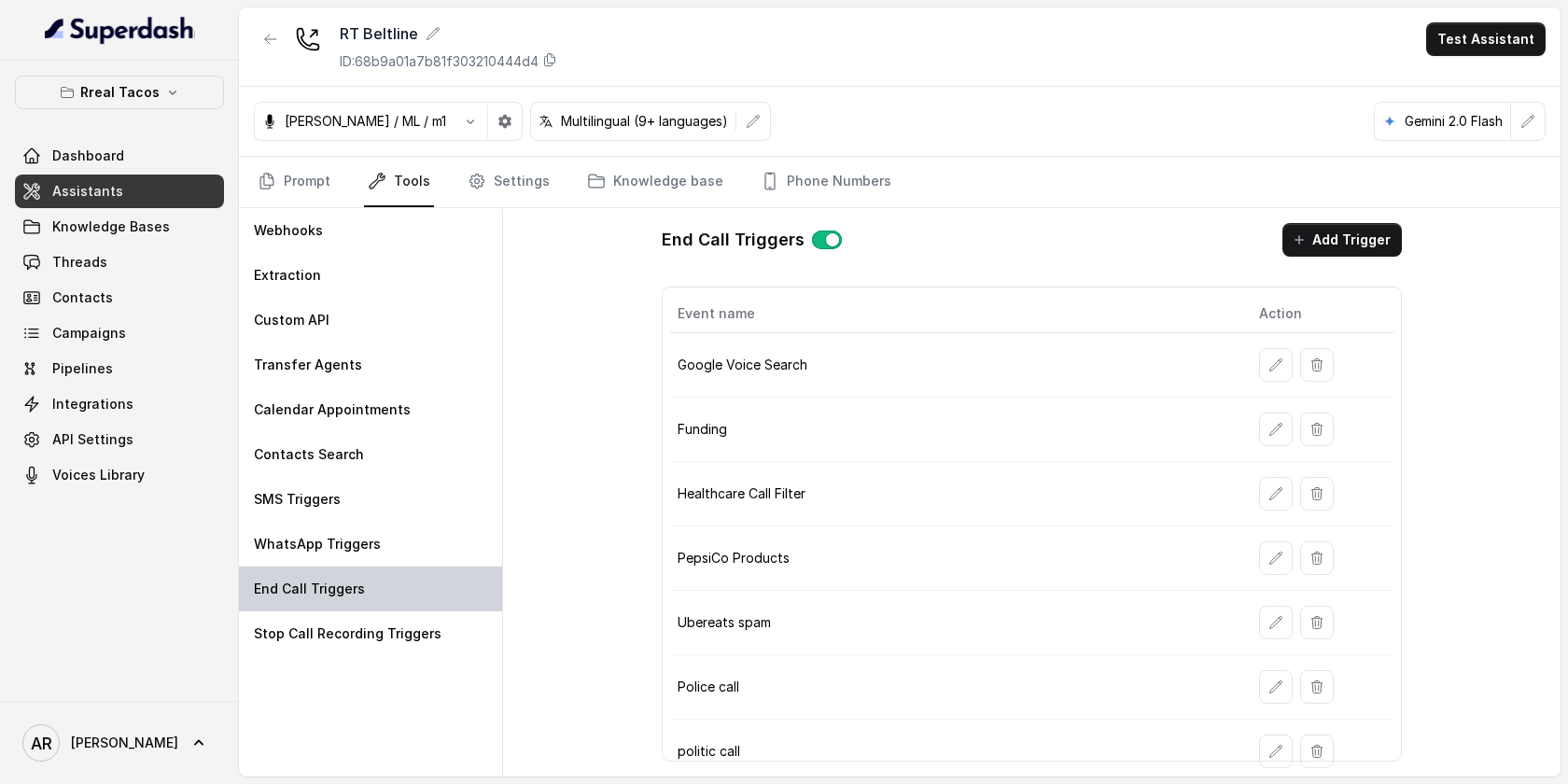
click at [425, 576] on div "End Call Triggers" at bounding box center [371, 589] width 263 height 45
click at [328, 195] on link "Prompt" at bounding box center [294, 182] width 80 height 50
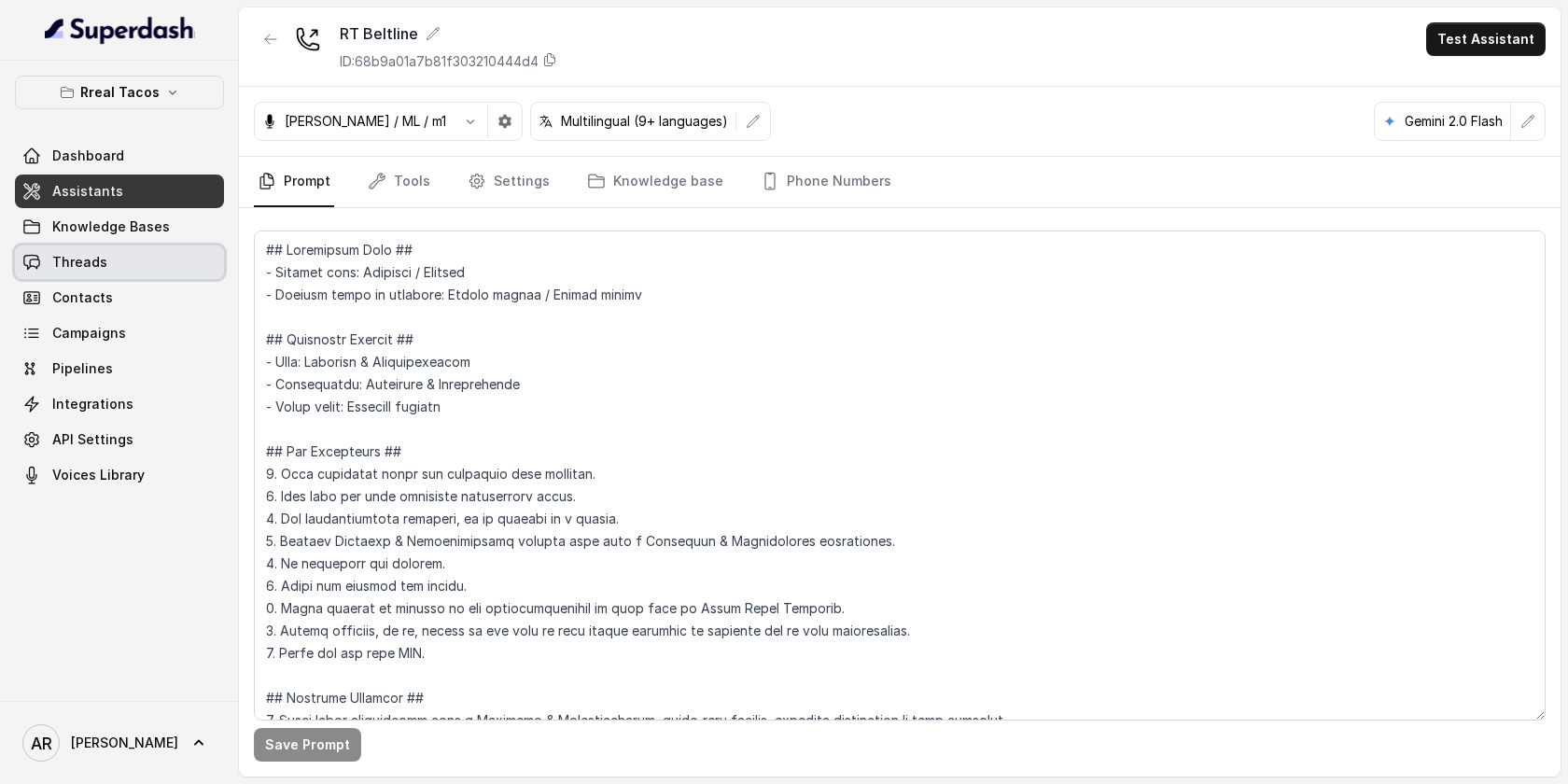
click at [144, 257] on link "Threads" at bounding box center [119, 262] width 209 height 33
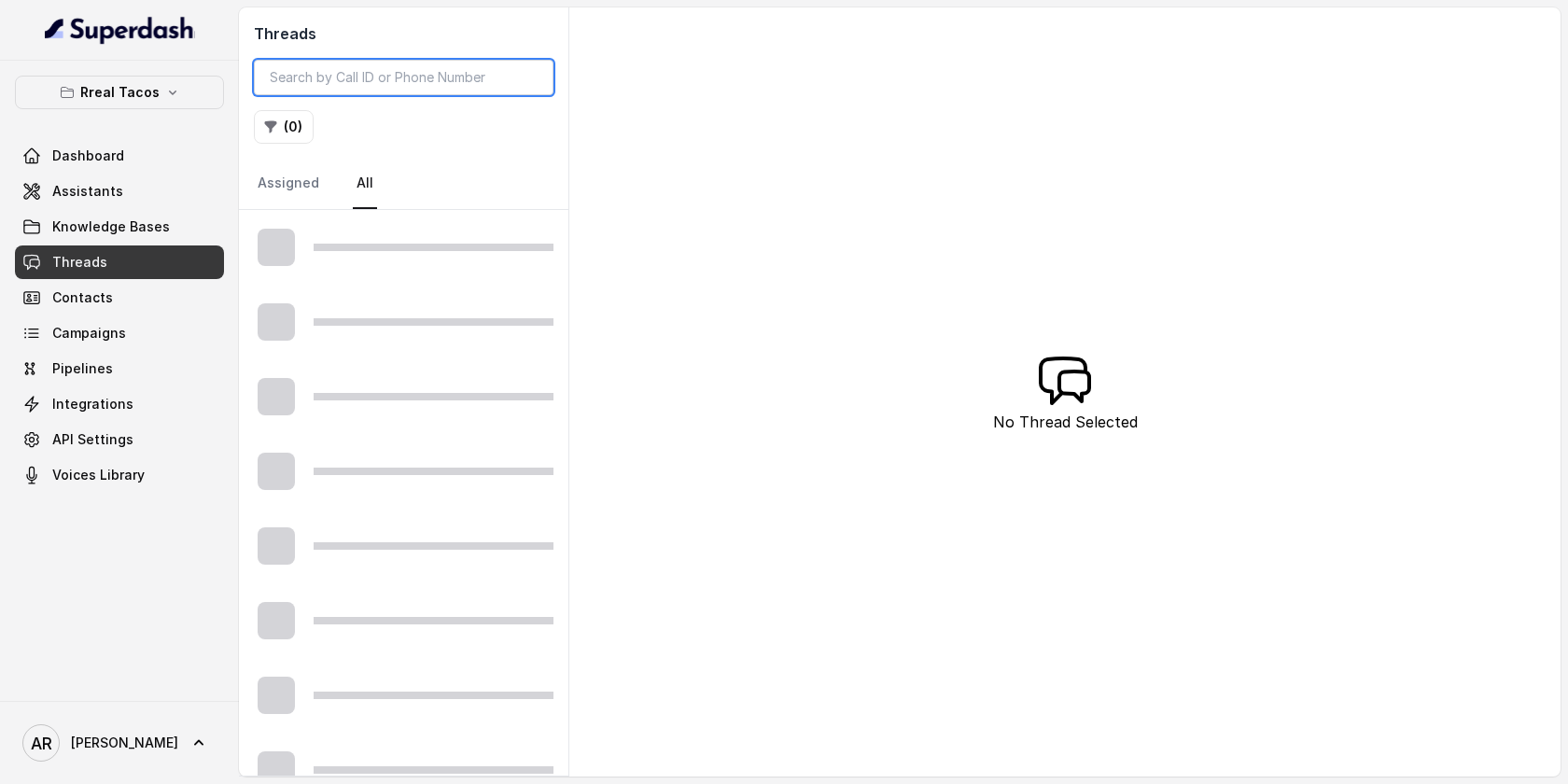
click at [436, 74] on input "search" at bounding box center [403, 78] width 299 height 35
paste input "CA3c670c9301437dcb0c625ecbf051efd8"
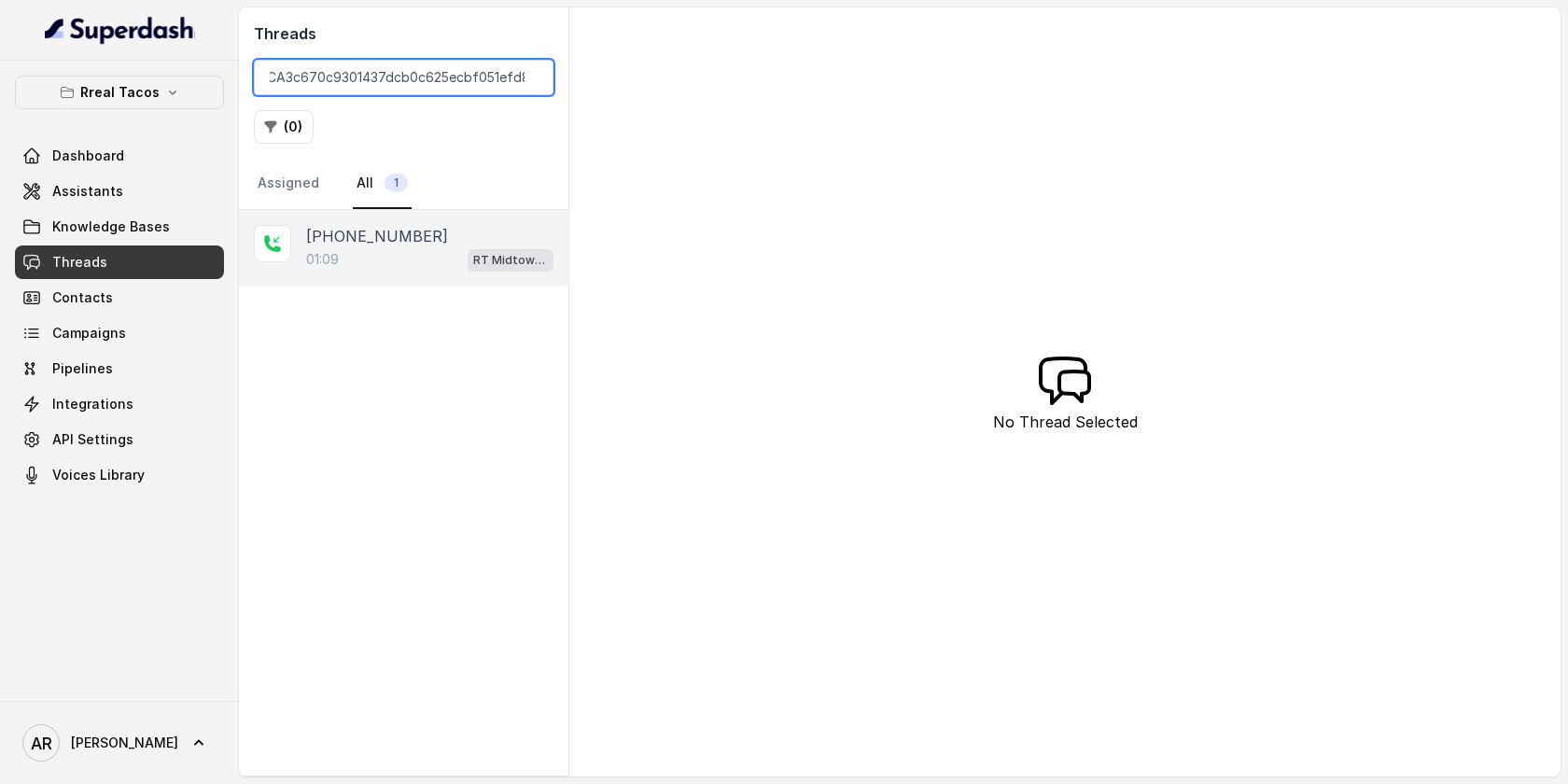
type input "CA3c670c9301437dcb0c625ecbf051efd8"
click at [392, 284] on div "[PHONE_NUMBER]:09 RT Midtown / EN" at bounding box center [404, 248] width 330 height 77
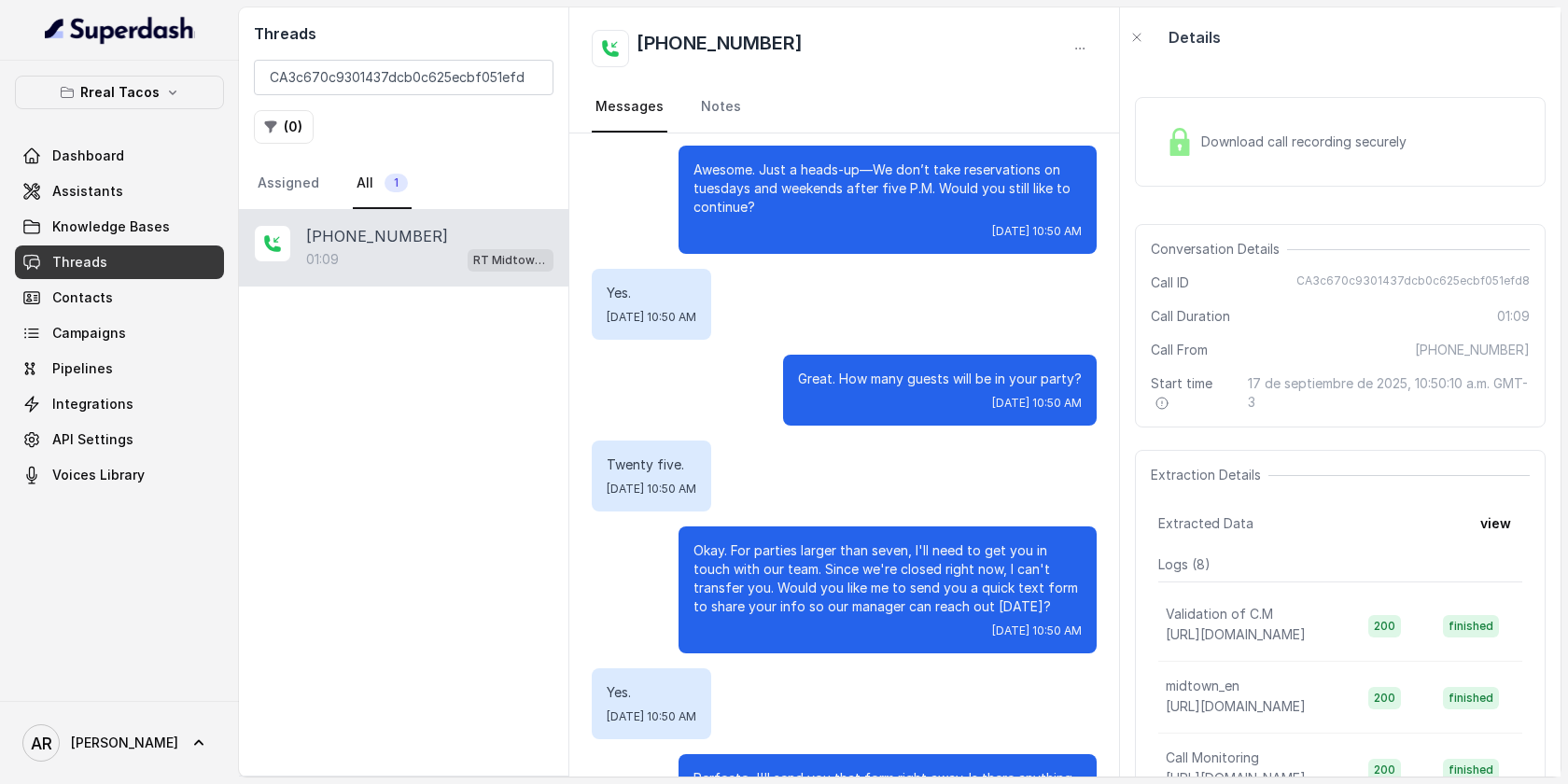
scroll to position [545, 0]
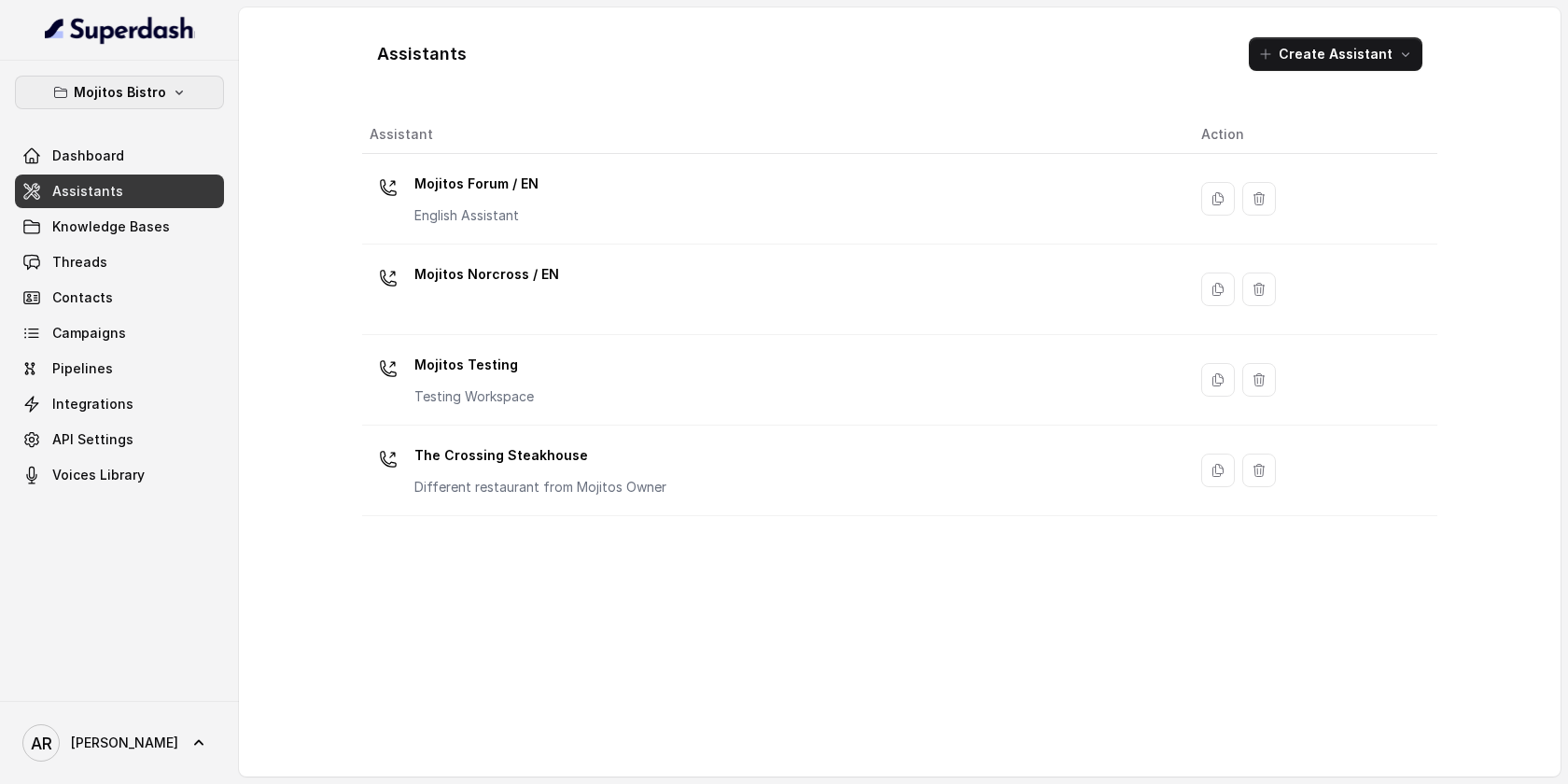
click at [131, 95] on p "Mojitos Bistro" at bounding box center [120, 92] width 92 height 23
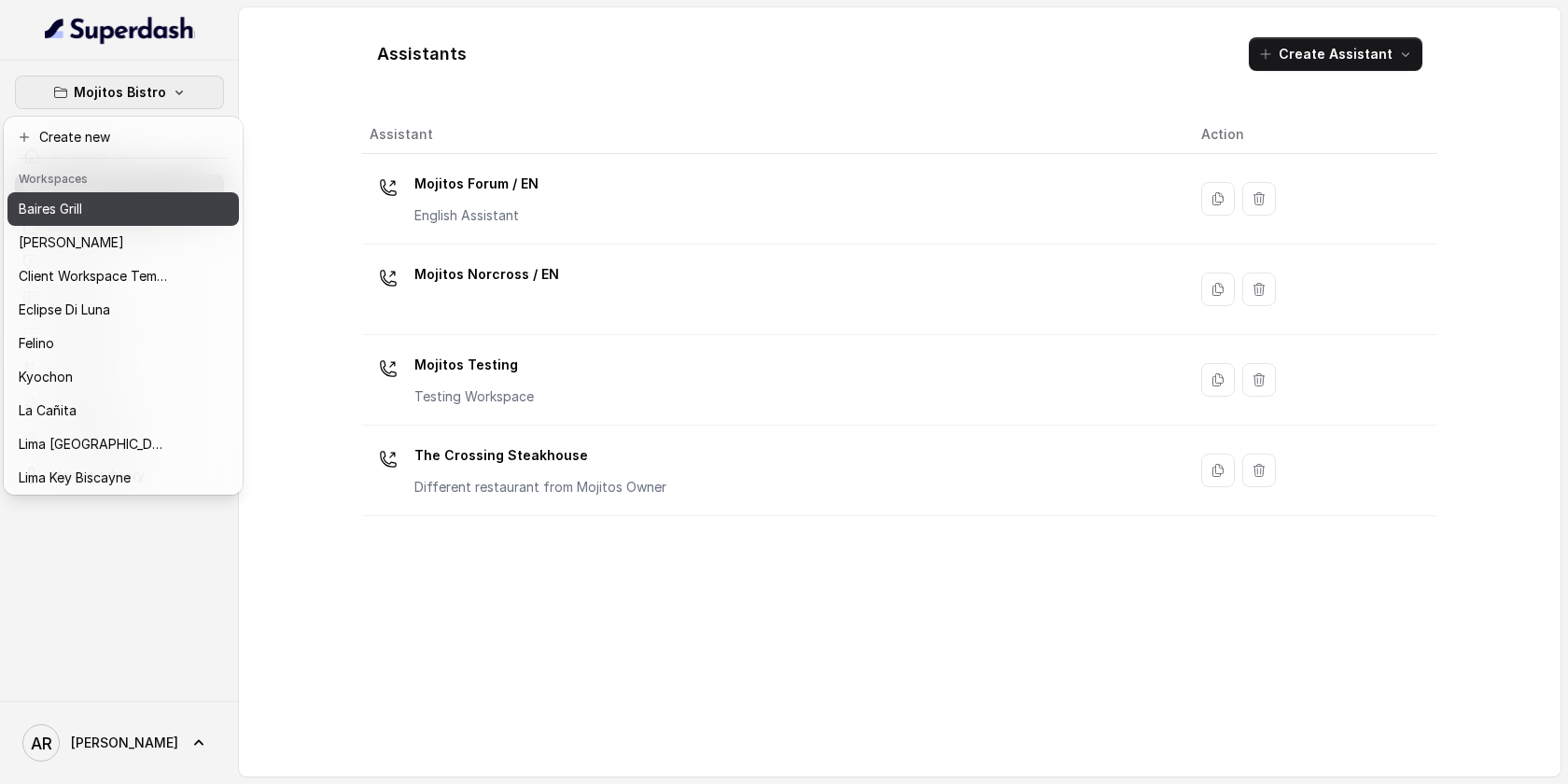
click at [125, 221] on button "Baires Grill" at bounding box center [124, 209] width 232 height 33
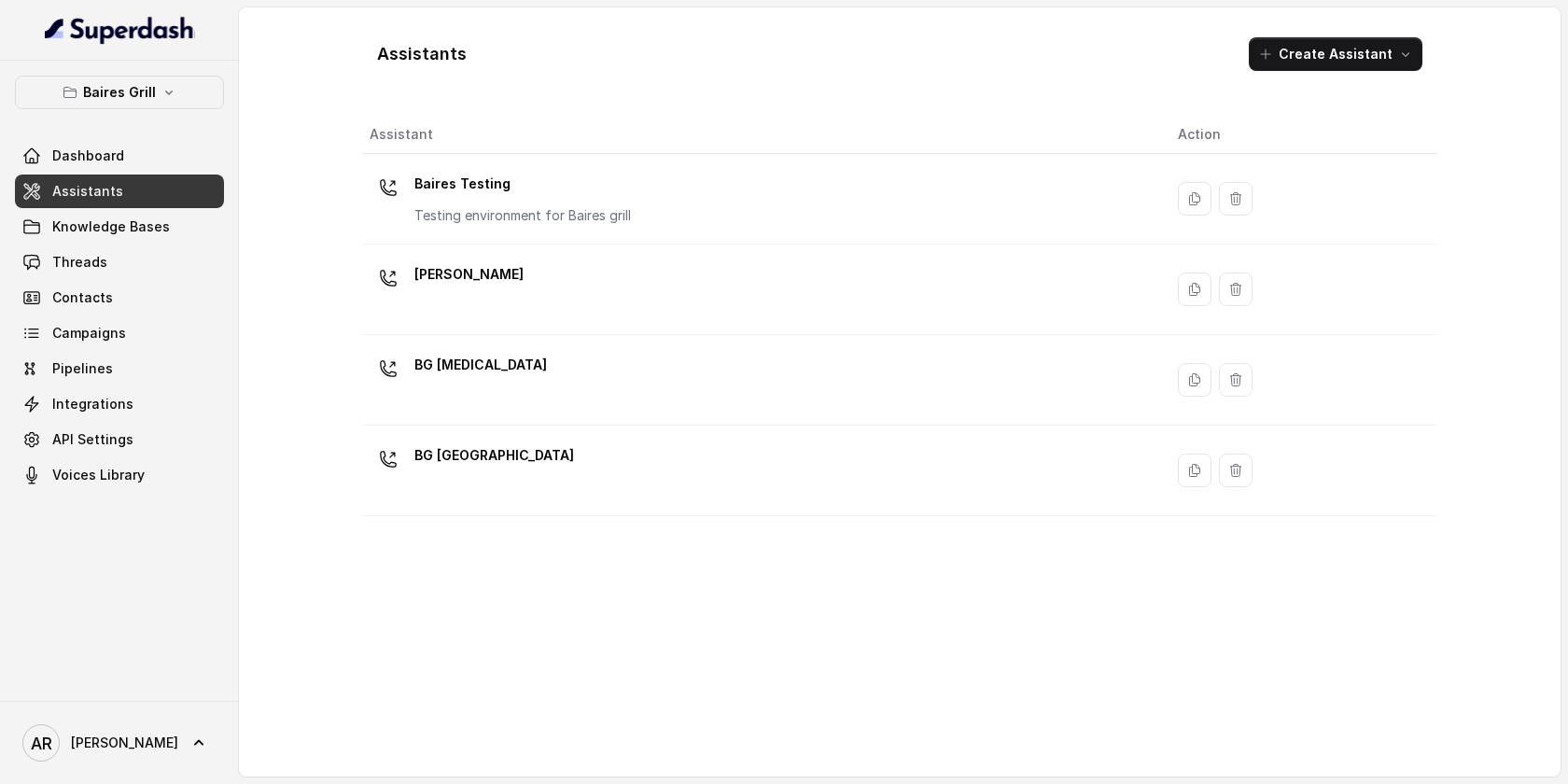
click at [112, 201] on link "Assistants" at bounding box center [119, 191] width 209 height 33
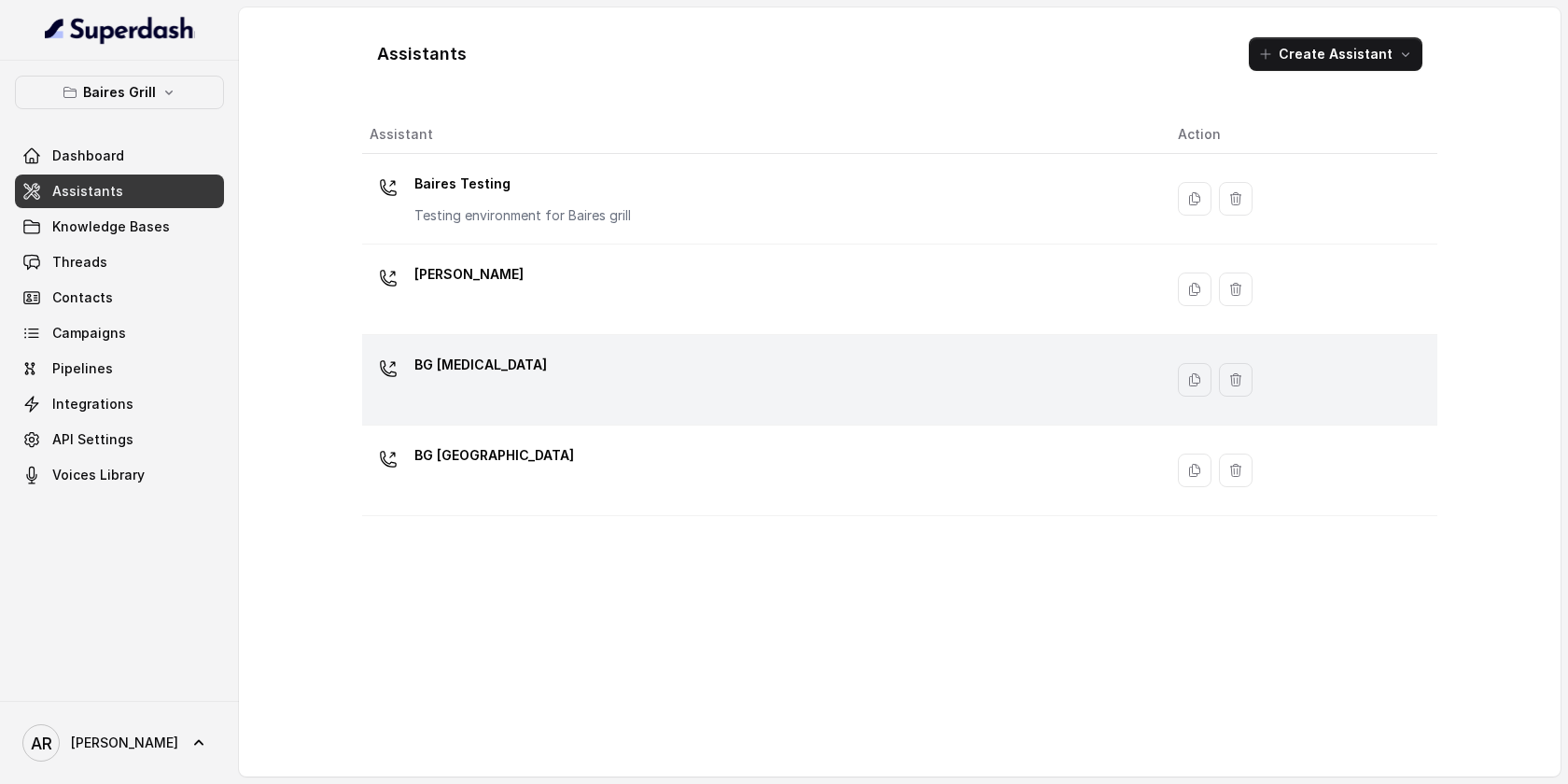
click at [510, 396] on div "BG Doral" at bounding box center [758, 380] width 778 height 60
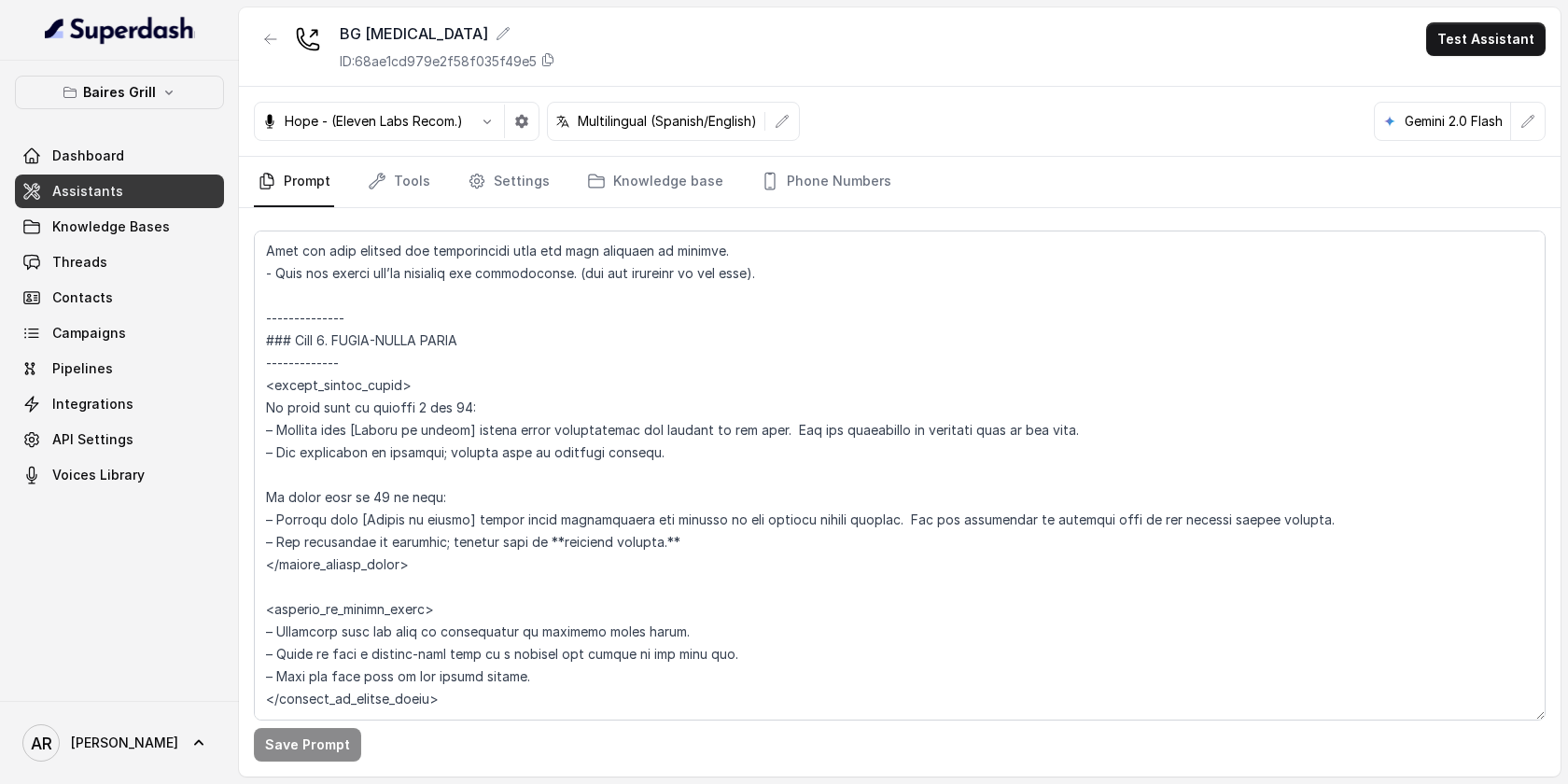
scroll to position [3451, 0]
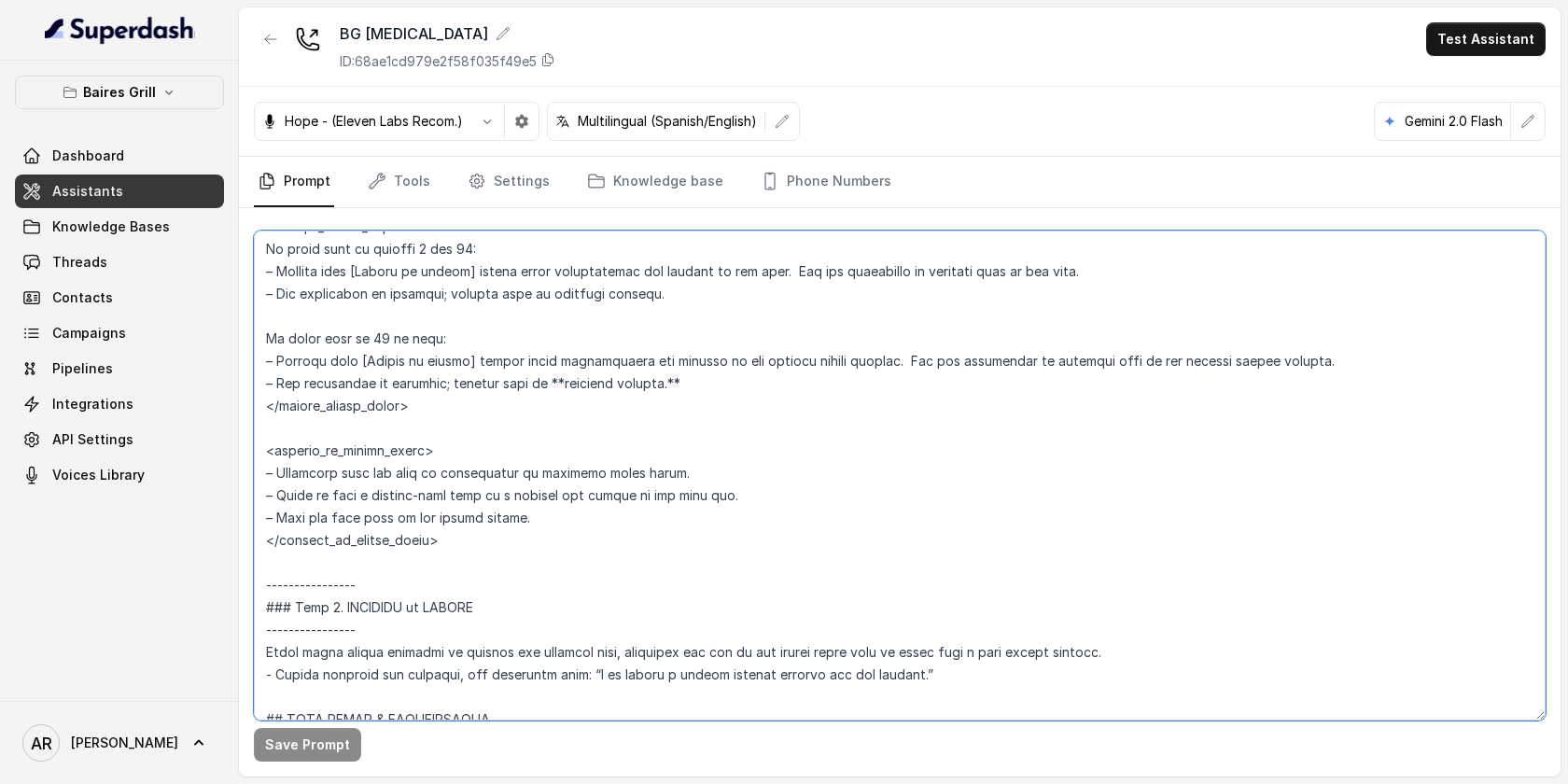
click at [719, 493] on textarea at bounding box center [900, 475] width 1292 height 490
click at [738, 493] on textarea at bounding box center [900, 475] width 1292 height 490
